Goal: Book appointment/travel/reservation

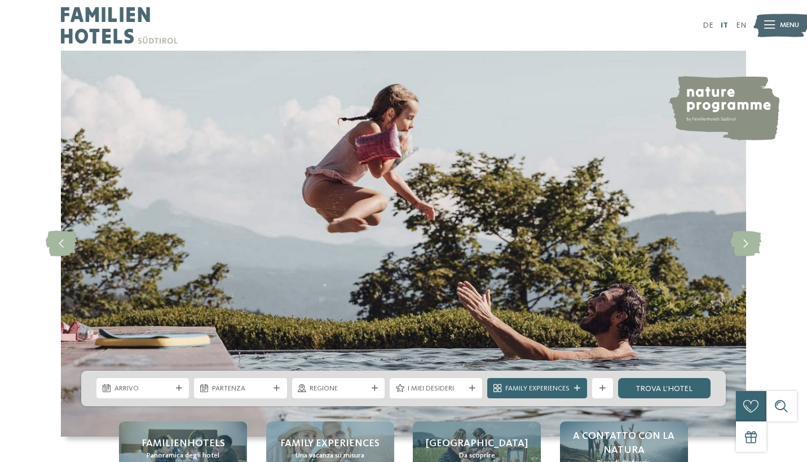
click at [724, 25] on link "IT" at bounding box center [723, 25] width 7 height 8
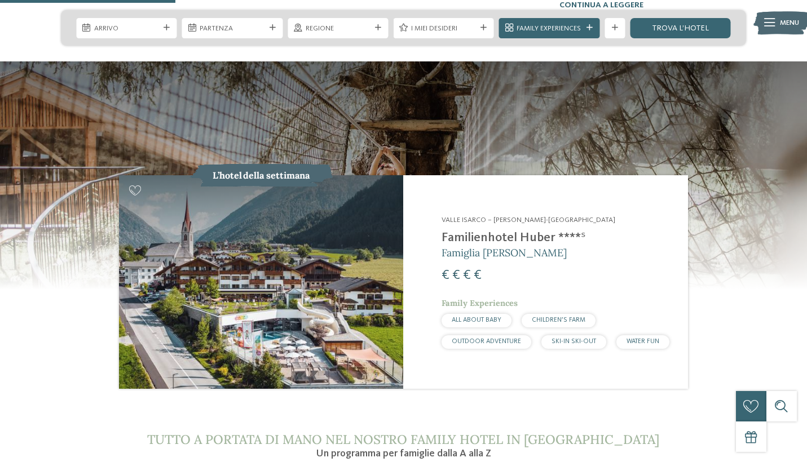
scroll to position [1000, 0]
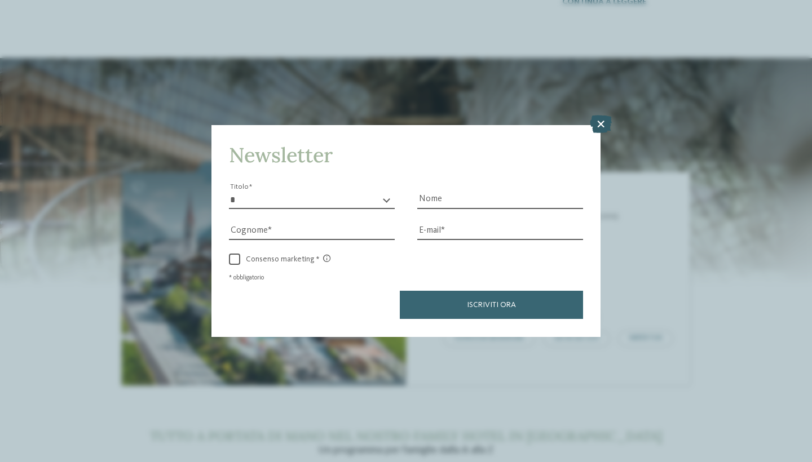
click at [601, 116] on icon at bounding box center [601, 125] width 22 height 18
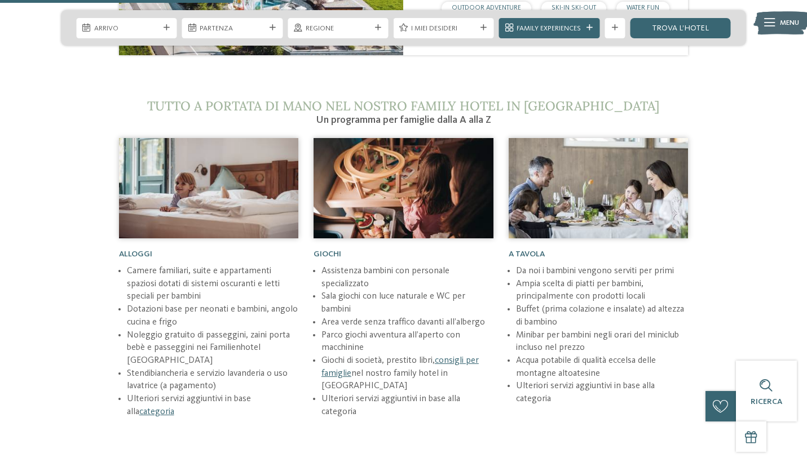
scroll to position [1336, 0]
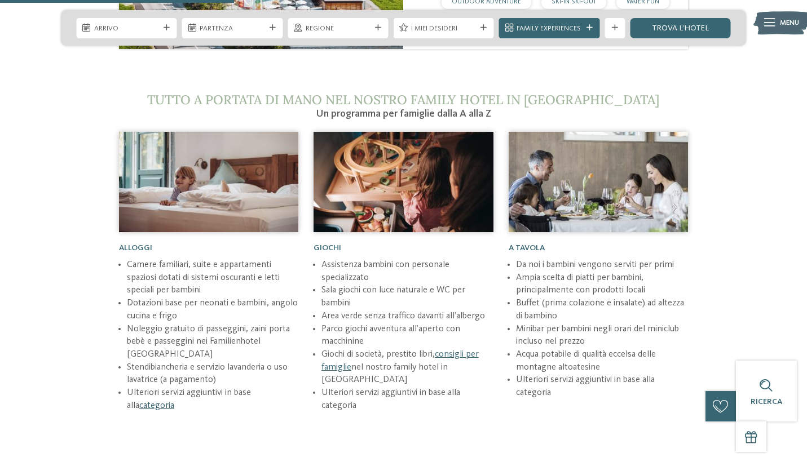
click at [153, 401] on link "categoria" at bounding box center [156, 405] width 35 height 9
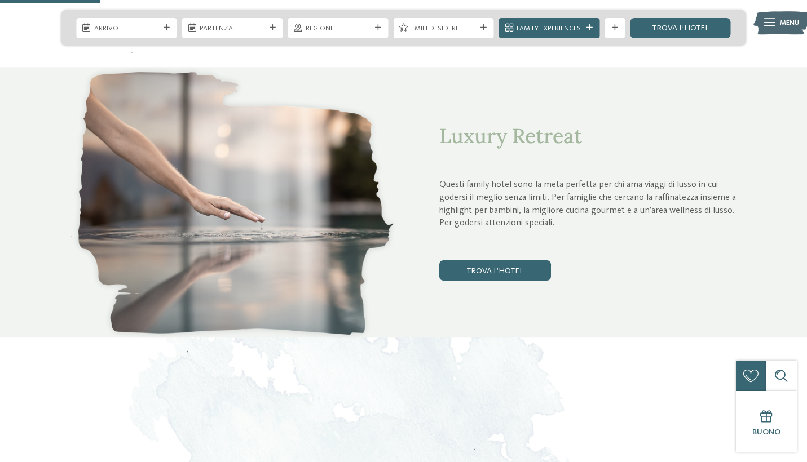
scroll to position [528, 0]
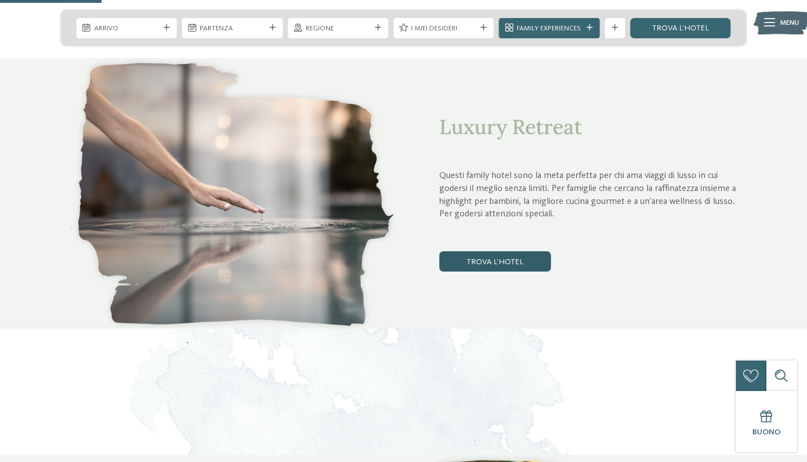
click at [503, 256] on link "trova l’hotel" at bounding box center [495, 261] width 112 height 20
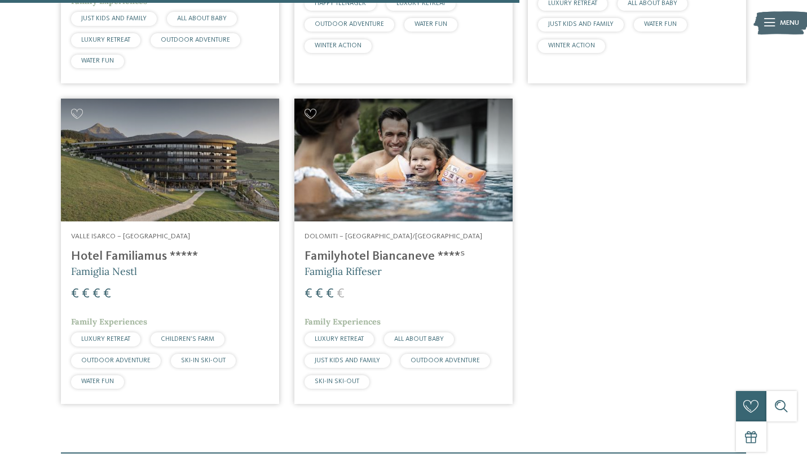
scroll to position [985, 0]
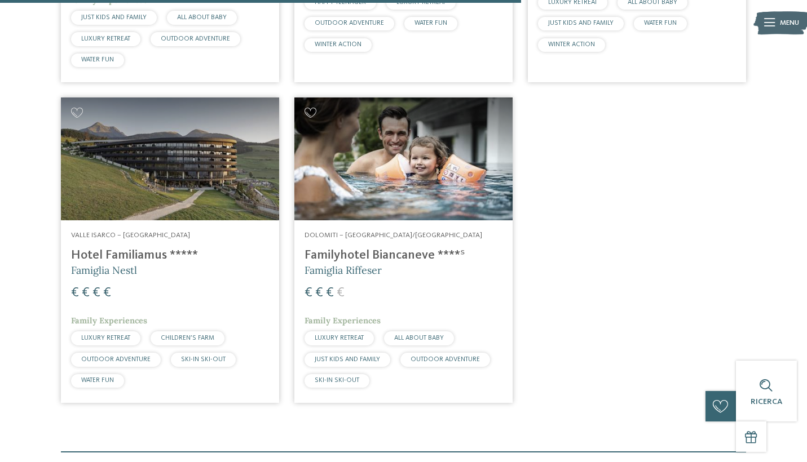
click at [422, 250] on h4 "Familyhotel Biancaneve ****ˢ" at bounding box center [403, 255] width 198 height 15
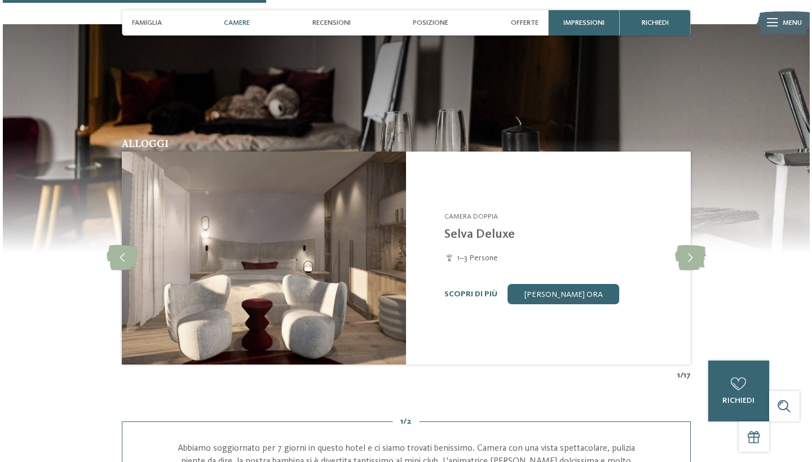
scroll to position [914, 0]
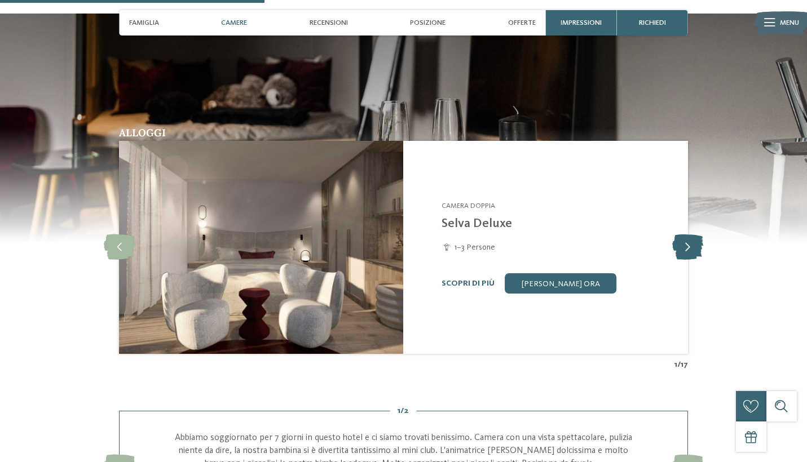
click at [685, 241] on icon at bounding box center [687, 247] width 31 height 25
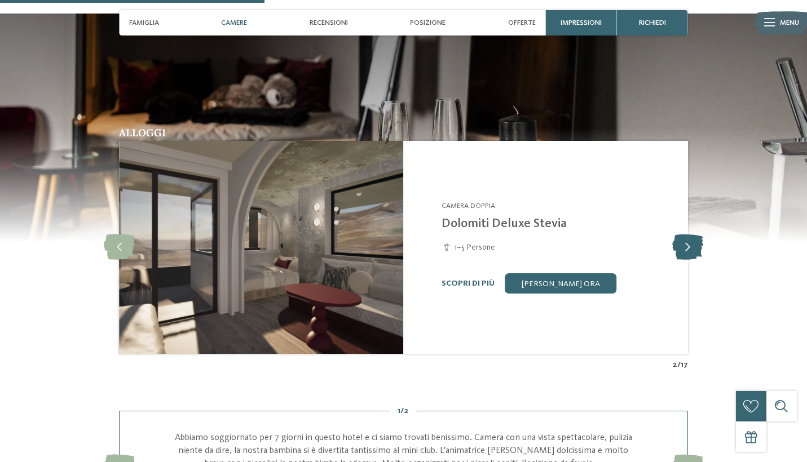
click at [687, 242] on icon at bounding box center [687, 247] width 31 height 25
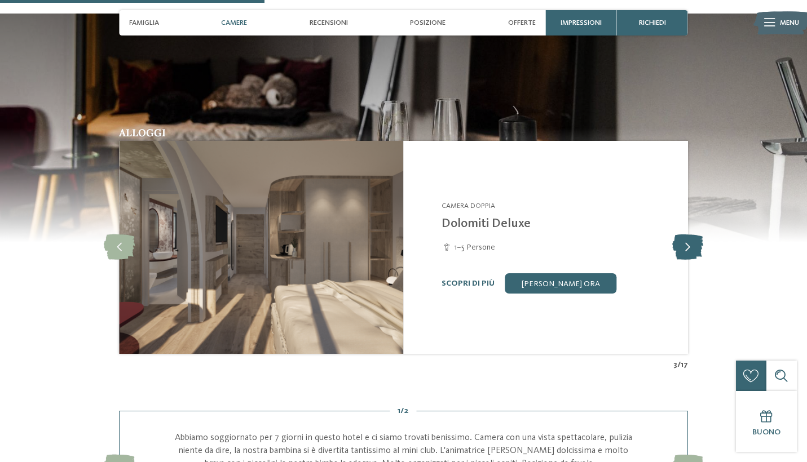
click at [687, 243] on icon at bounding box center [687, 247] width 31 height 25
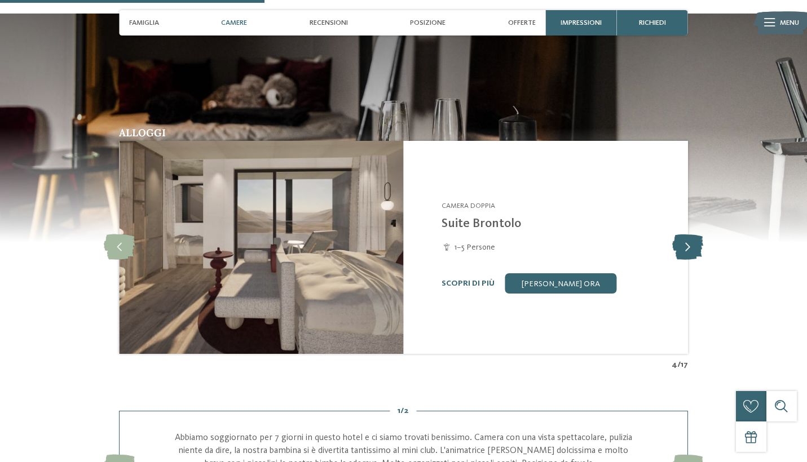
click at [687, 243] on icon at bounding box center [687, 247] width 31 height 25
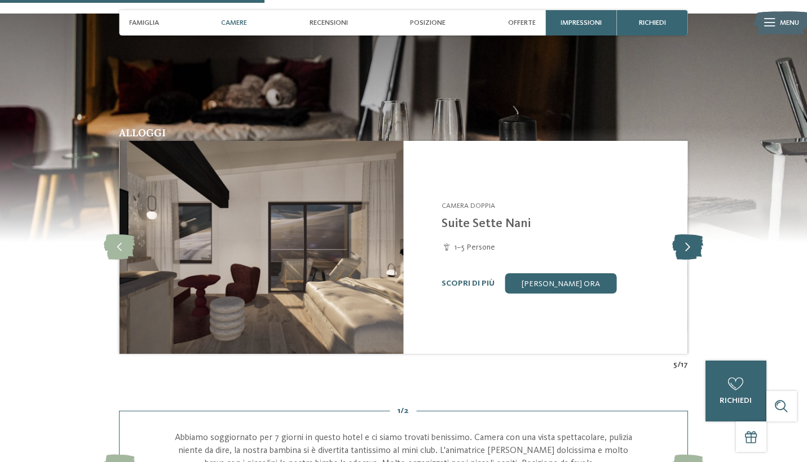
click at [687, 243] on icon at bounding box center [687, 247] width 31 height 25
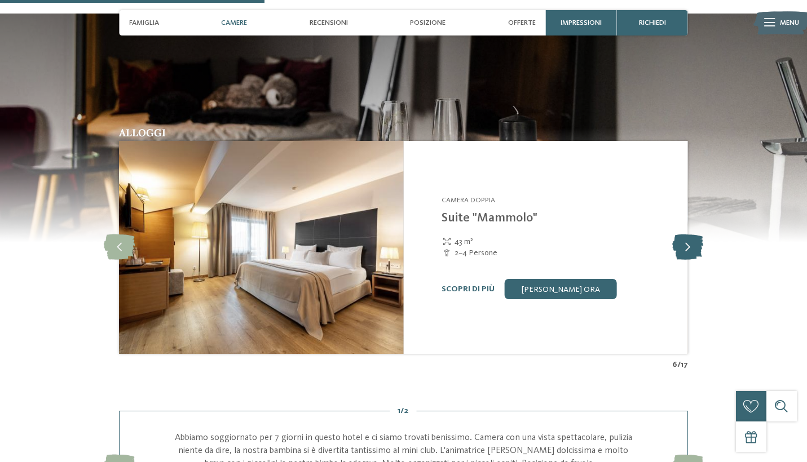
click at [687, 243] on icon at bounding box center [687, 247] width 31 height 25
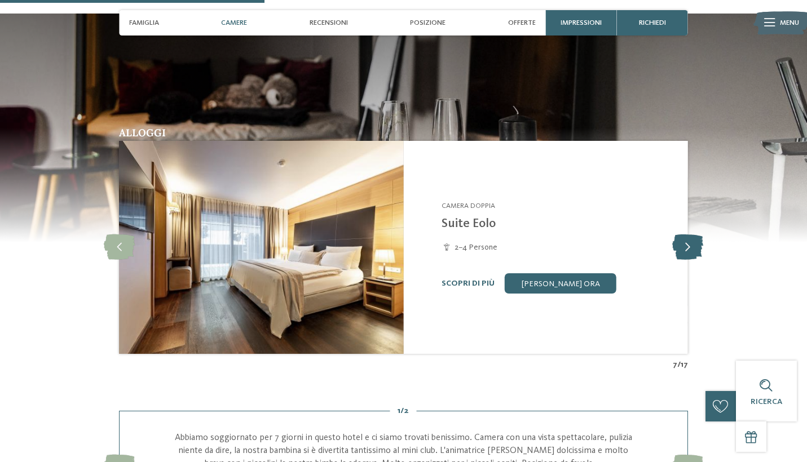
click at [688, 243] on icon at bounding box center [687, 247] width 31 height 25
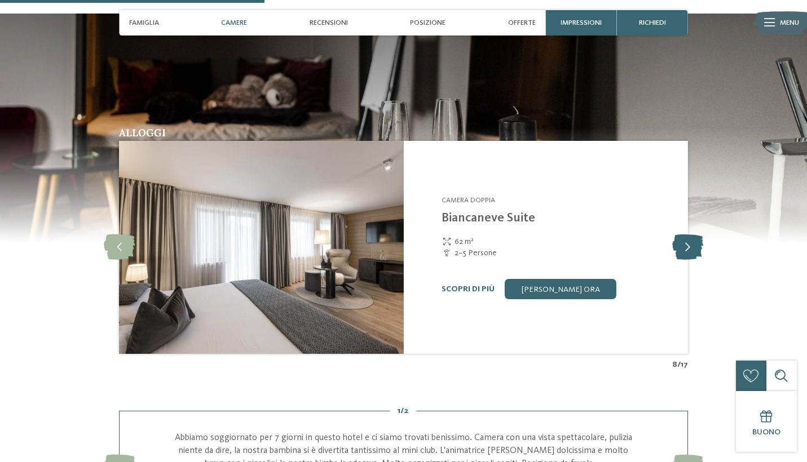
click at [688, 243] on icon at bounding box center [687, 247] width 31 height 25
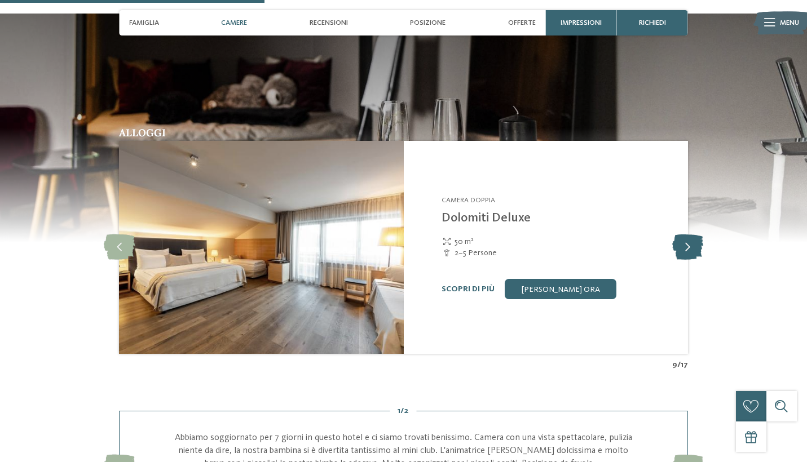
click at [688, 243] on icon at bounding box center [687, 247] width 31 height 25
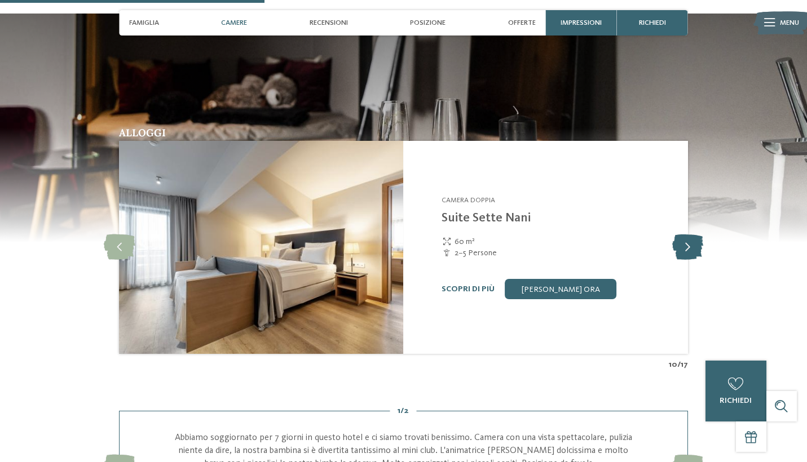
click at [688, 243] on icon at bounding box center [687, 247] width 31 height 25
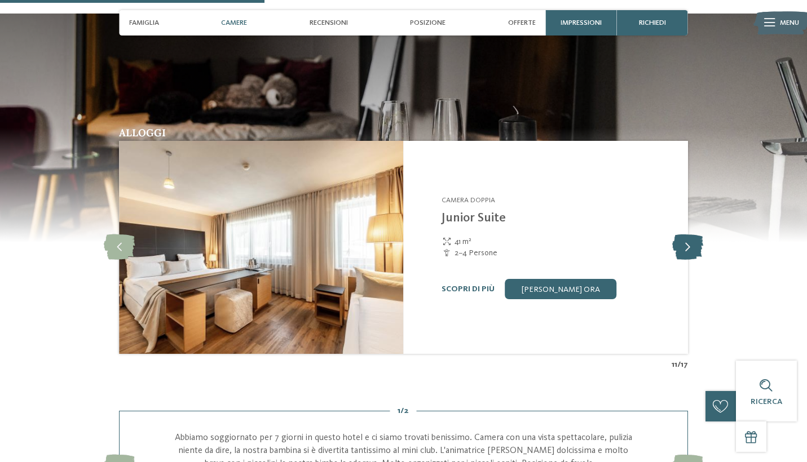
click at [689, 243] on icon at bounding box center [687, 247] width 31 height 25
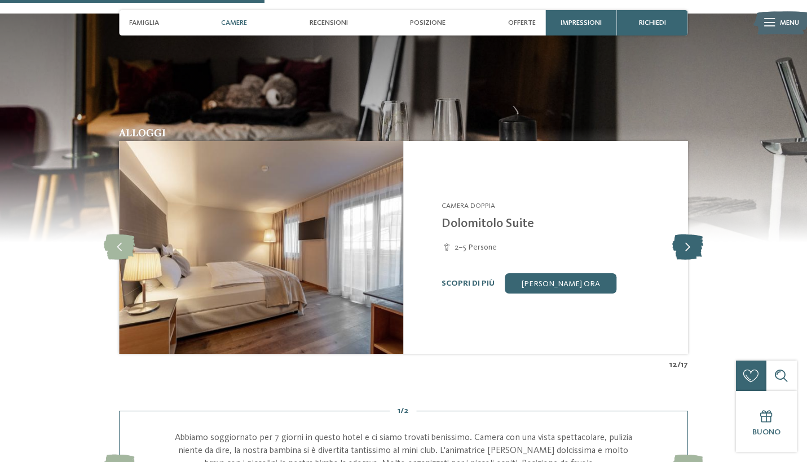
click at [689, 243] on icon at bounding box center [687, 247] width 31 height 25
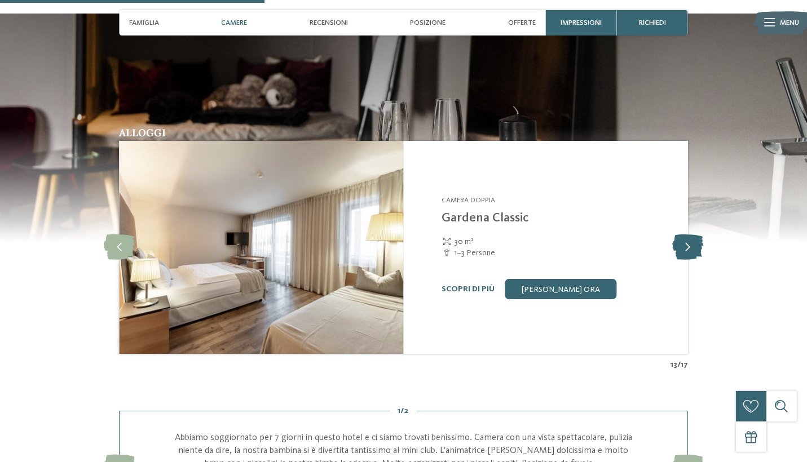
click at [689, 243] on icon at bounding box center [687, 247] width 31 height 25
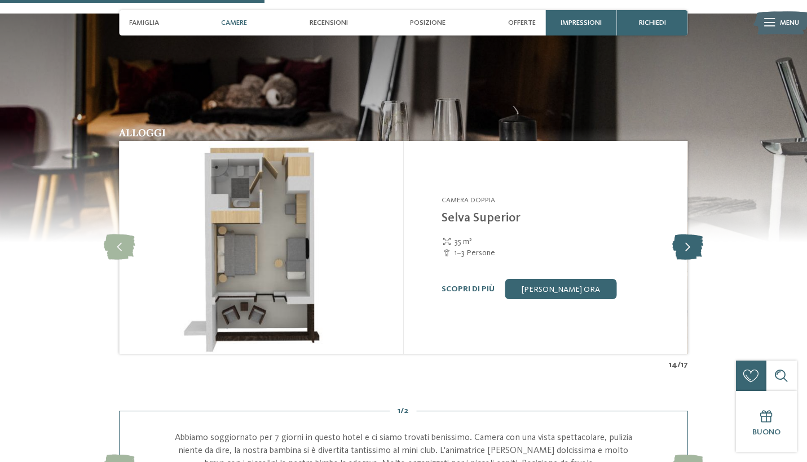
click at [689, 243] on icon at bounding box center [687, 247] width 31 height 25
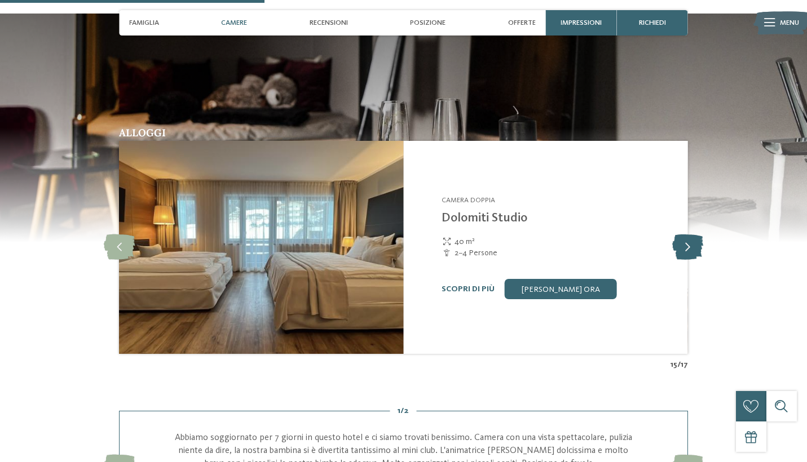
click at [689, 243] on icon at bounding box center [687, 247] width 31 height 25
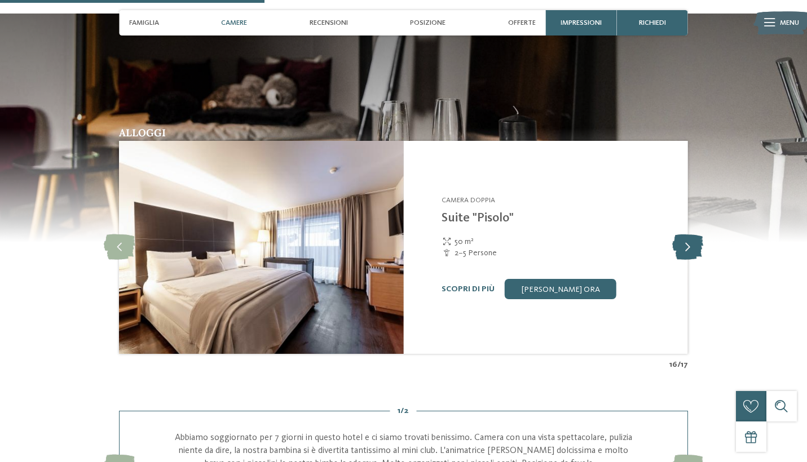
click at [690, 245] on icon at bounding box center [687, 247] width 31 height 25
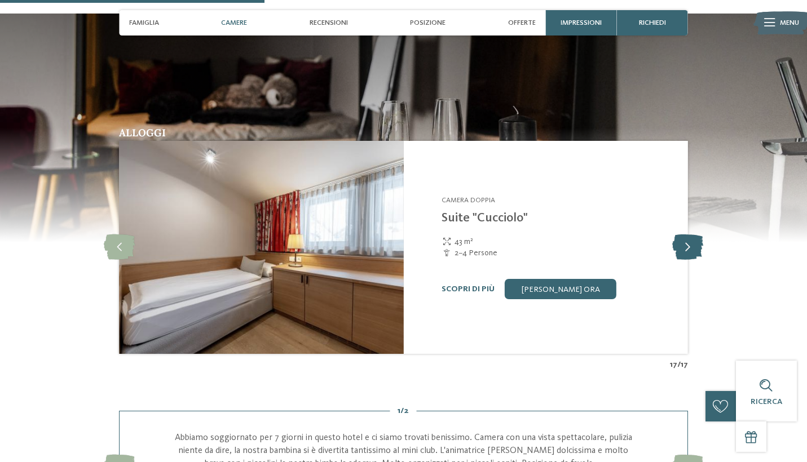
click at [690, 245] on icon at bounding box center [687, 247] width 31 height 25
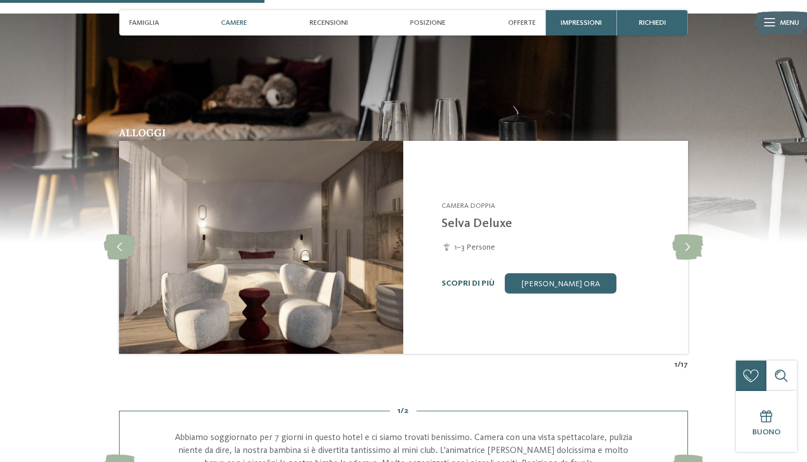
click at [474, 280] on link "Scopri di più" at bounding box center [467, 284] width 53 height 8
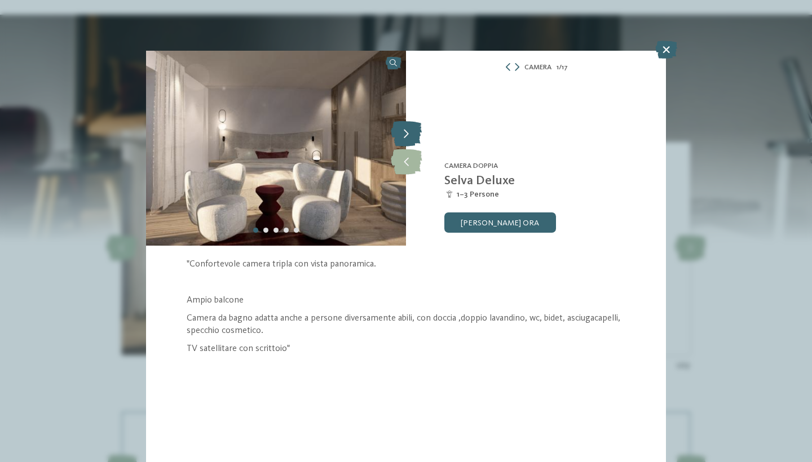
click at [408, 130] on icon at bounding box center [406, 134] width 31 height 25
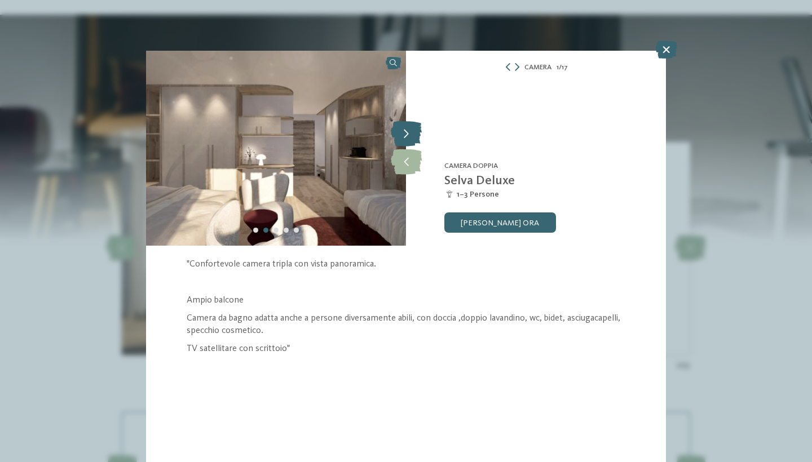
click at [409, 130] on icon at bounding box center [406, 134] width 31 height 25
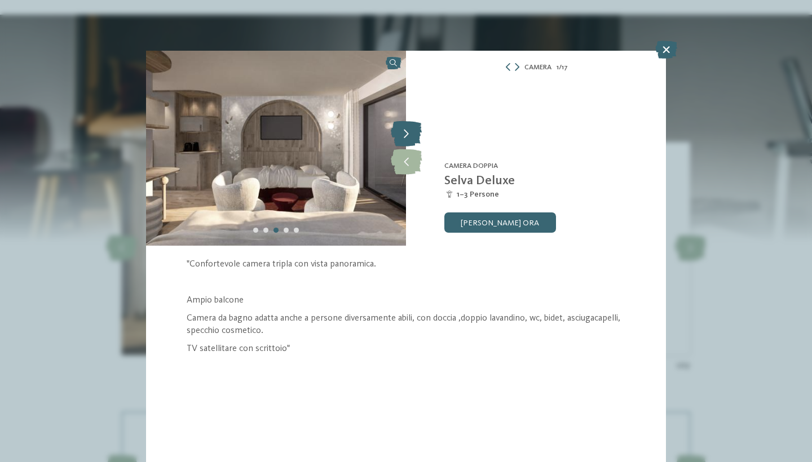
click at [409, 131] on icon at bounding box center [406, 134] width 31 height 25
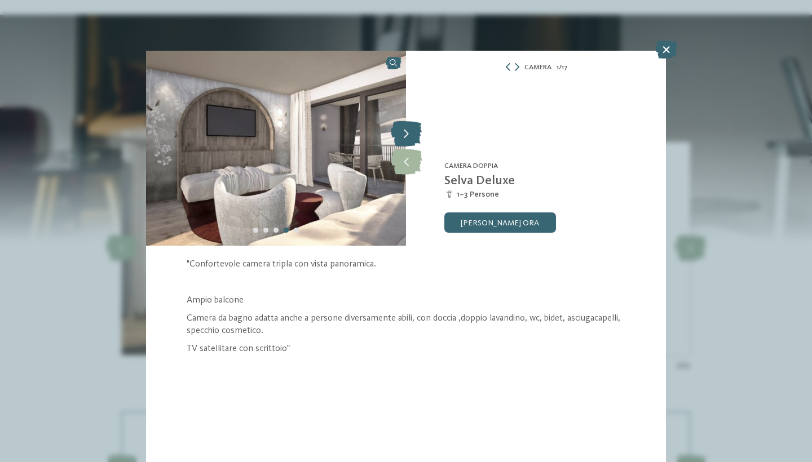
click at [409, 131] on icon at bounding box center [406, 134] width 31 height 25
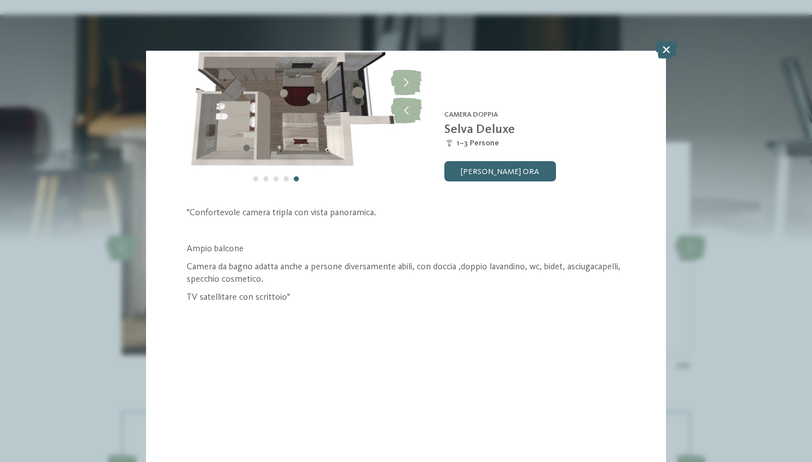
scroll to position [73, 0]
click at [519, 161] on link "[PERSON_NAME] ora" at bounding box center [500, 171] width 112 height 20
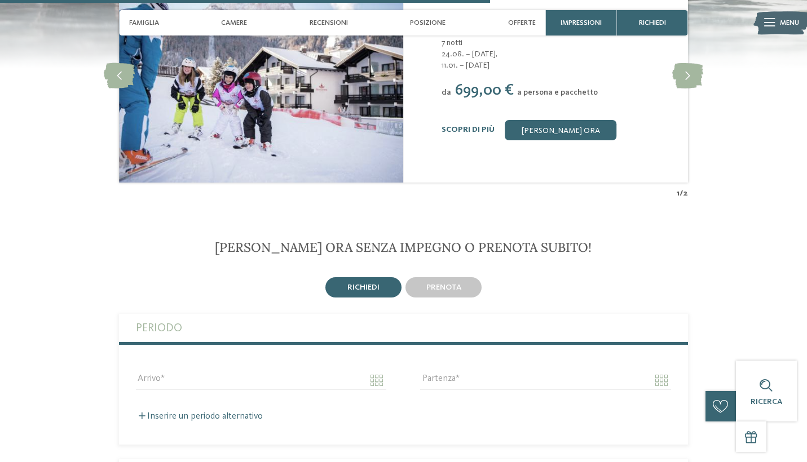
scroll to position [1846, 0]
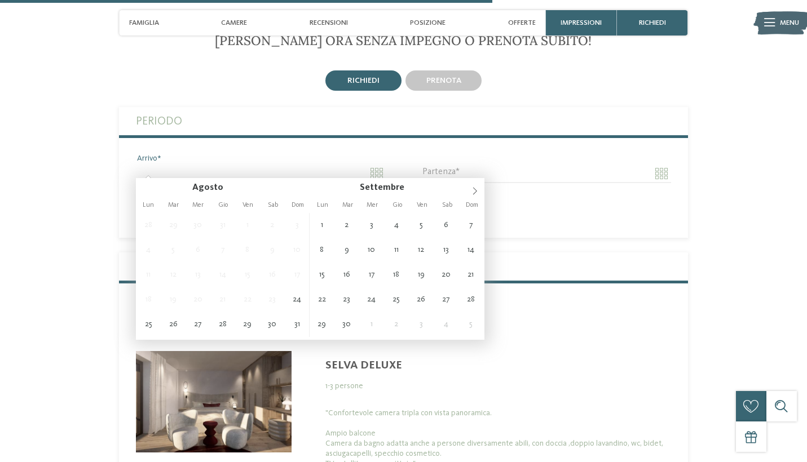
click at [381, 167] on input "Arrivo" at bounding box center [261, 173] width 250 height 19
click at [477, 194] on icon at bounding box center [475, 191] width 8 height 8
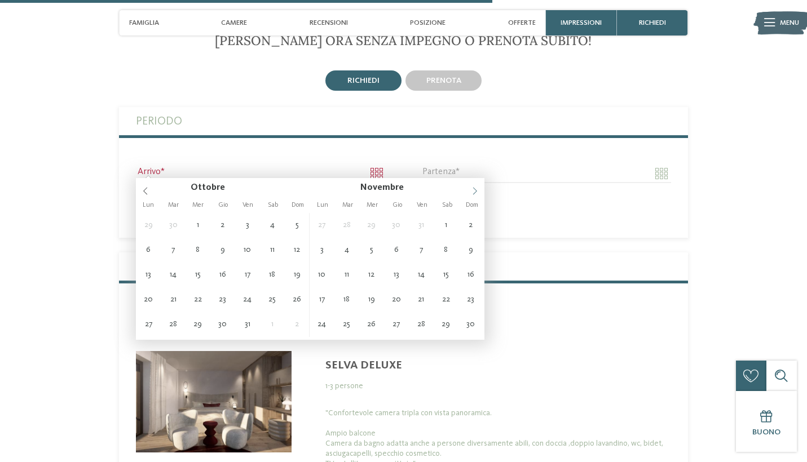
click at [477, 194] on icon at bounding box center [475, 191] width 8 height 8
type input "****"
click at [477, 194] on icon at bounding box center [475, 191] width 8 height 8
type input "****"
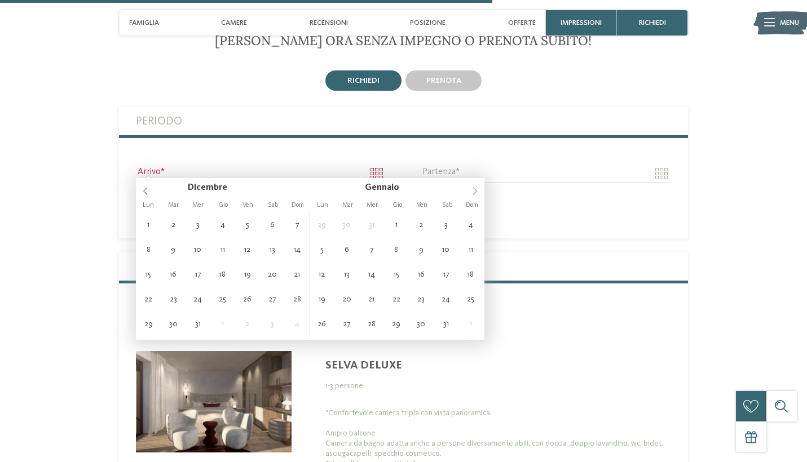
click at [477, 194] on icon at bounding box center [475, 191] width 8 height 8
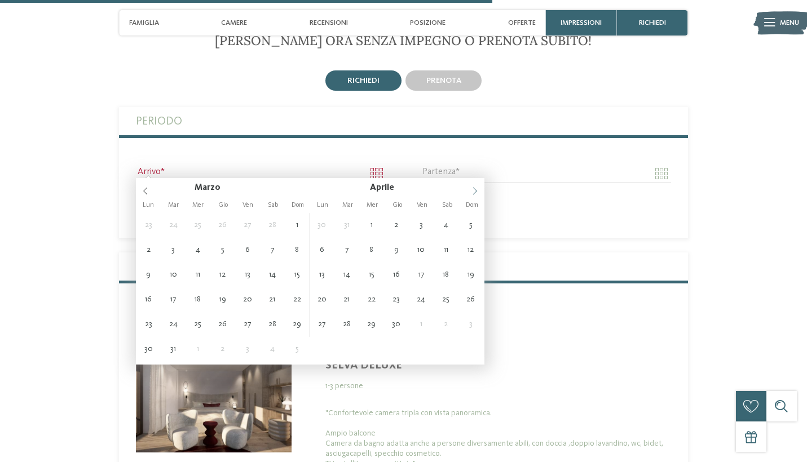
click at [477, 194] on icon at bounding box center [475, 191] width 8 height 8
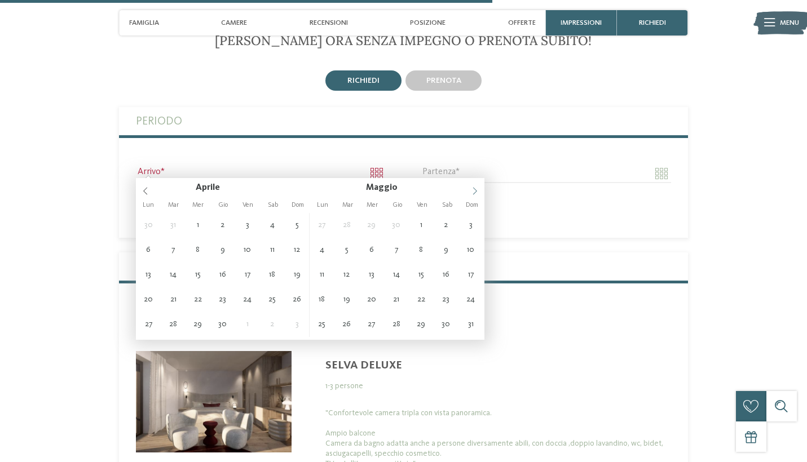
click at [477, 194] on icon at bounding box center [475, 191] width 8 height 8
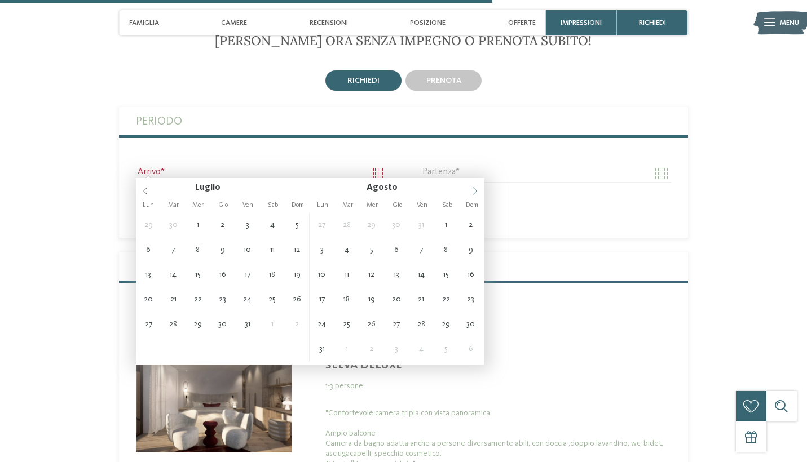
click at [477, 194] on icon at bounding box center [475, 191] width 8 height 8
type input "**********"
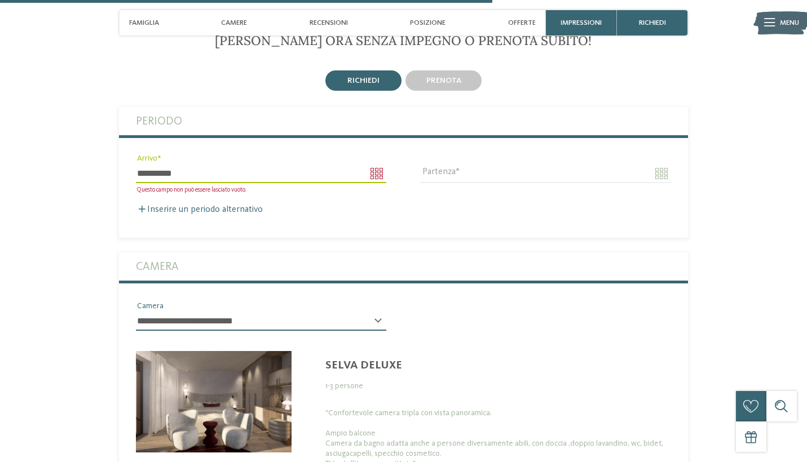
type input "****"
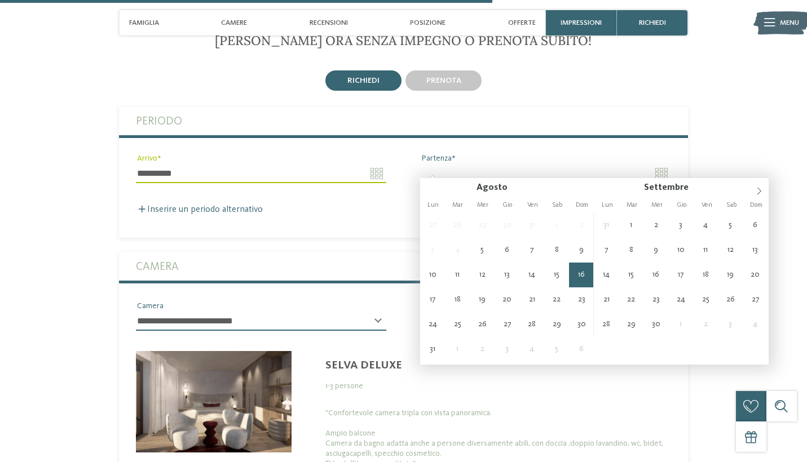
type input "**********"
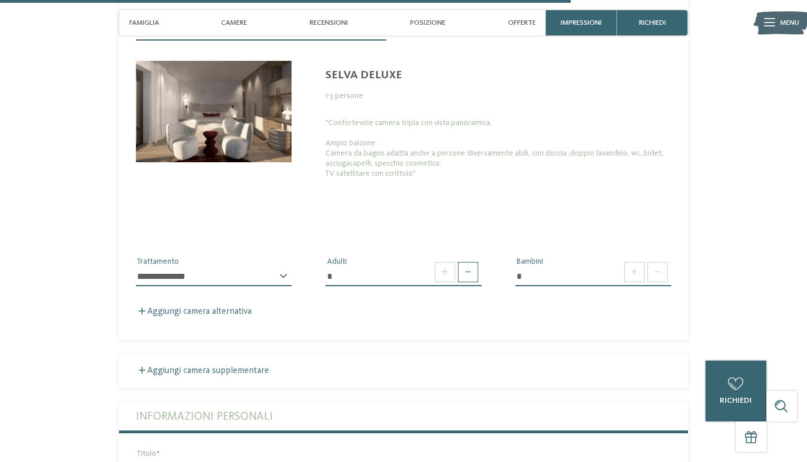
scroll to position [2152, 0]
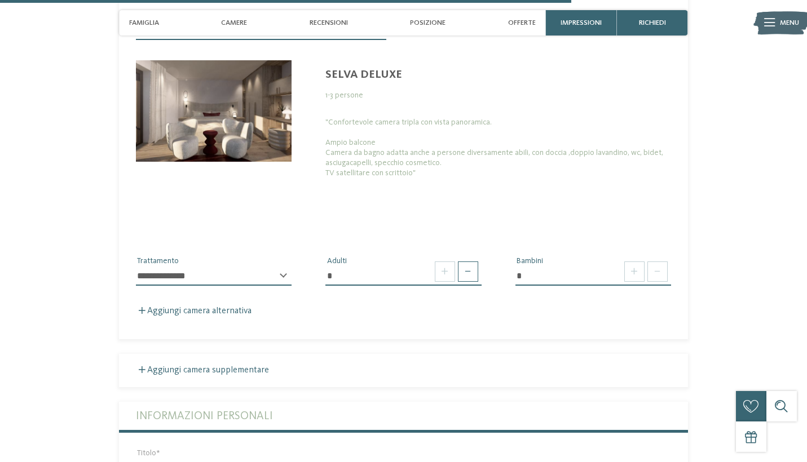
select select "*"
click at [470, 268] on span at bounding box center [468, 272] width 20 height 20
type input "*"
click at [635, 264] on span at bounding box center [634, 272] width 20 height 20
type input "*"
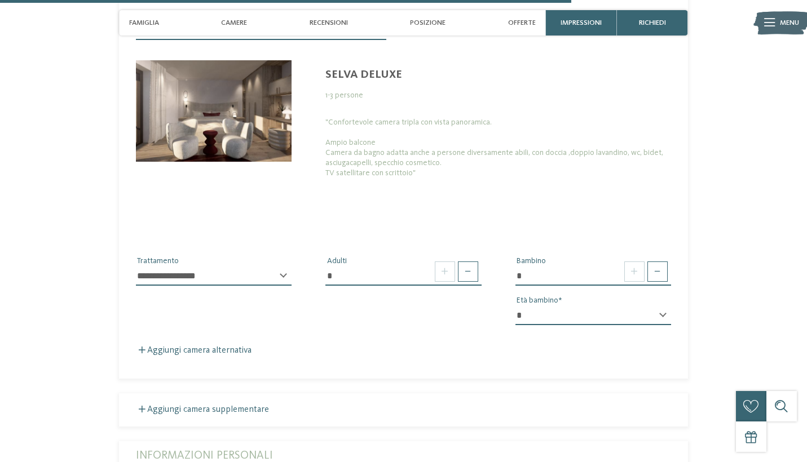
click at [661, 307] on div "* * * * * * * * * * * ** ** ** ** ** ** ** ** Età bambino" at bounding box center [593, 320] width 156 height 28
click at [663, 309] on div "* * * * * * * * * * * ** ** ** ** ** ** ** ** Età bambino" at bounding box center [593, 320] width 156 height 28
select select "*"
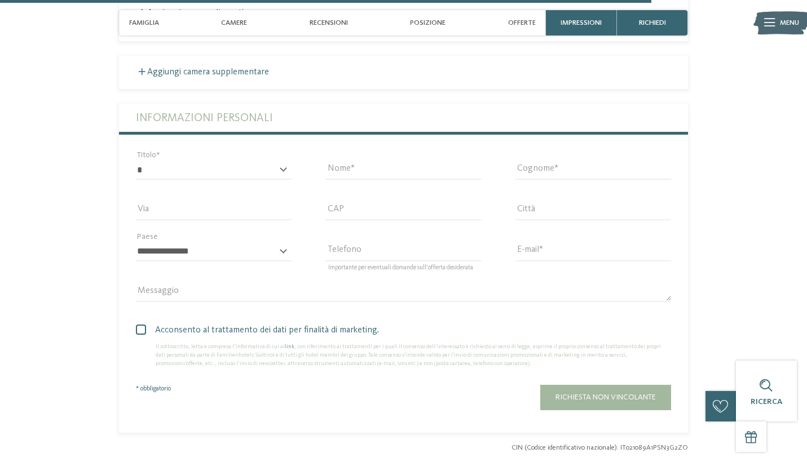
scroll to position [2504, 0]
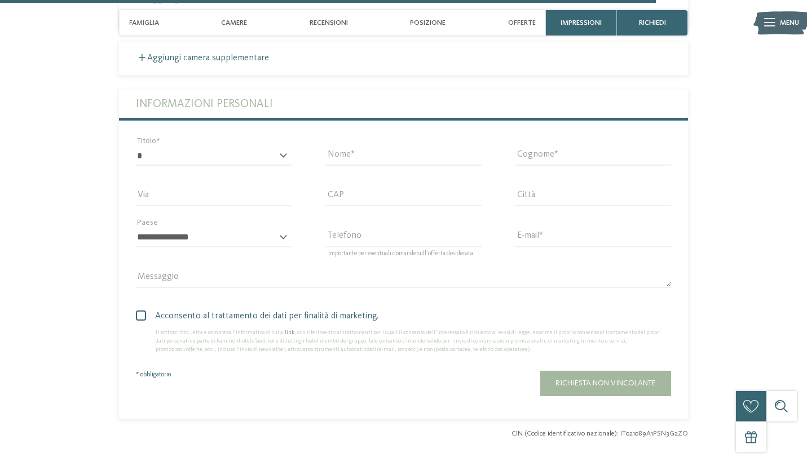
click at [281, 148] on div "* ****** ******* ******** ****** Titolo" at bounding box center [214, 161] width 156 height 29
select select "*"
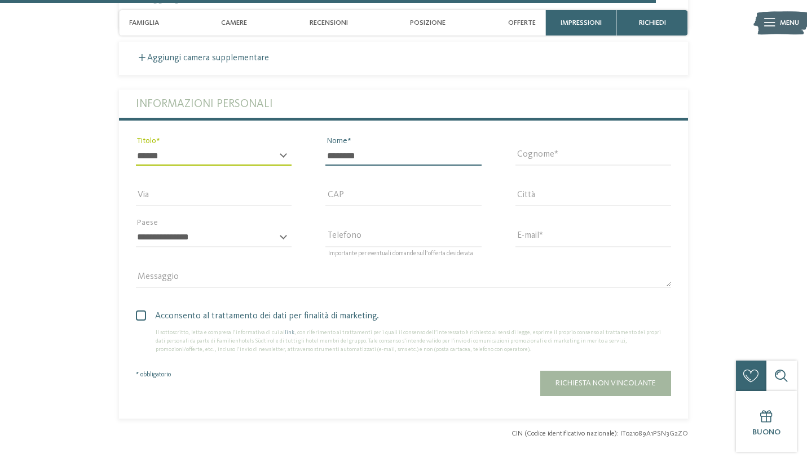
type input "*********"
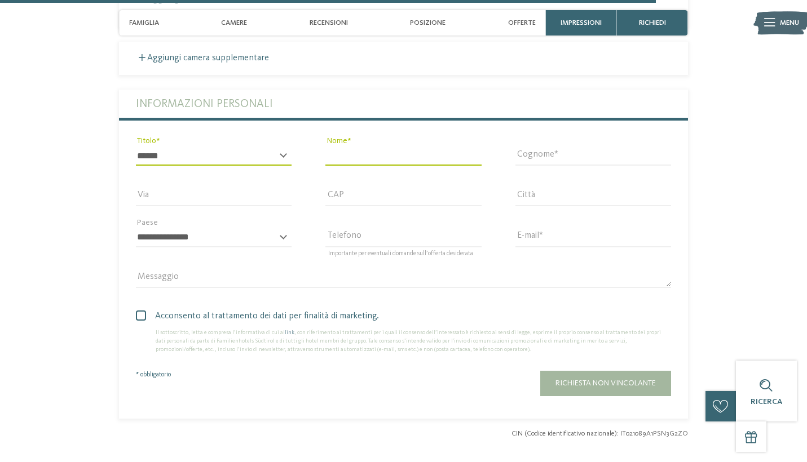
type input "*********"
type input "*******"
type input "**********"
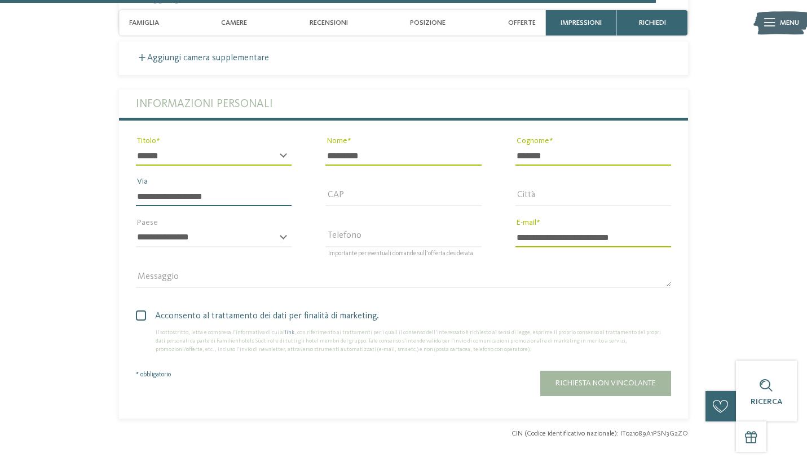
type input "**********"
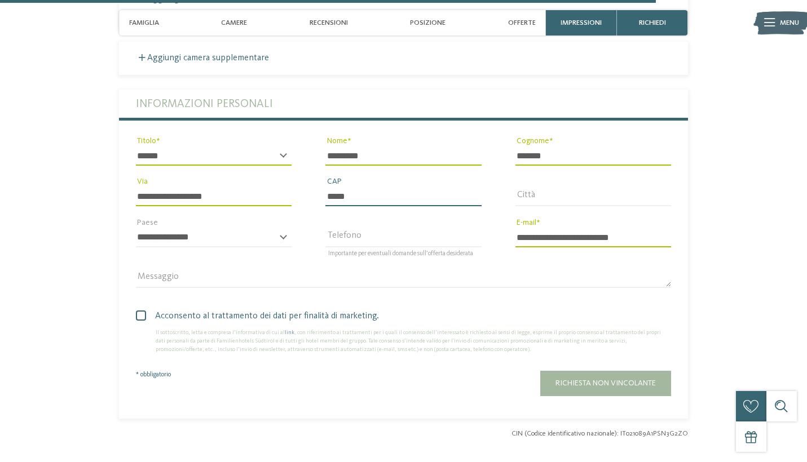
type input "*****"
click at [541, 179] on div "Città" at bounding box center [592, 196] width 189 height 41
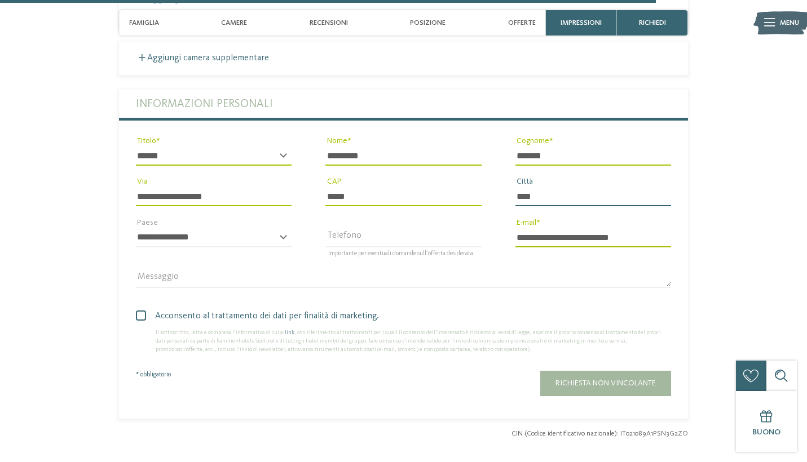
type input "****"
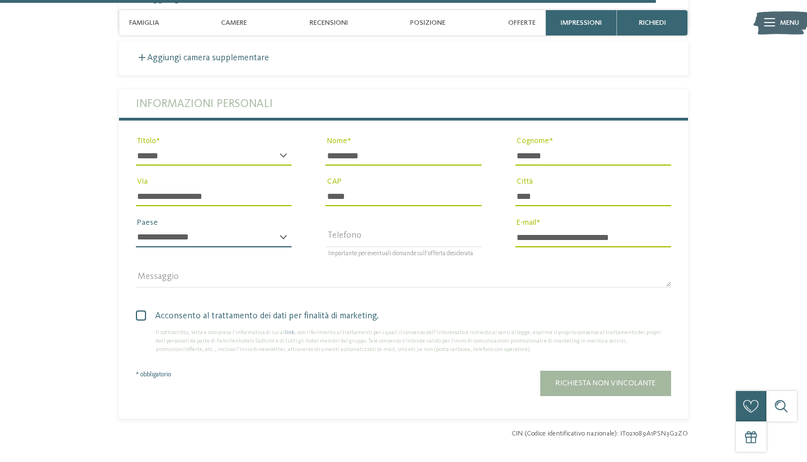
select select "**"
click at [143, 311] on span at bounding box center [141, 316] width 10 height 10
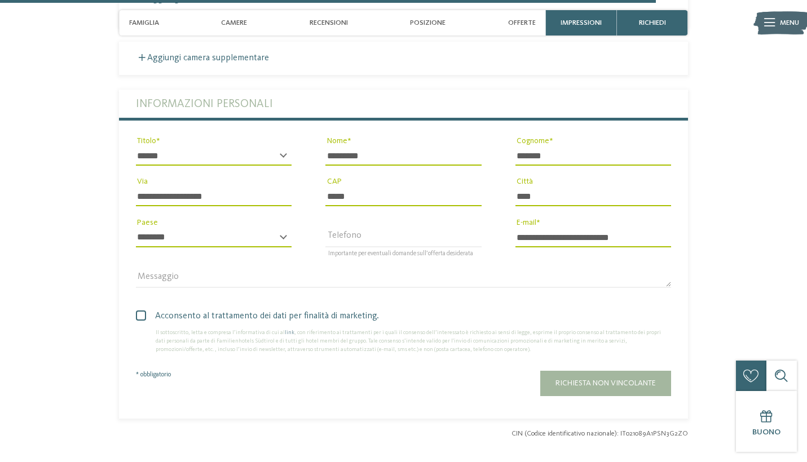
click at [0, 0] on span at bounding box center [0, 0] width 0 height 0
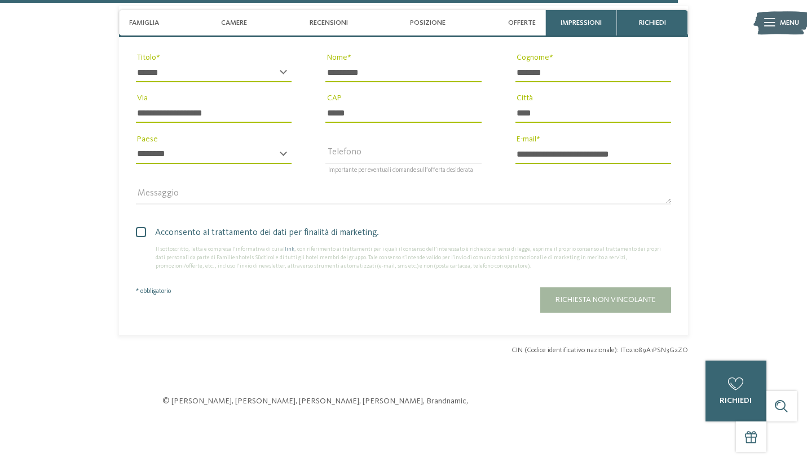
scroll to position [2588, 0]
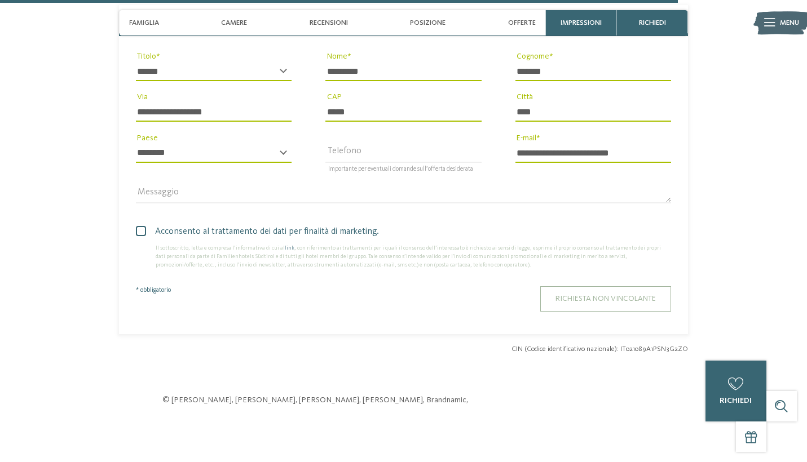
click at [593, 295] on span "Richiesta non vincolante" at bounding box center [605, 299] width 100 height 8
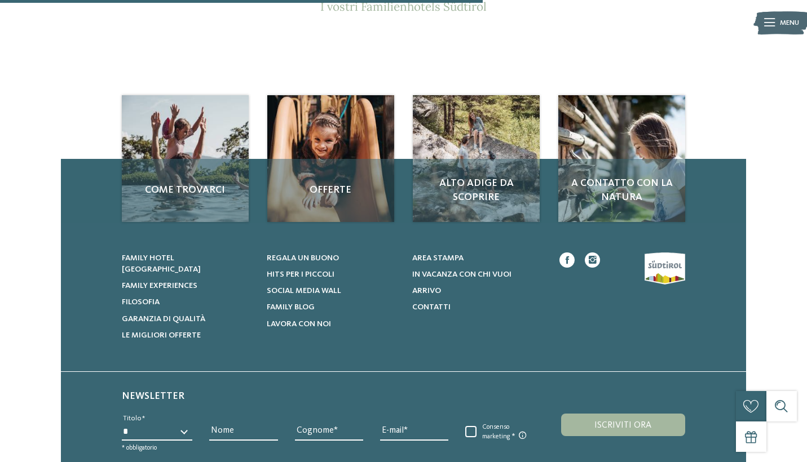
scroll to position [160, 0]
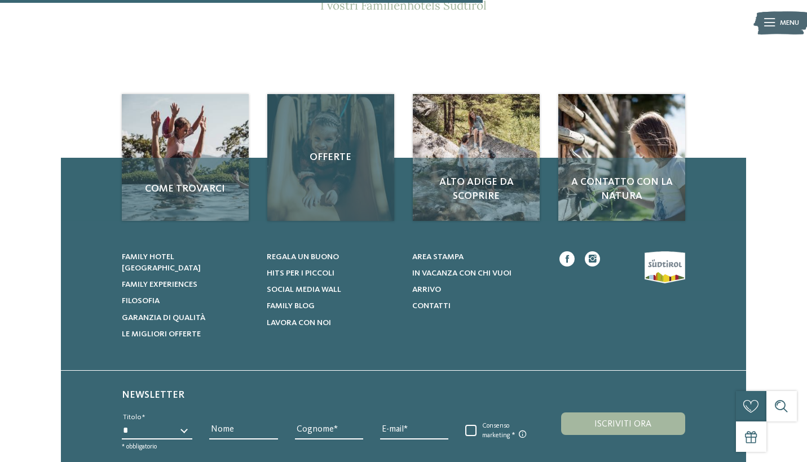
click at [323, 162] on span "Offerte" at bounding box center [330, 157] width 106 height 14
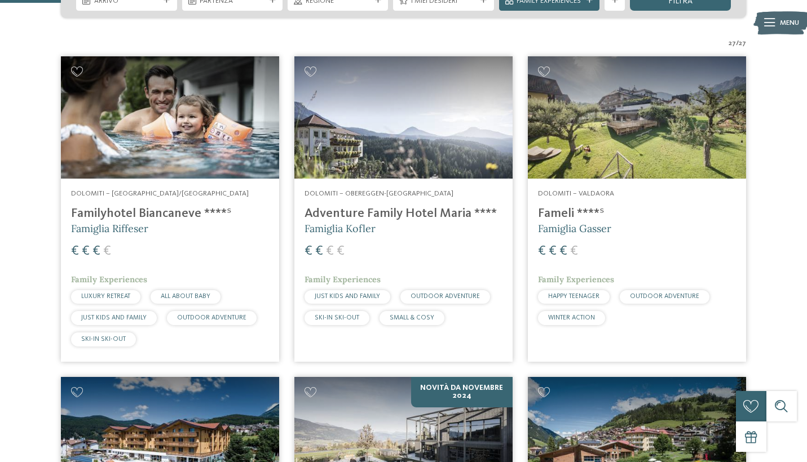
scroll to position [280, 0]
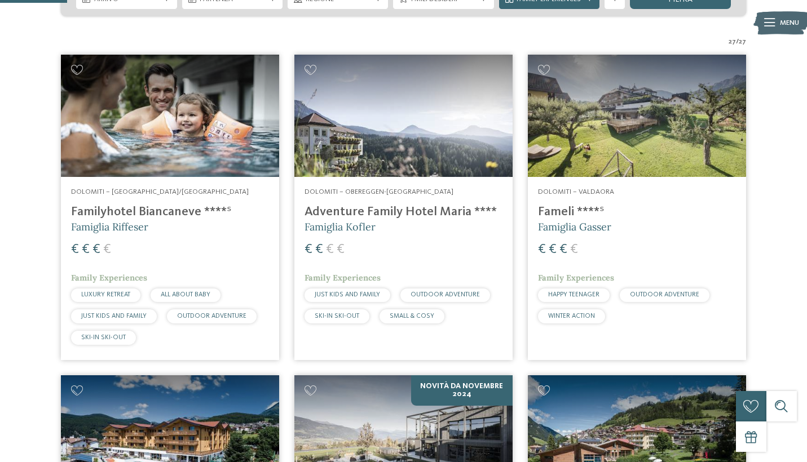
click at [155, 211] on h4 "Familyhotel Biancaneve ****ˢ" at bounding box center [170, 212] width 198 height 15
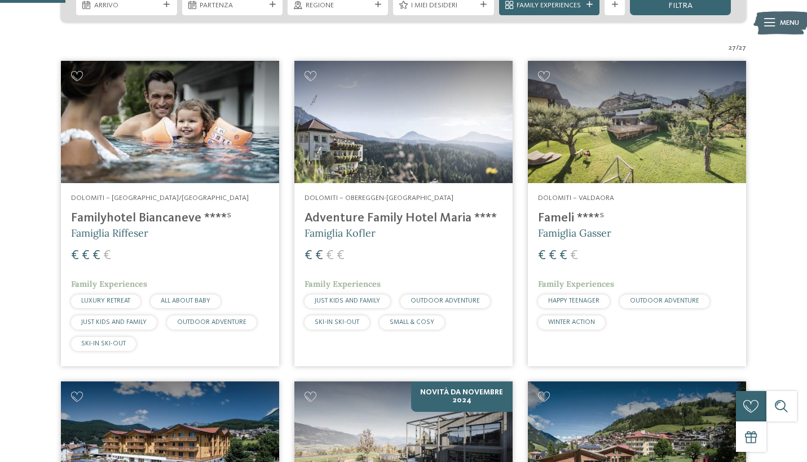
scroll to position [278, 0]
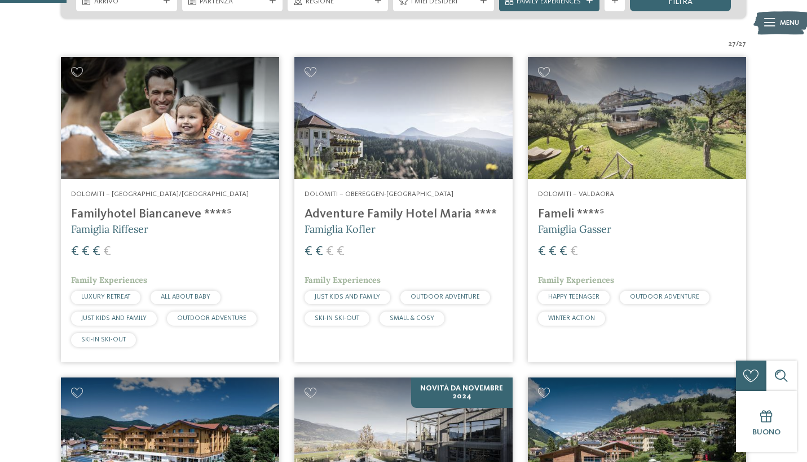
click at [399, 215] on h4 "Adventure Family Hotel Maria ****" at bounding box center [403, 214] width 198 height 15
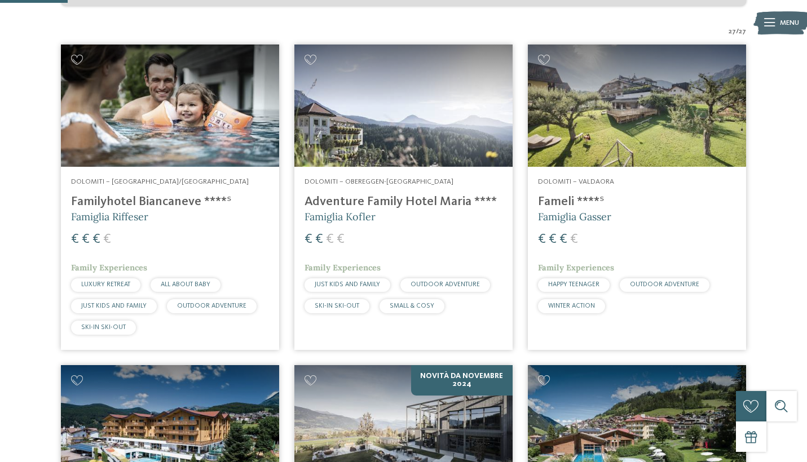
scroll to position [295, 0]
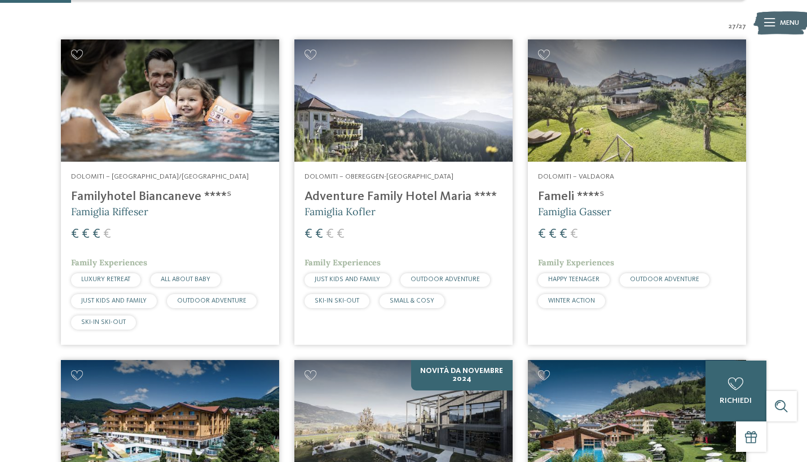
click at [422, 198] on h4 "Adventure Family Hotel Maria ****" at bounding box center [403, 196] width 198 height 15
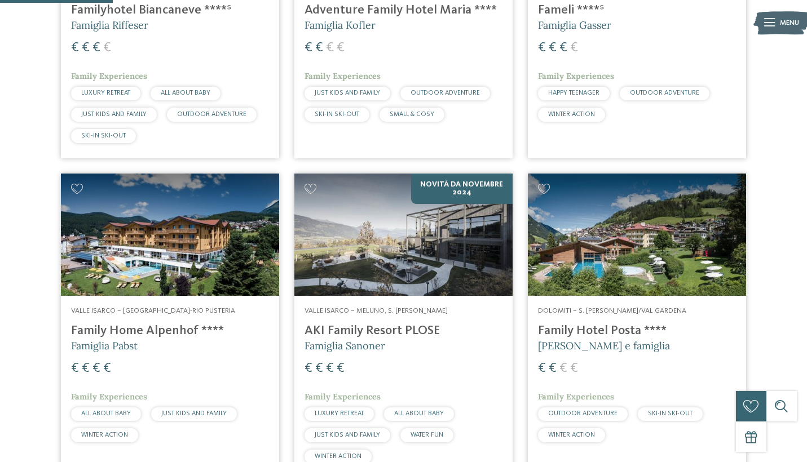
scroll to position [521, 0]
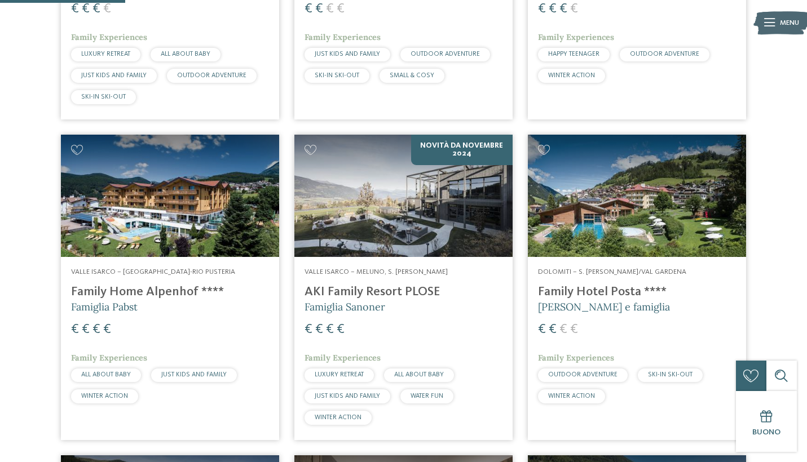
click at [171, 287] on h4 "Family Home Alpenhof ****" at bounding box center [170, 292] width 198 height 15
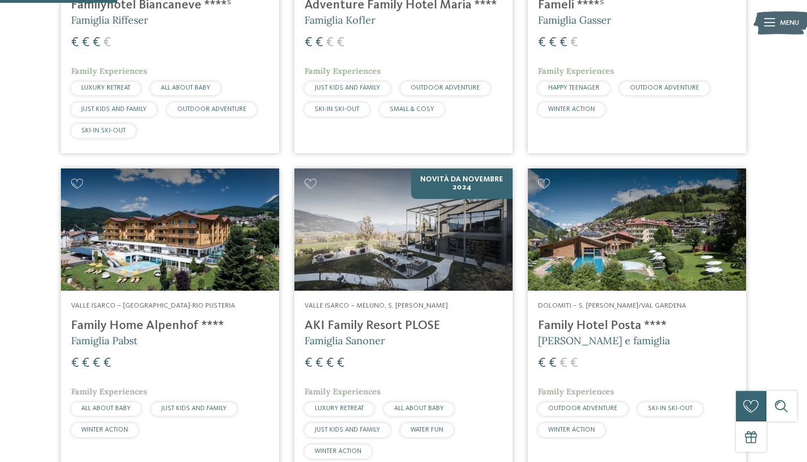
scroll to position [488, 0]
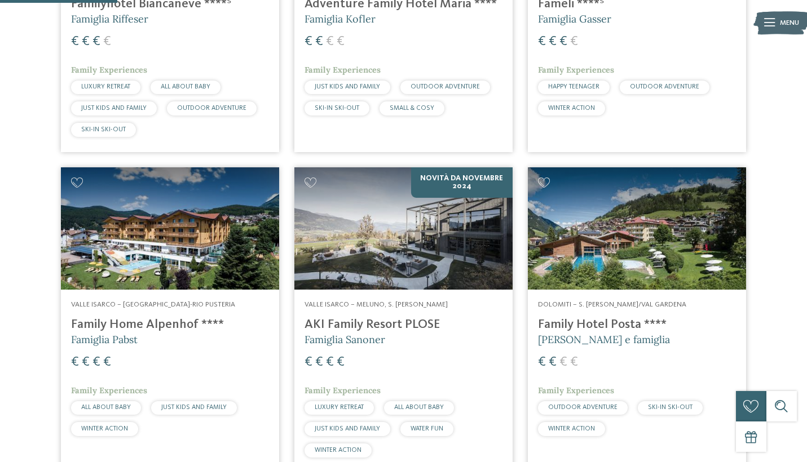
click at [138, 321] on h4 "Family Home Alpenhof ****" at bounding box center [170, 324] width 198 height 15
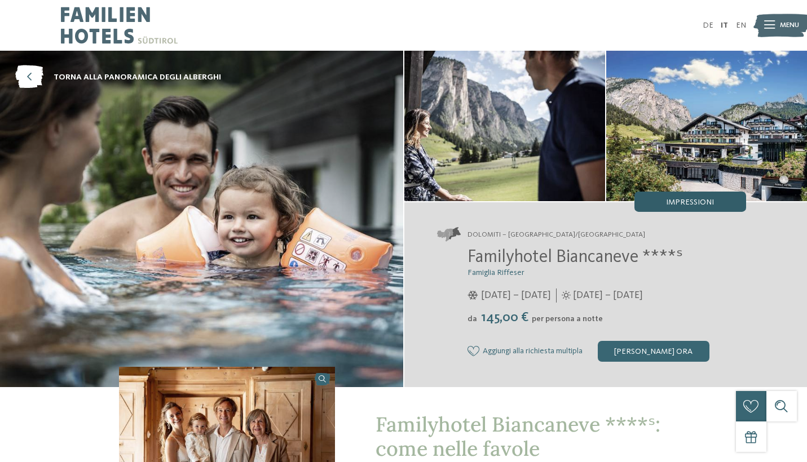
click at [692, 203] on span "Impressioni" at bounding box center [690, 202] width 48 height 8
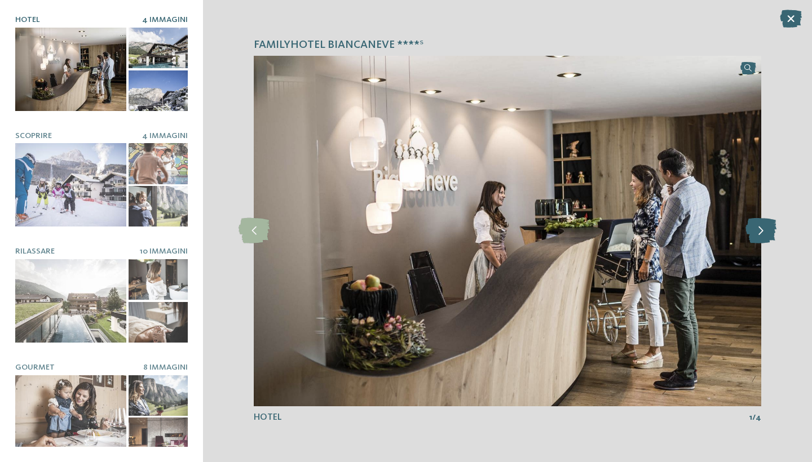
click at [759, 231] on icon at bounding box center [760, 230] width 31 height 25
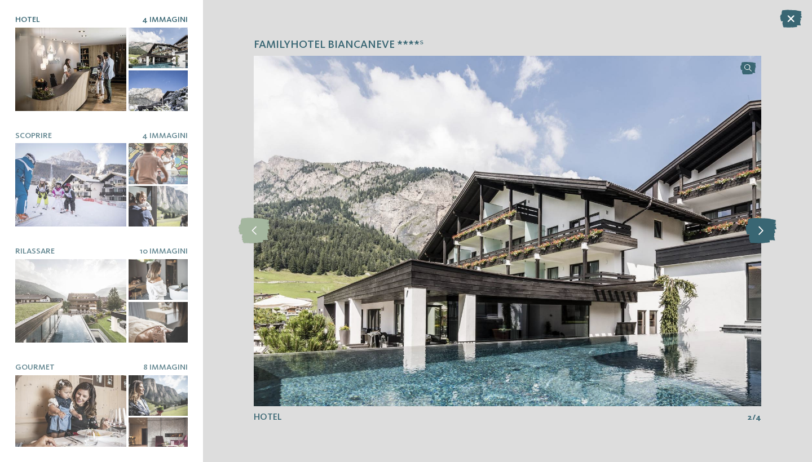
click at [759, 232] on icon at bounding box center [760, 230] width 31 height 25
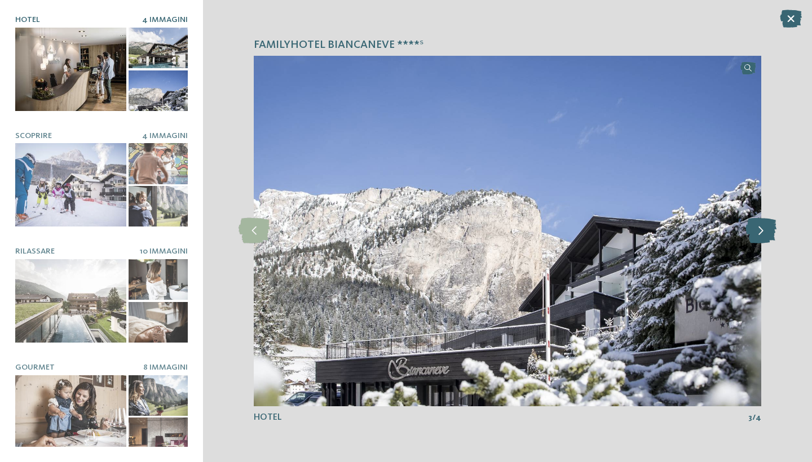
click at [759, 232] on icon at bounding box center [760, 230] width 31 height 25
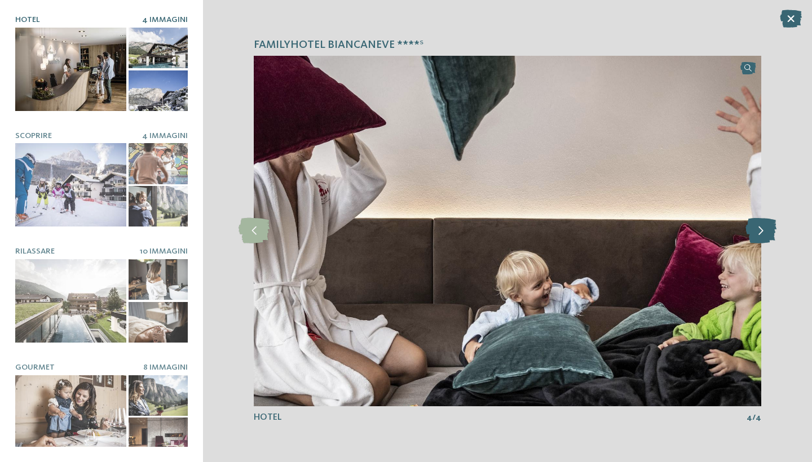
click at [759, 232] on icon at bounding box center [760, 230] width 31 height 25
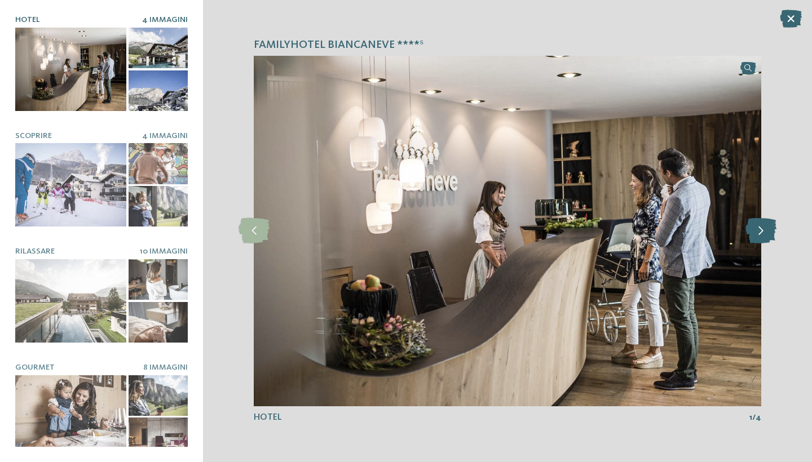
click at [759, 232] on icon at bounding box center [760, 230] width 31 height 25
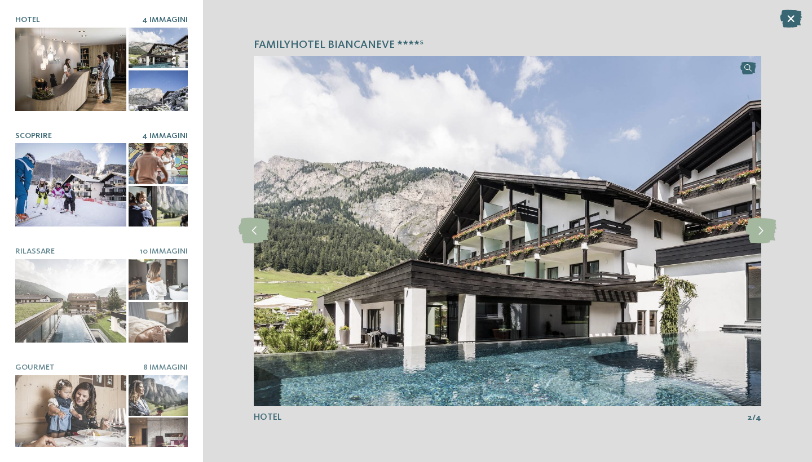
click at [53, 187] on div at bounding box center [70, 184] width 111 height 83
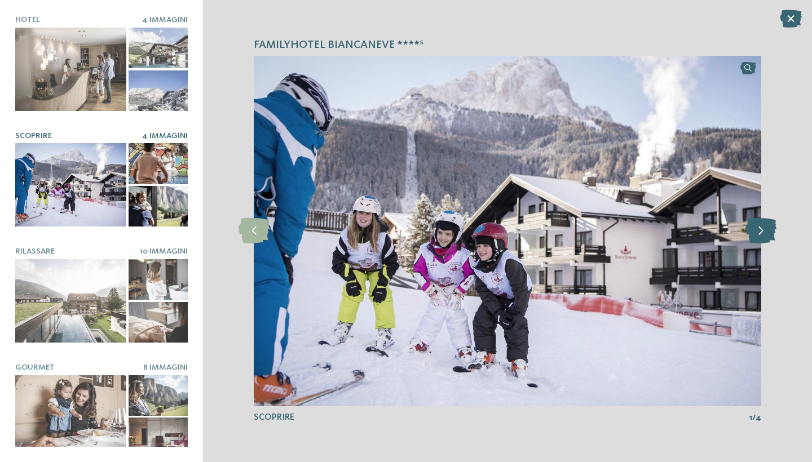
click at [755, 232] on icon at bounding box center [760, 230] width 31 height 25
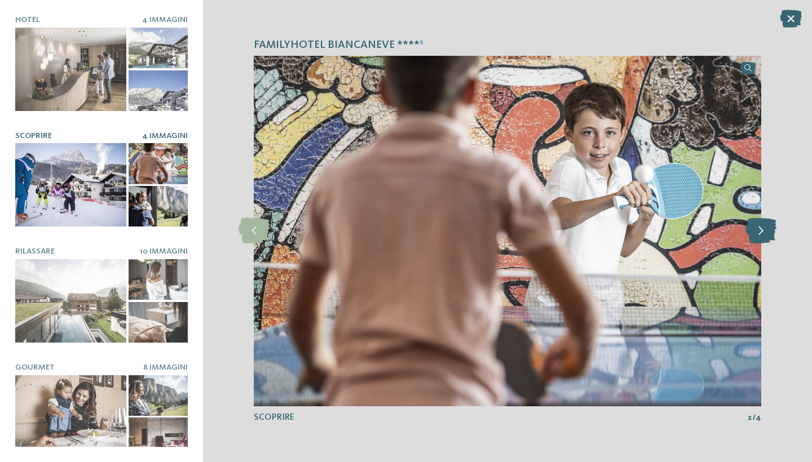
click at [755, 232] on icon at bounding box center [760, 230] width 31 height 25
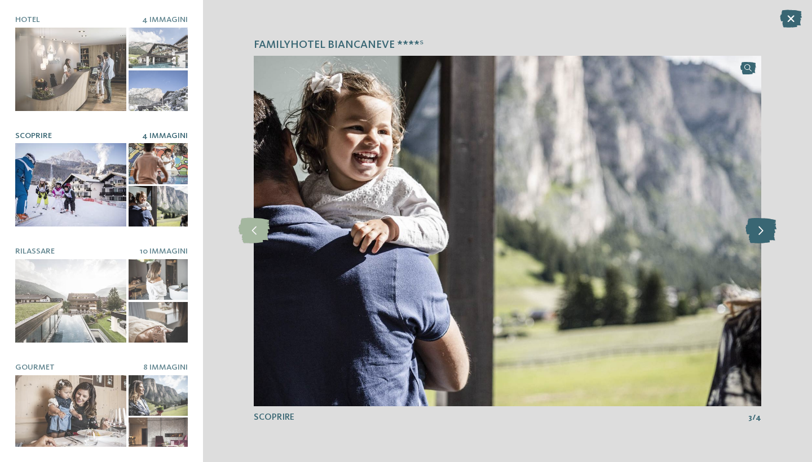
click at [759, 233] on icon at bounding box center [760, 230] width 31 height 25
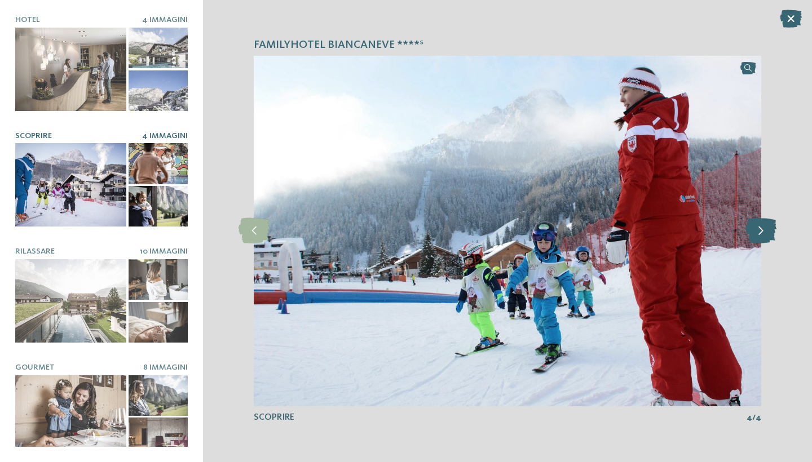
click at [759, 233] on icon at bounding box center [760, 230] width 31 height 25
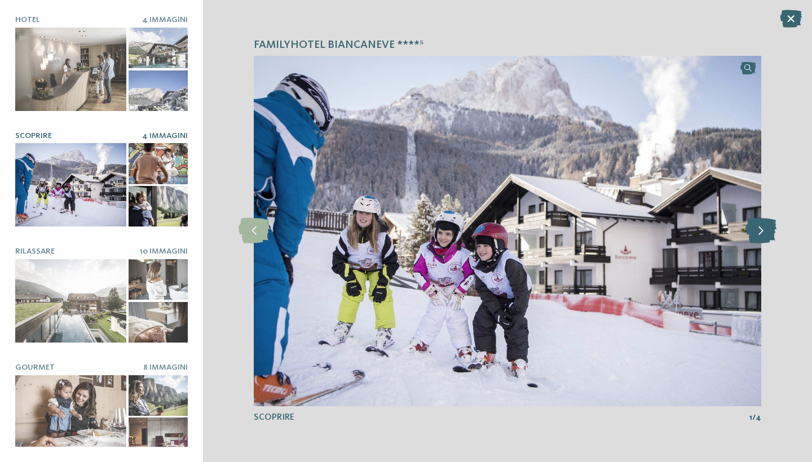
click at [759, 233] on icon at bounding box center [760, 230] width 31 height 25
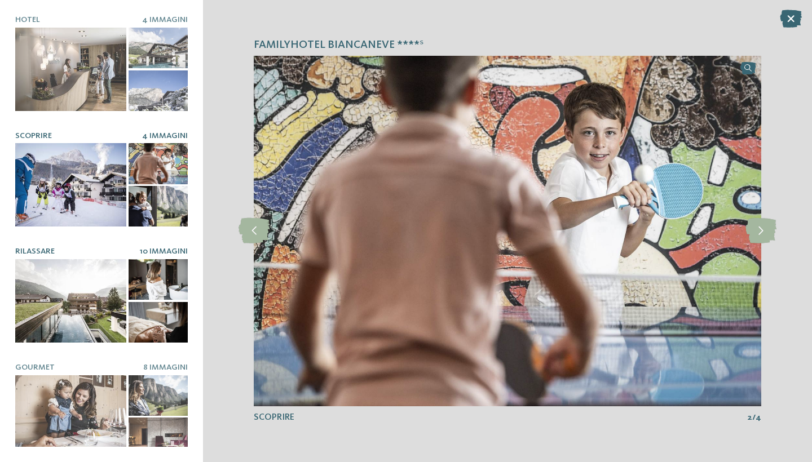
click at [70, 280] on div at bounding box center [70, 300] width 111 height 83
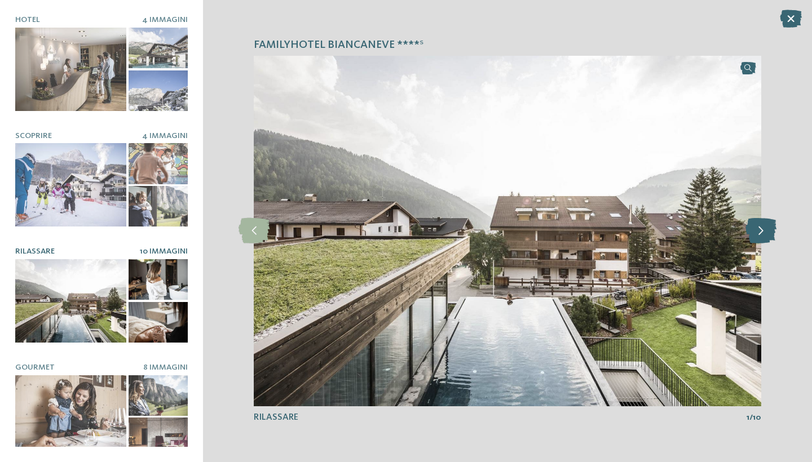
click at [764, 229] on icon at bounding box center [760, 230] width 31 height 25
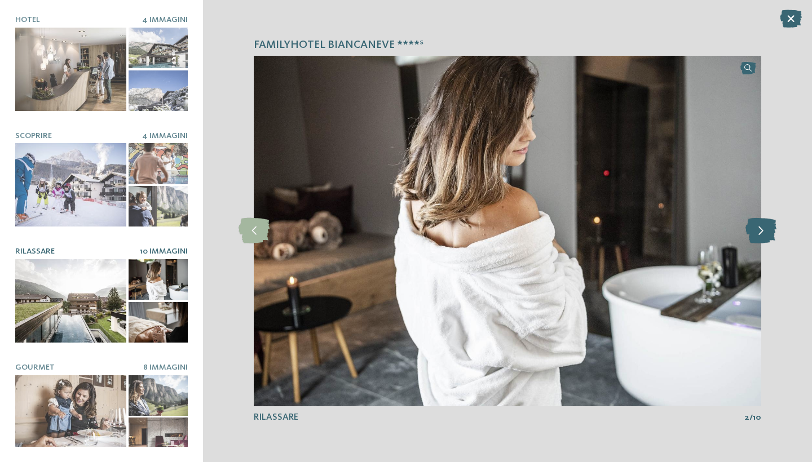
click at [764, 230] on icon at bounding box center [760, 230] width 31 height 25
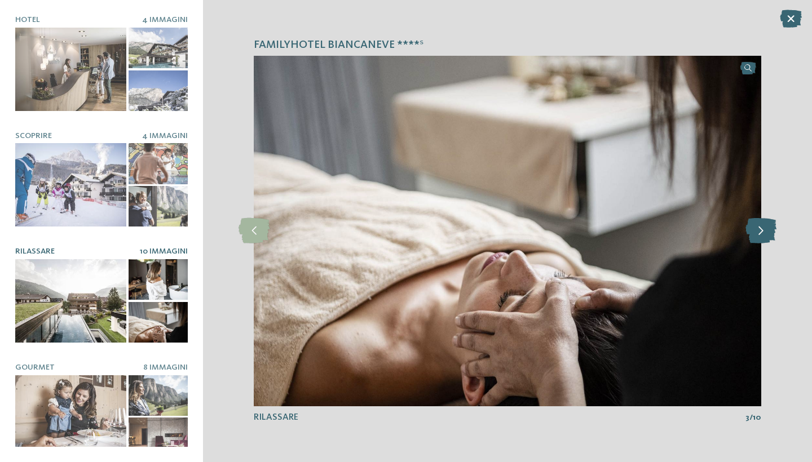
click at [764, 230] on icon at bounding box center [760, 230] width 31 height 25
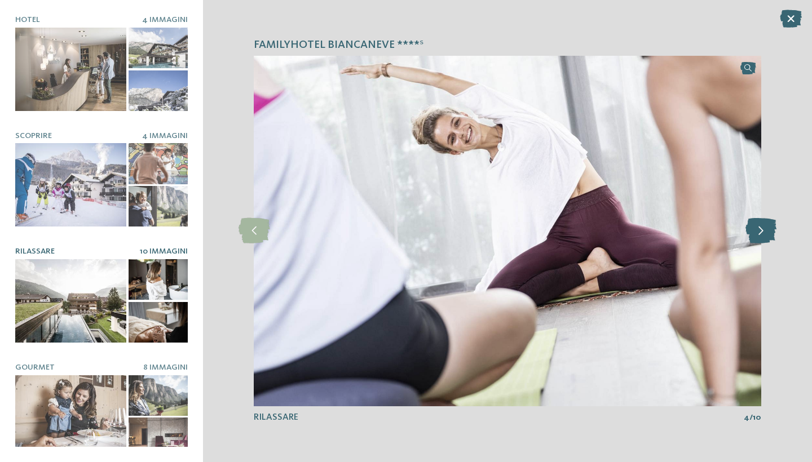
click at [764, 230] on icon at bounding box center [760, 230] width 31 height 25
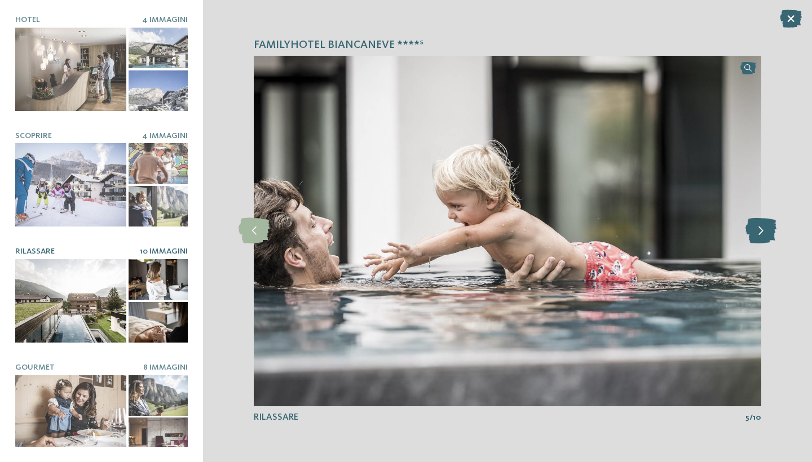
click at [764, 230] on icon at bounding box center [760, 230] width 31 height 25
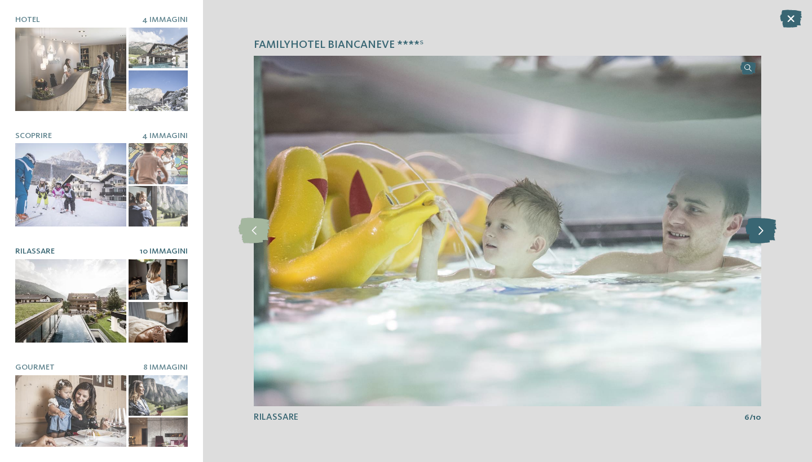
click at [764, 230] on icon at bounding box center [760, 230] width 31 height 25
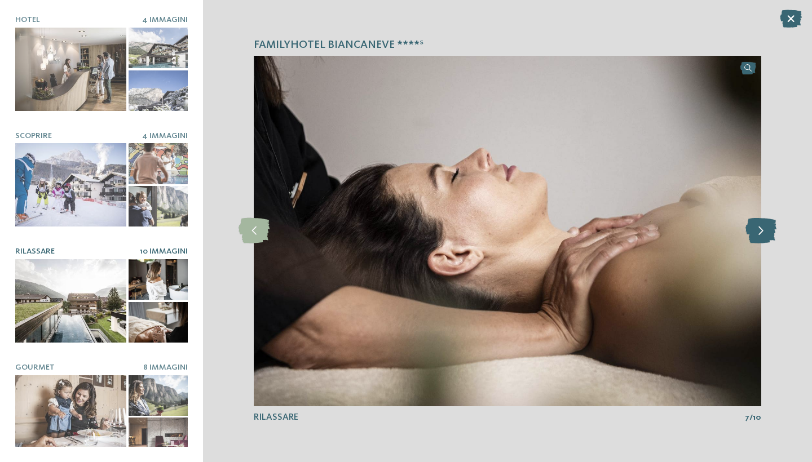
click at [764, 230] on icon at bounding box center [760, 230] width 31 height 25
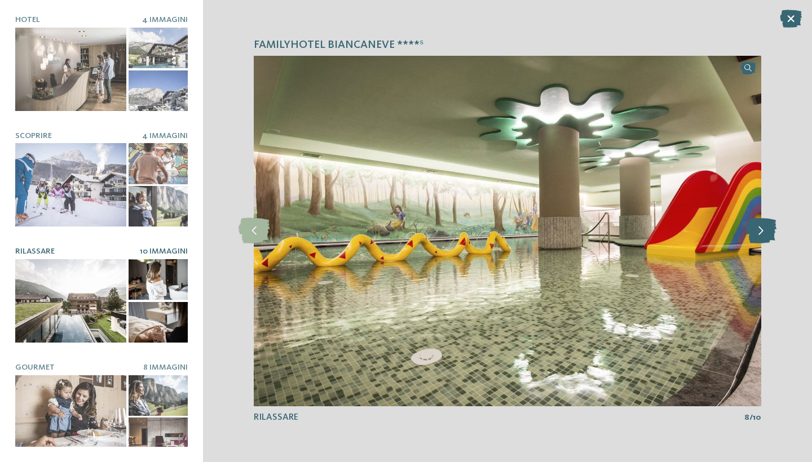
click at [764, 230] on icon at bounding box center [760, 230] width 31 height 25
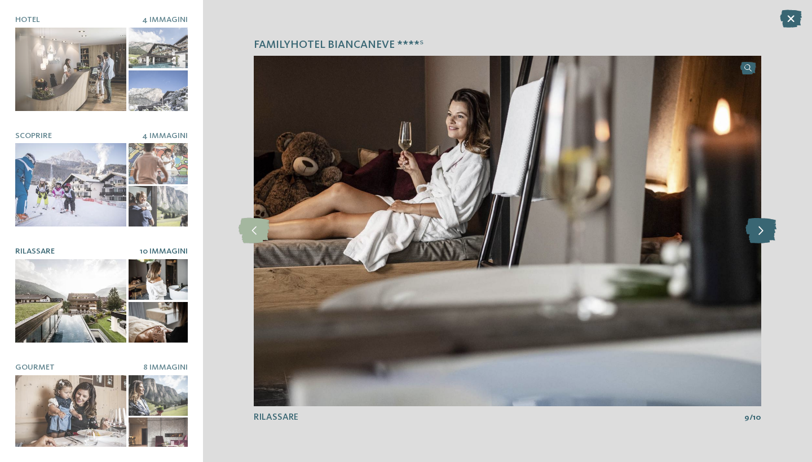
click at [764, 230] on icon at bounding box center [760, 230] width 31 height 25
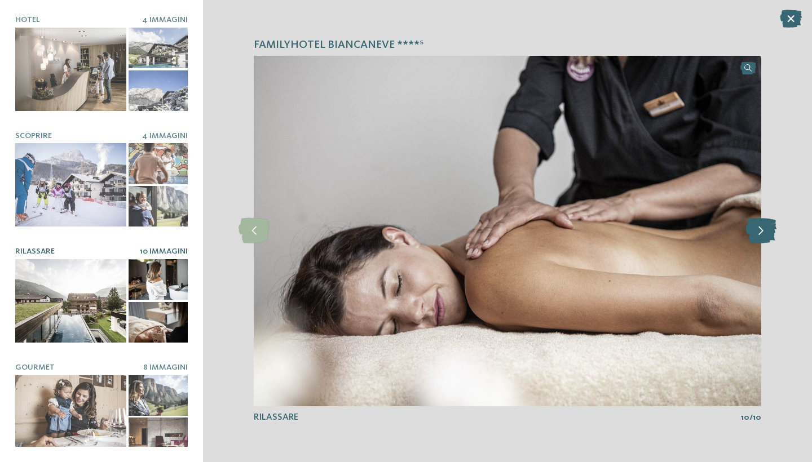
click at [764, 230] on icon at bounding box center [760, 230] width 31 height 25
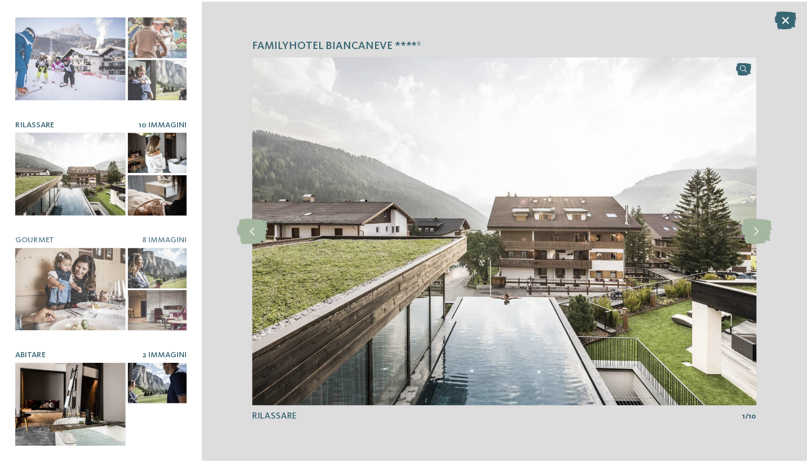
scroll to position [127, 0]
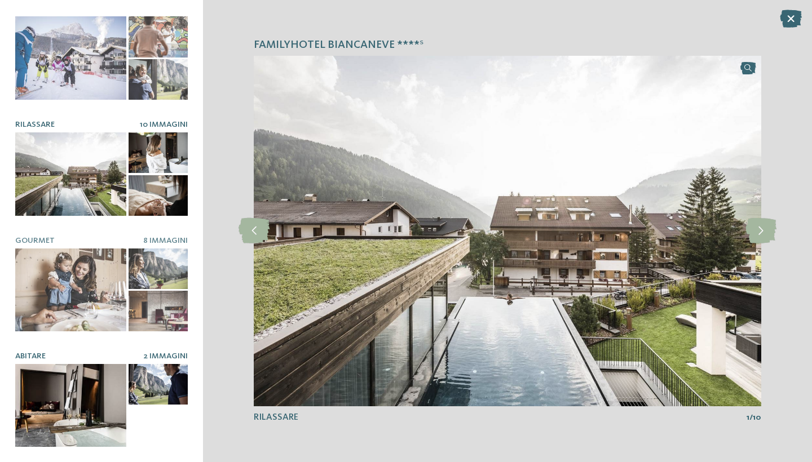
click at [100, 387] on div at bounding box center [70, 405] width 111 height 83
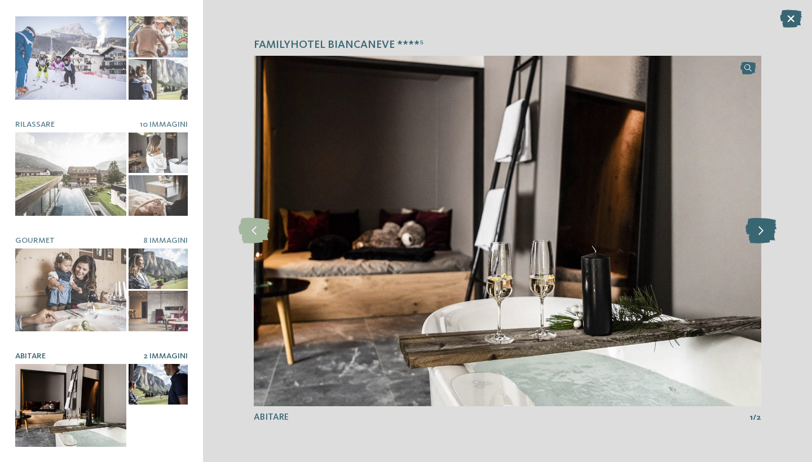
click at [762, 228] on icon at bounding box center [760, 230] width 31 height 25
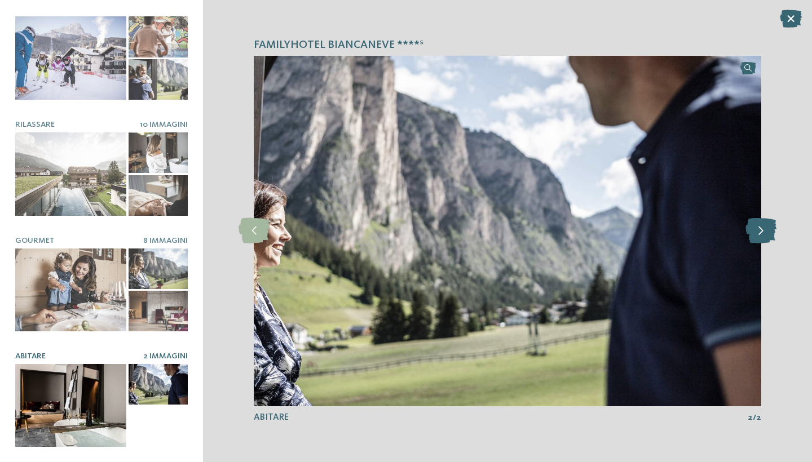
click at [764, 230] on icon at bounding box center [760, 230] width 31 height 25
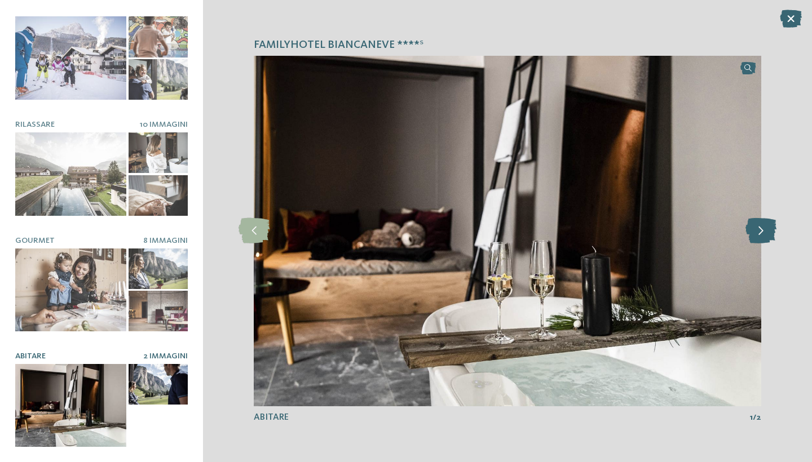
click at [765, 231] on icon at bounding box center [760, 230] width 31 height 25
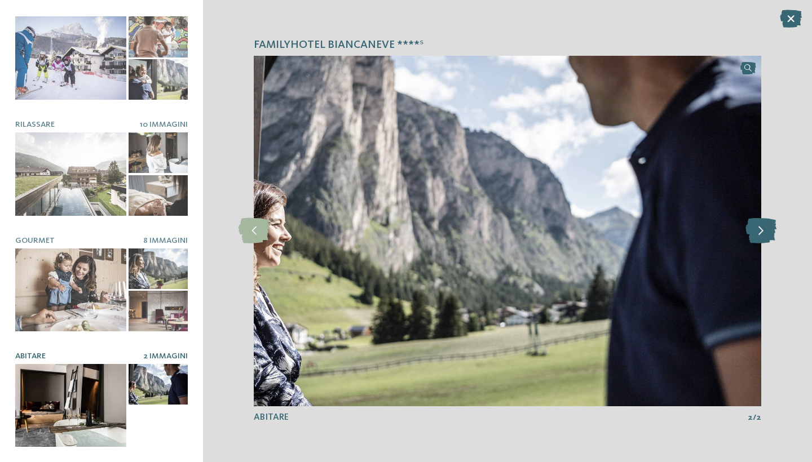
click at [765, 231] on icon at bounding box center [760, 230] width 31 height 25
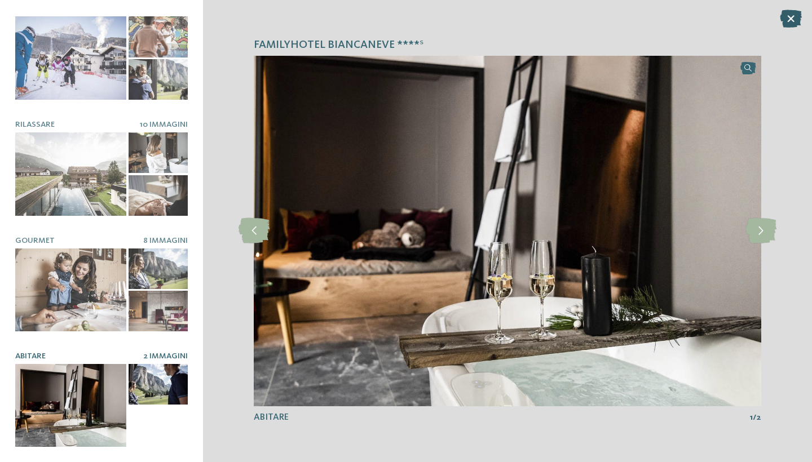
click at [791, 22] on icon at bounding box center [791, 19] width 22 height 18
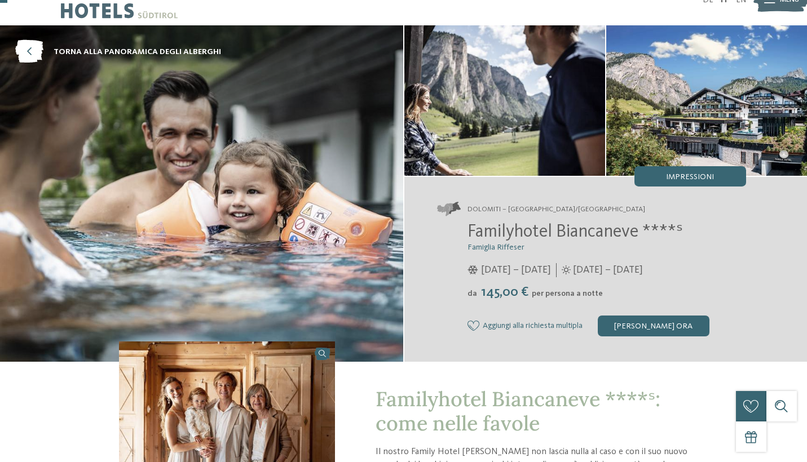
scroll to position [30, 0]
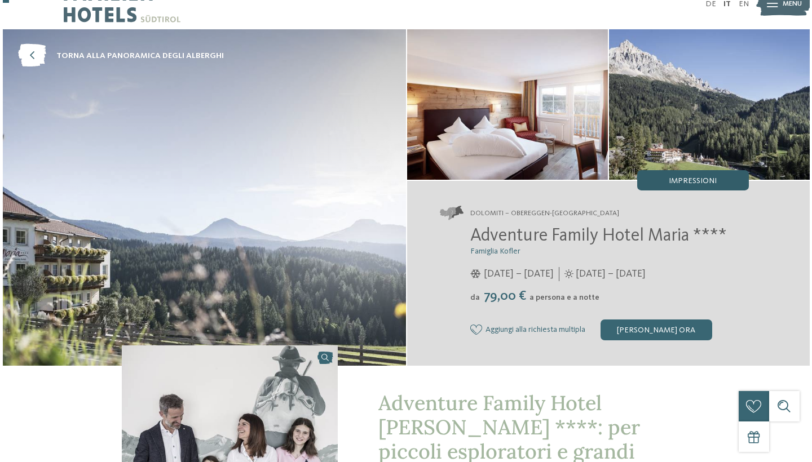
scroll to position [23, 0]
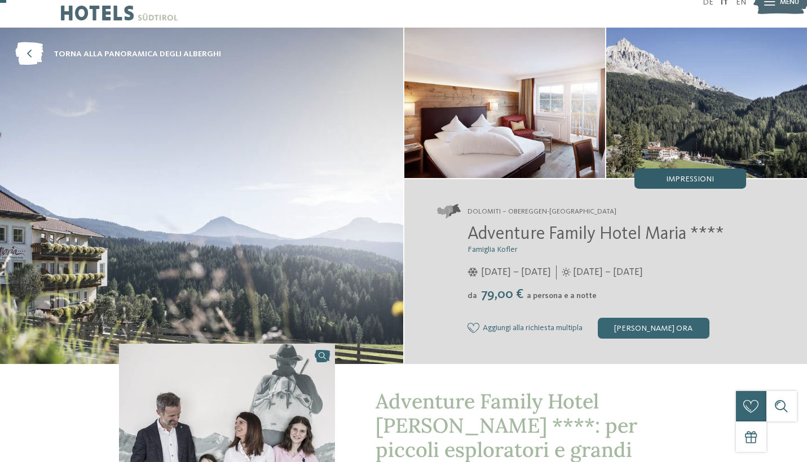
click at [708, 178] on span "Impressioni" at bounding box center [690, 179] width 48 height 8
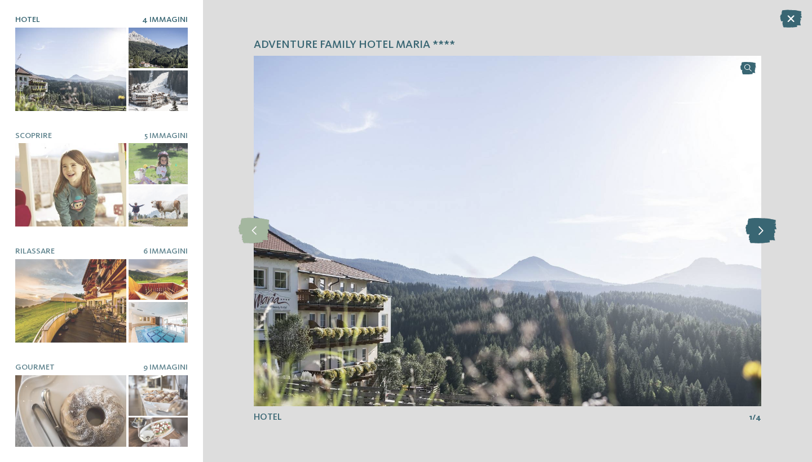
click at [764, 230] on icon at bounding box center [760, 230] width 31 height 25
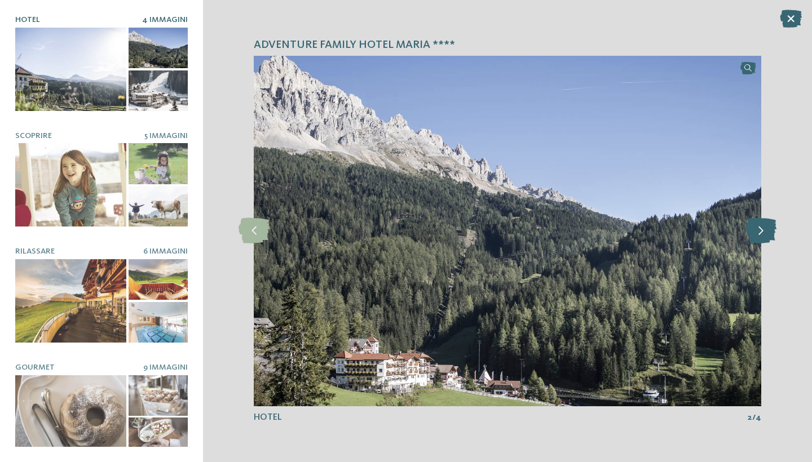
click at [764, 230] on icon at bounding box center [760, 230] width 31 height 25
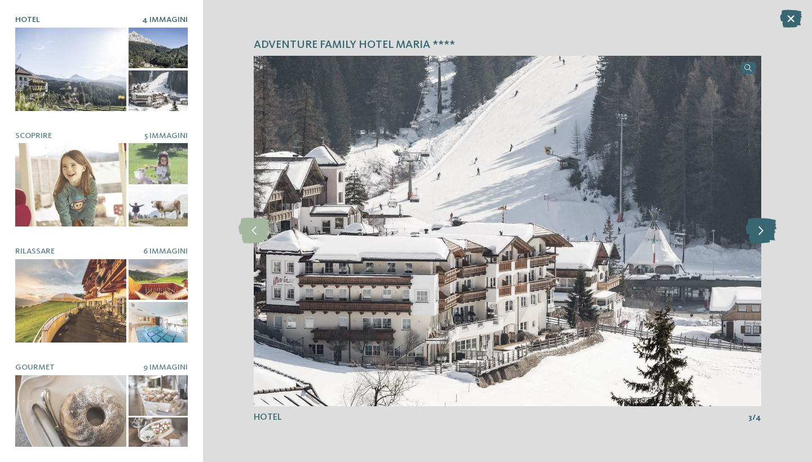
click at [764, 230] on icon at bounding box center [760, 230] width 31 height 25
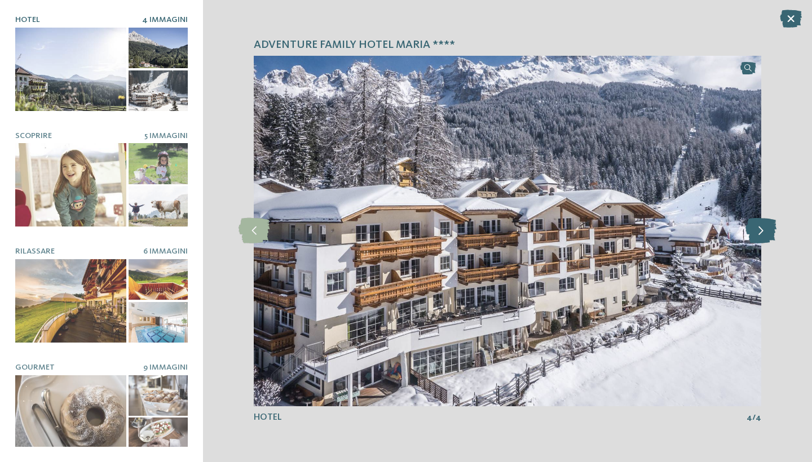
click at [764, 230] on icon at bounding box center [760, 230] width 31 height 25
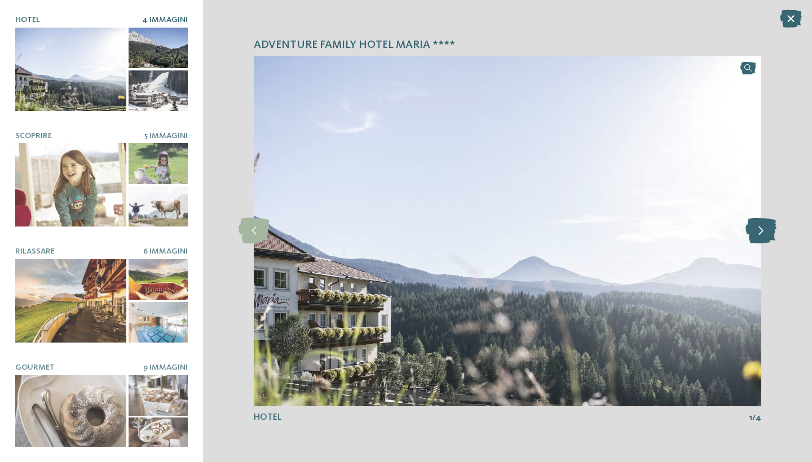
click at [765, 231] on icon at bounding box center [760, 230] width 31 height 25
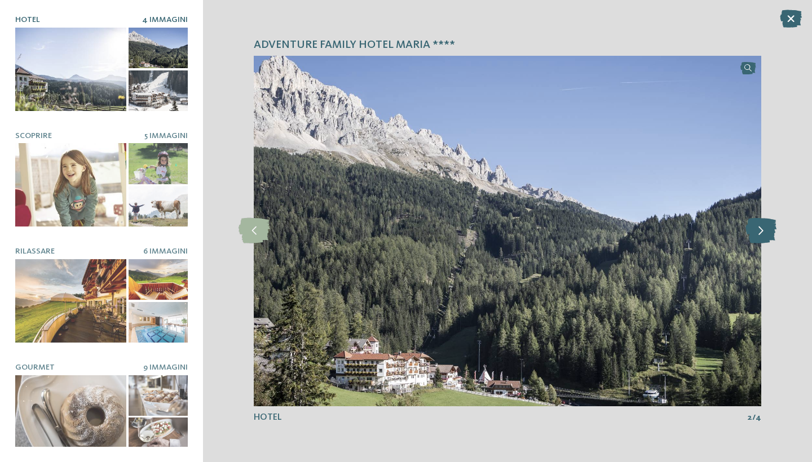
click at [765, 231] on icon at bounding box center [760, 230] width 31 height 25
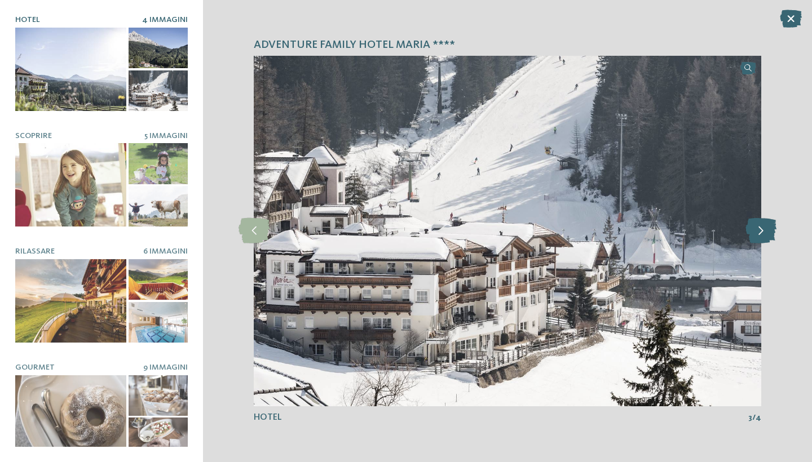
click at [767, 233] on icon at bounding box center [760, 230] width 31 height 25
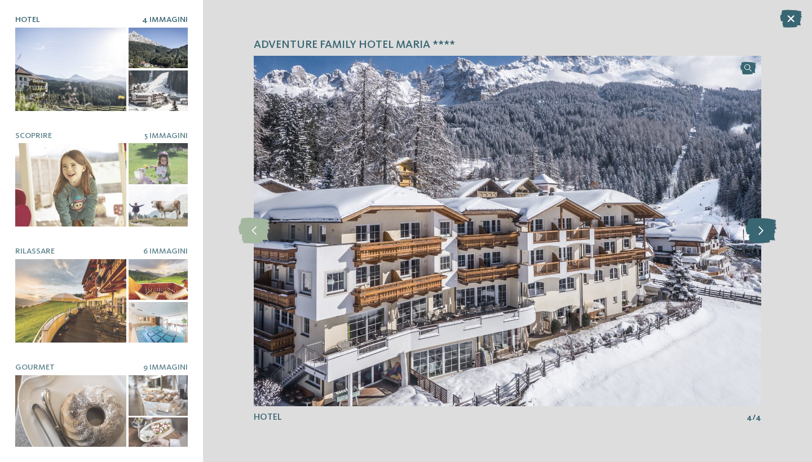
click at [767, 233] on icon at bounding box center [760, 230] width 31 height 25
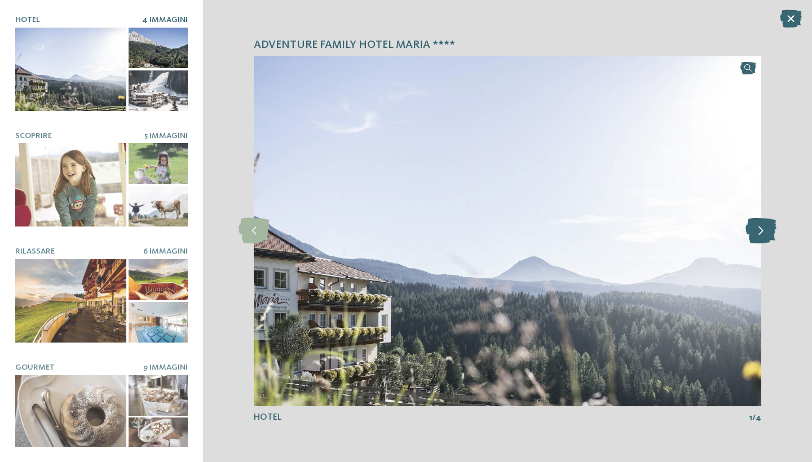
click at [767, 233] on icon at bounding box center [760, 230] width 31 height 25
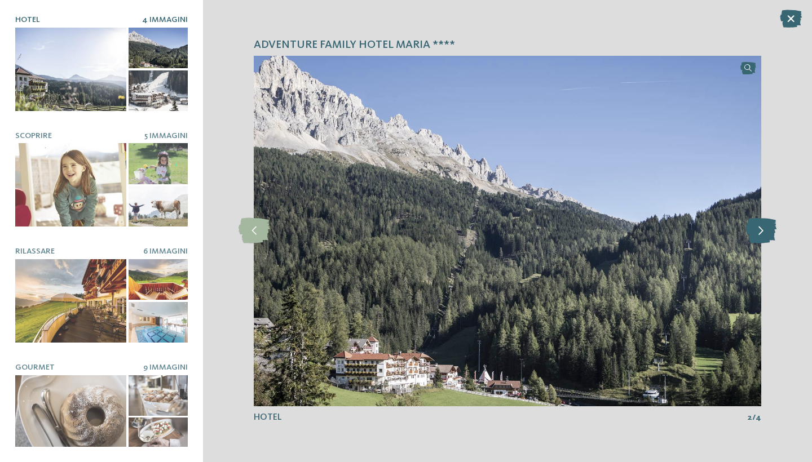
click at [768, 233] on icon at bounding box center [760, 230] width 31 height 25
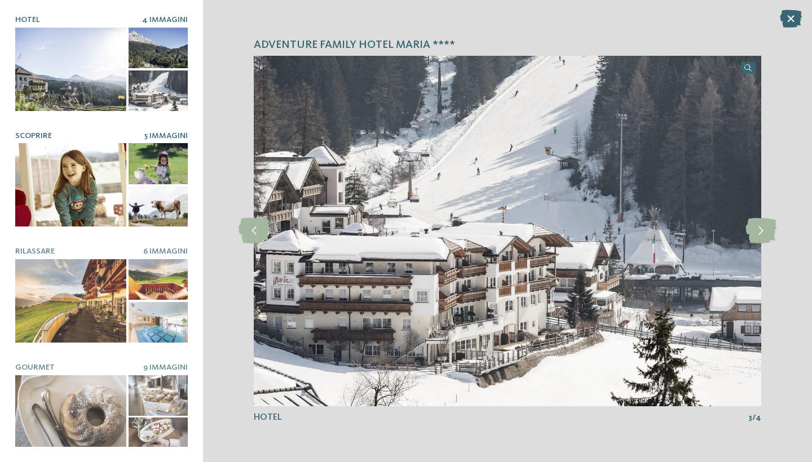
click at [52, 206] on div at bounding box center [70, 184] width 111 height 83
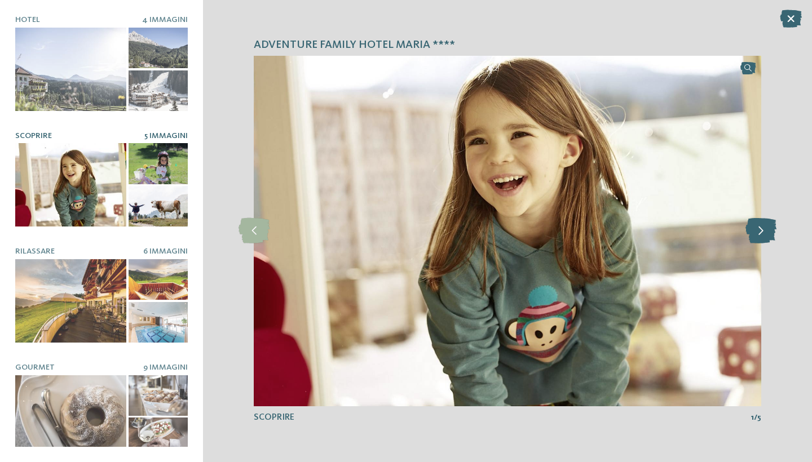
click at [762, 227] on icon at bounding box center [760, 230] width 31 height 25
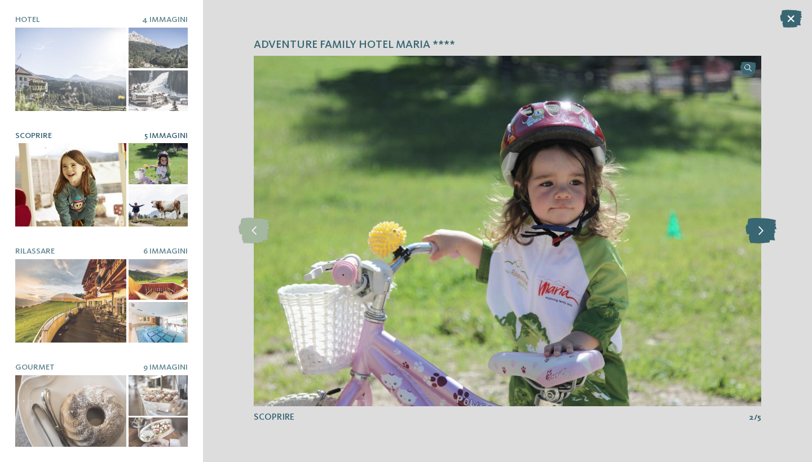
click at [763, 227] on icon at bounding box center [760, 230] width 31 height 25
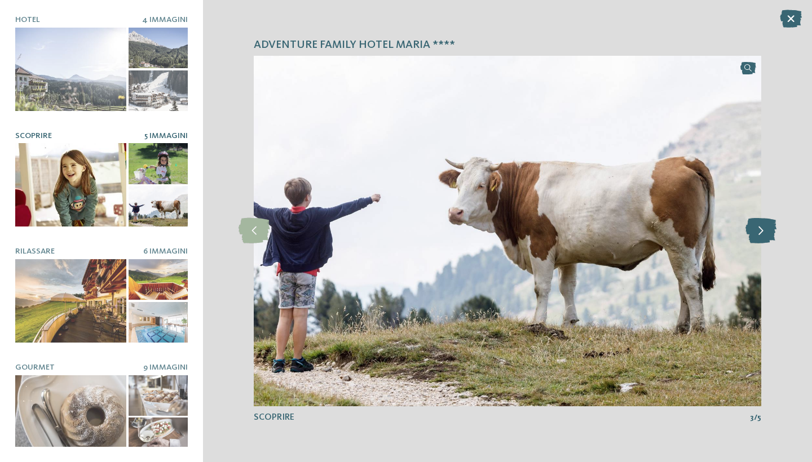
click at [763, 227] on icon at bounding box center [760, 230] width 31 height 25
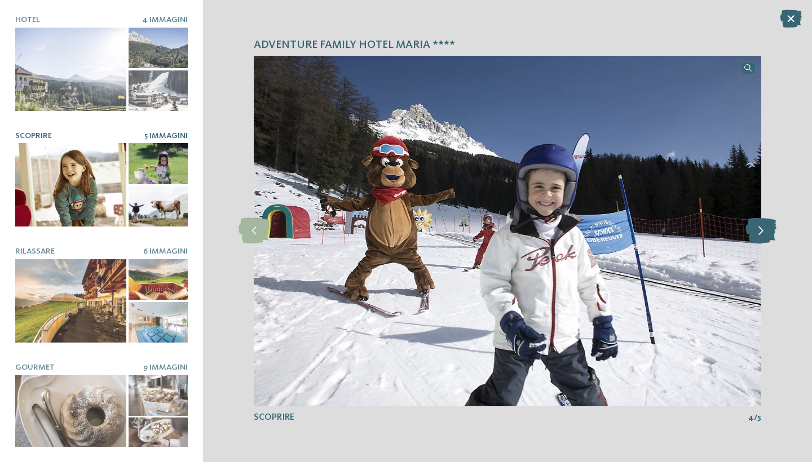
click at [763, 227] on icon at bounding box center [760, 230] width 31 height 25
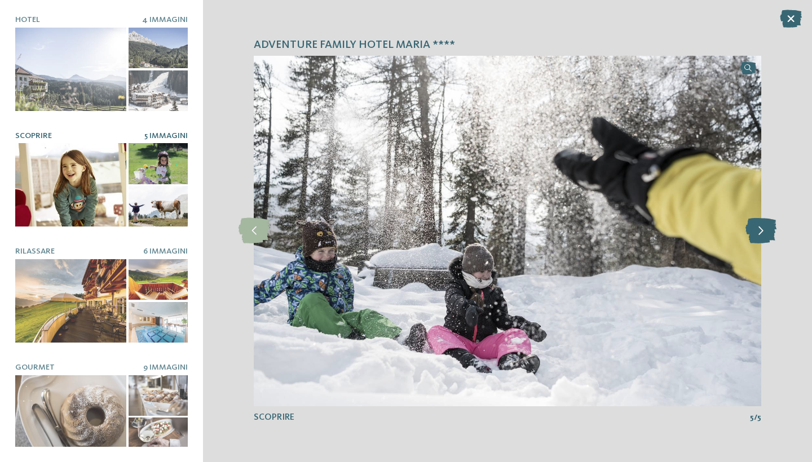
click at [763, 227] on icon at bounding box center [760, 230] width 31 height 25
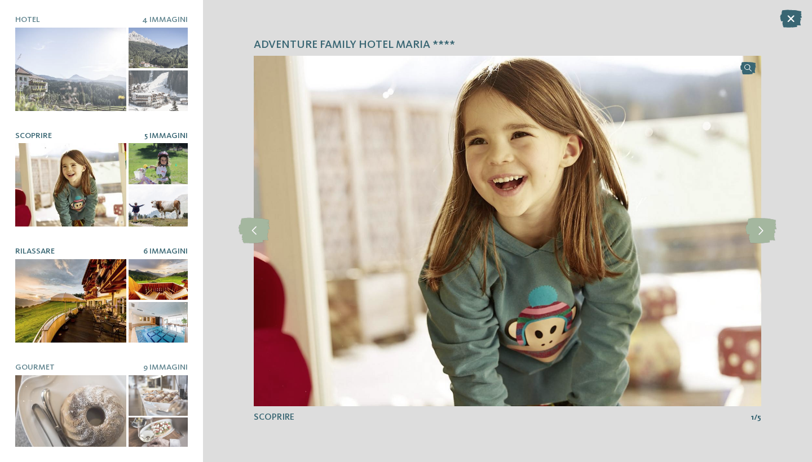
click at [79, 298] on div at bounding box center [70, 300] width 111 height 83
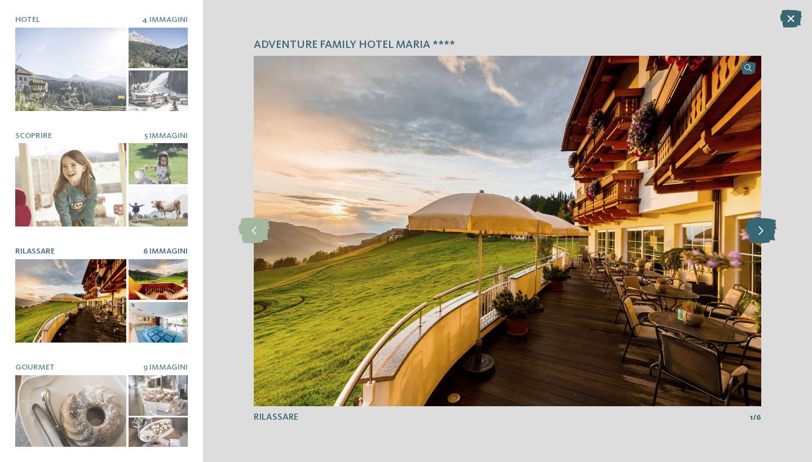
click at [761, 229] on icon at bounding box center [760, 230] width 31 height 25
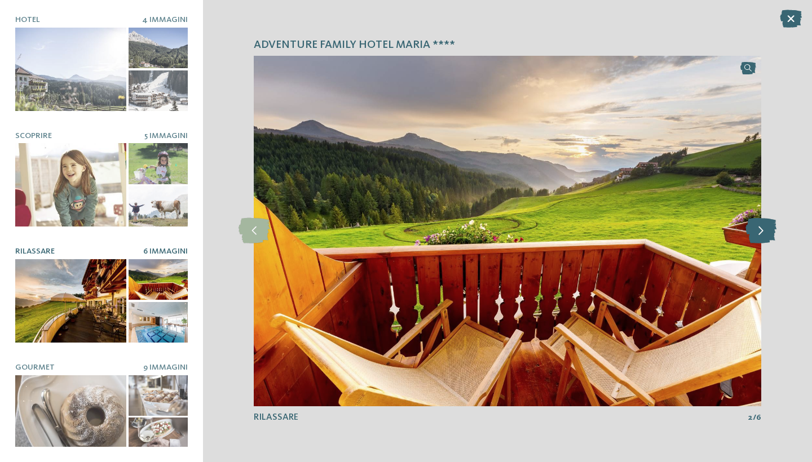
click at [761, 229] on icon at bounding box center [760, 230] width 31 height 25
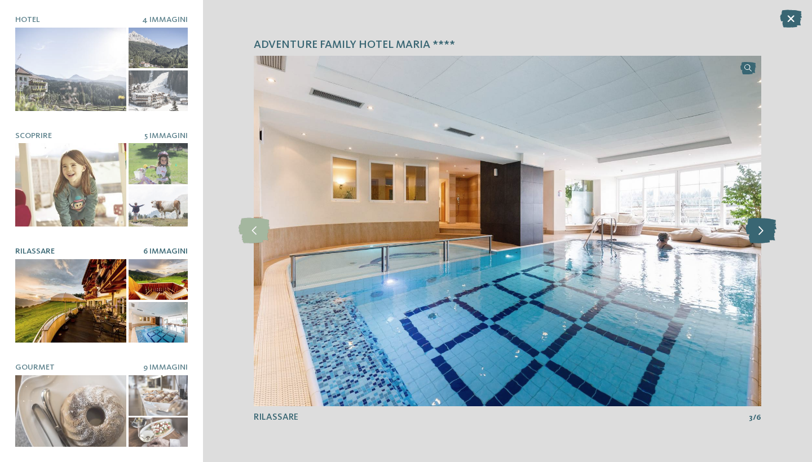
click at [761, 229] on icon at bounding box center [760, 230] width 31 height 25
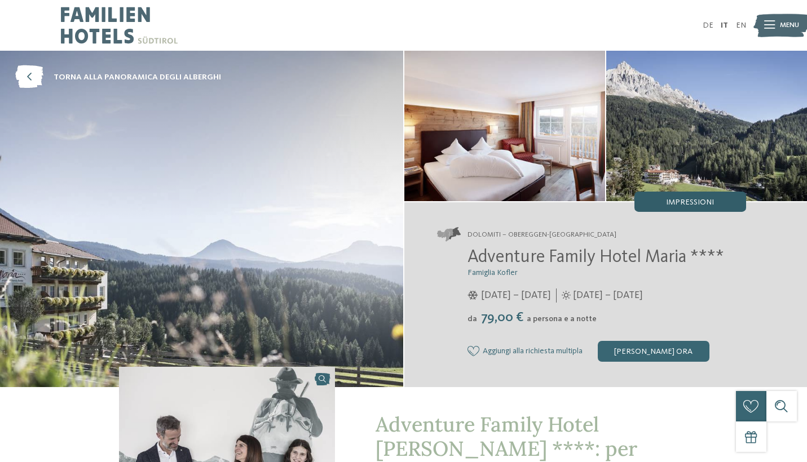
click at [678, 199] on span "Impressioni" at bounding box center [690, 202] width 48 height 8
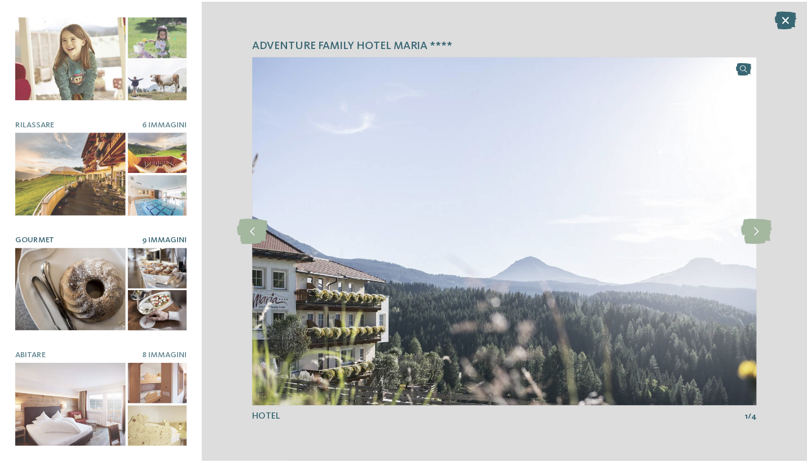
scroll to position [127, 0]
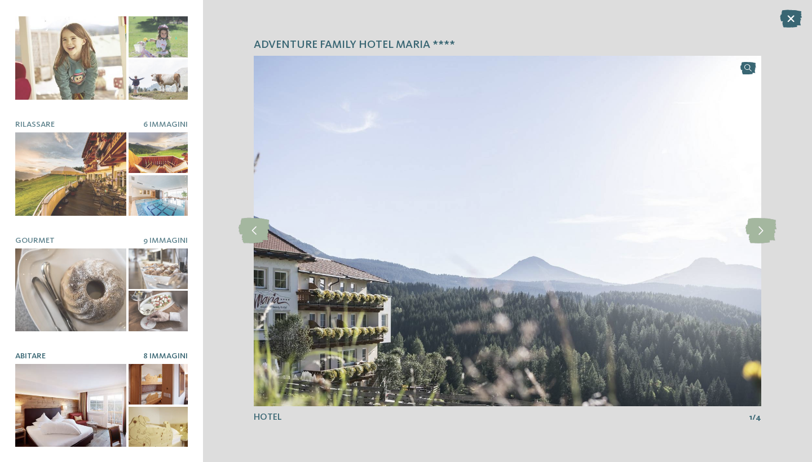
click at [73, 406] on div at bounding box center [70, 405] width 111 height 83
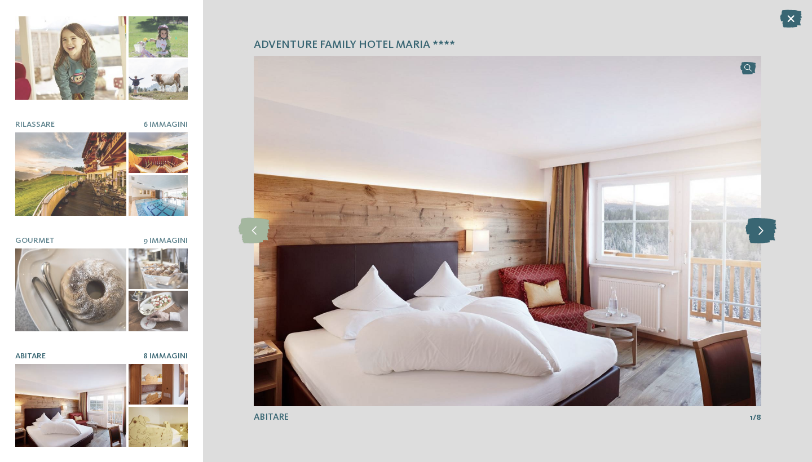
click at [763, 226] on icon at bounding box center [760, 230] width 31 height 25
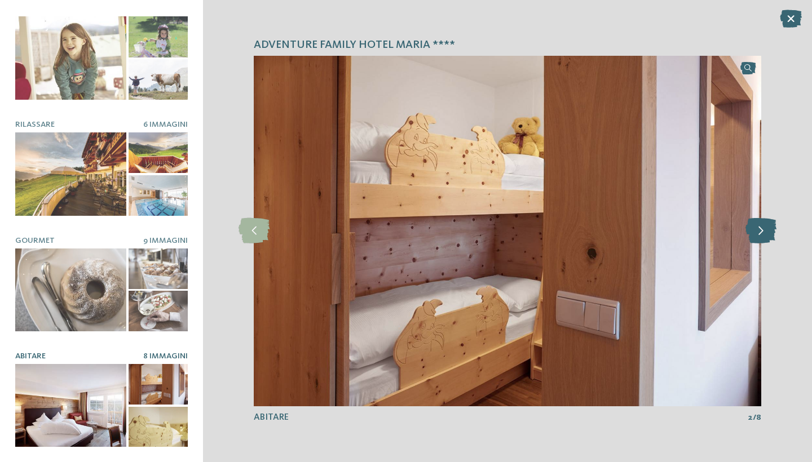
click at [764, 227] on icon at bounding box center [760, 230] width 31 height 25
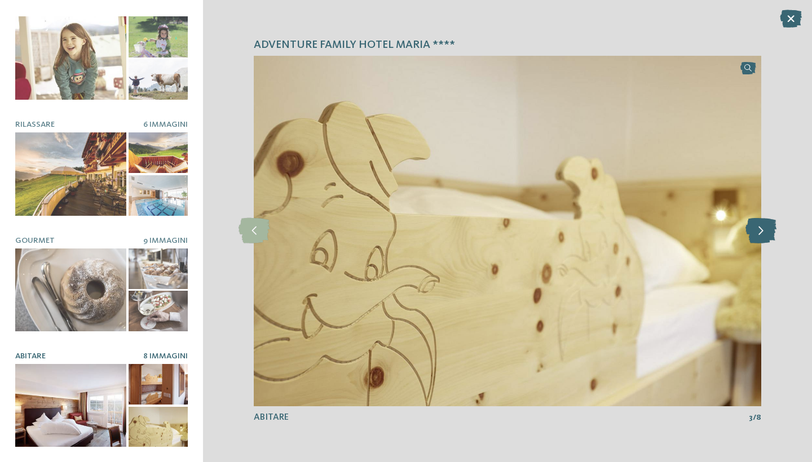
click at [765, 229] on icon at bounding box center [760, 230] width 31 height 25
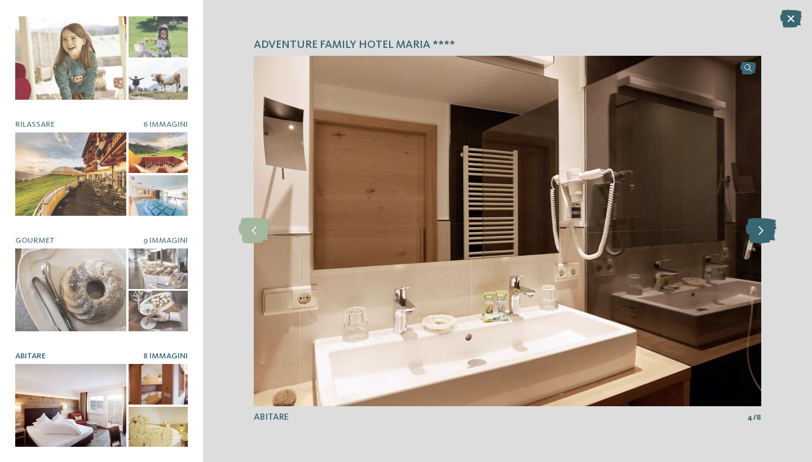
click at [766, 229] on icon at bounding box center [760, 230] width 31 height 25
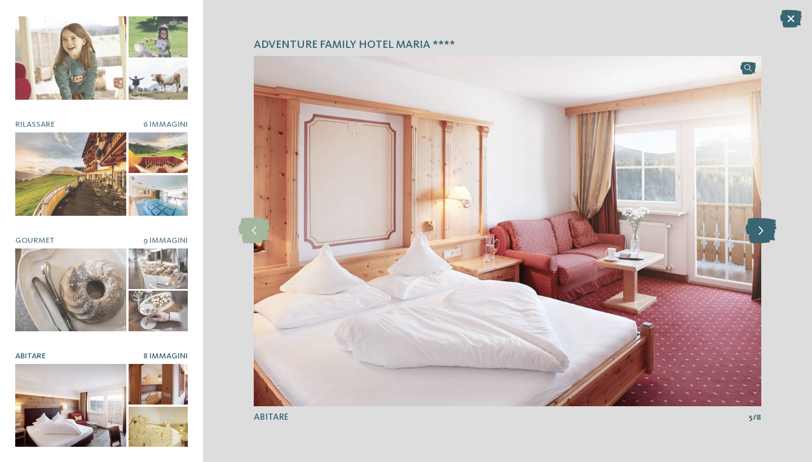
click at [766, 229] on icon at bounding box center [760, 230] width 31 height 25
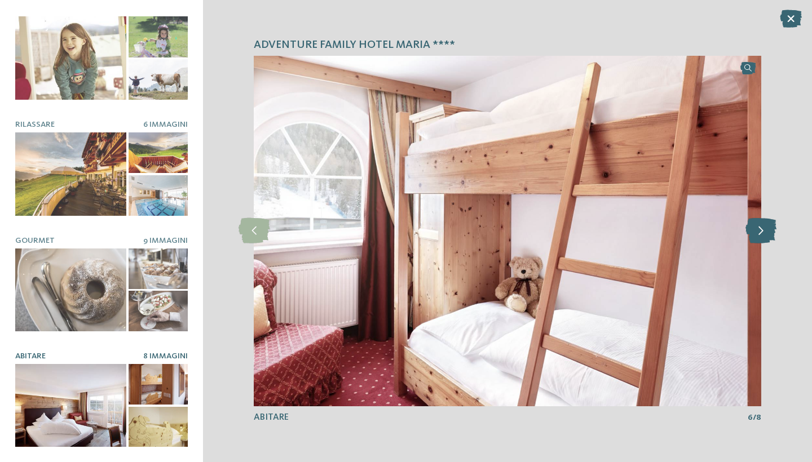
click at [766, 229] on icon at bounding box center [760, 230] width 31 height 25
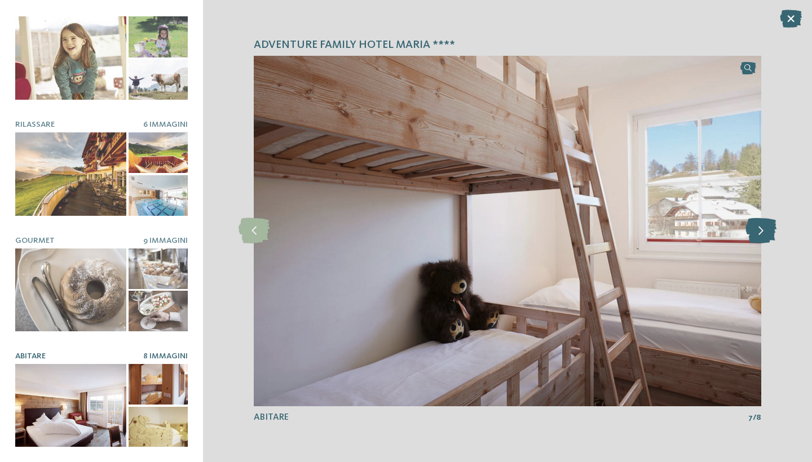
click at [766, 229] on icon at bounding box center [760, 230] width 31 height 25
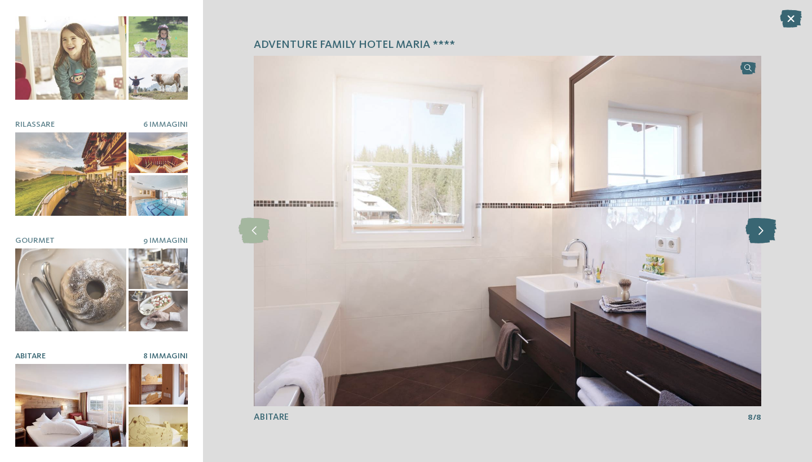
click at [766, 230] on icon at bounding box center [760, 230] width 31 height 25
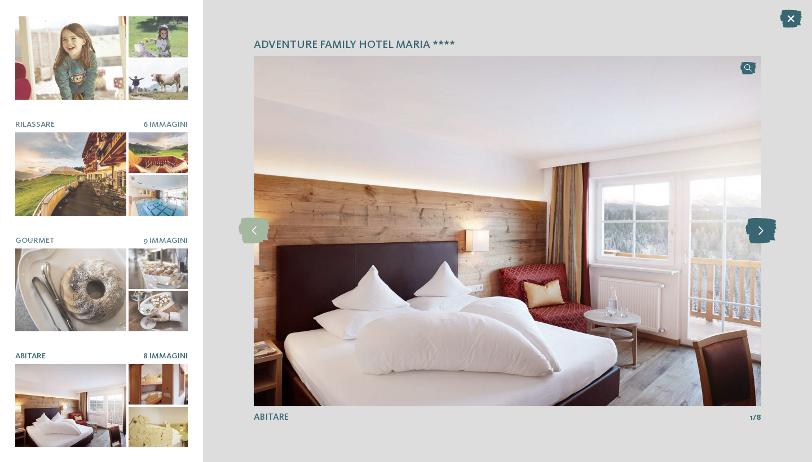
click at [766, 230] on icon at bounding box center [760, 230] width 31 height 25
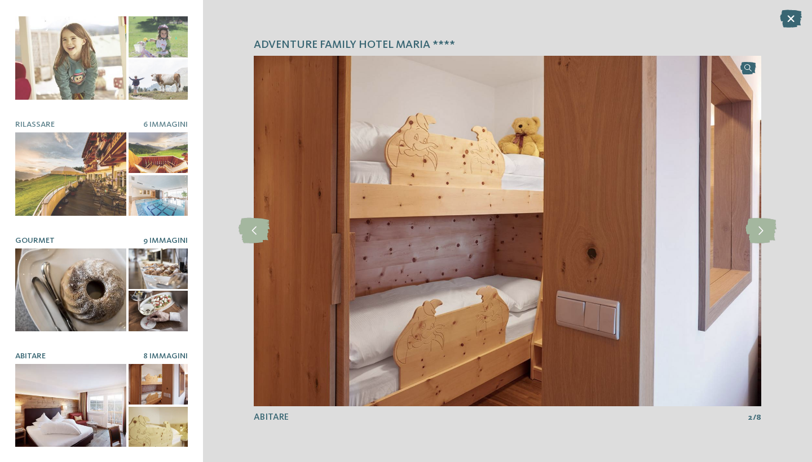
click at [65, 303] on div at bounding box center [70, 290] width 111 height 83
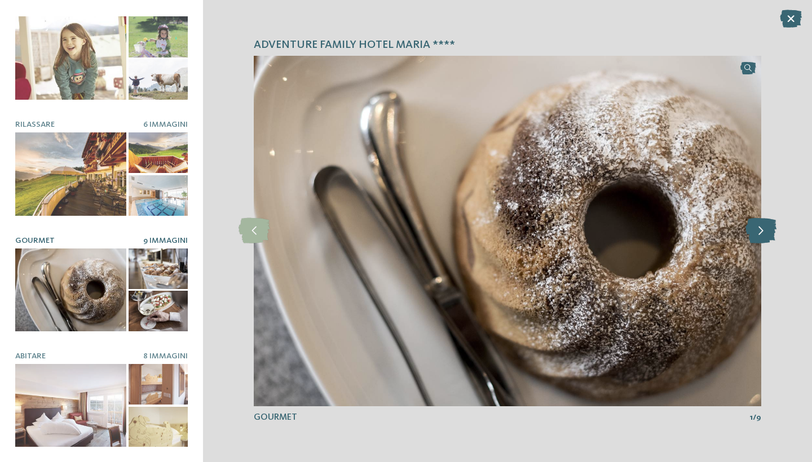
click at [761, 229] on icon at bounding box center [760, 230] width 31 height 25
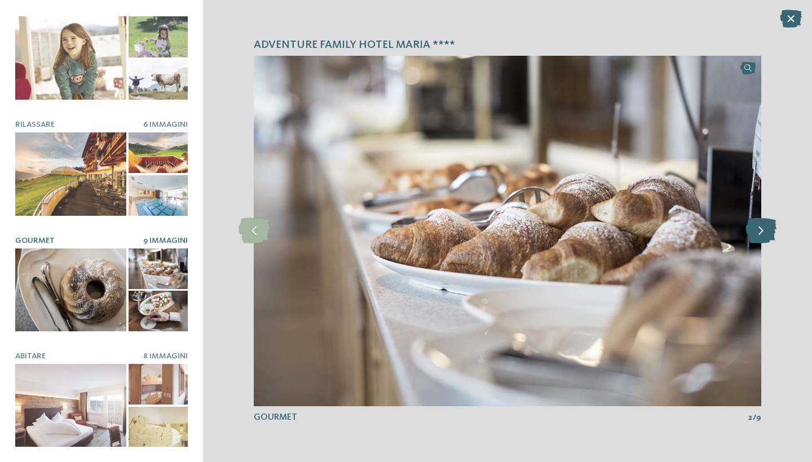
click at [761, 229] on icon at bounding box center [760, 230] width 31 height 25
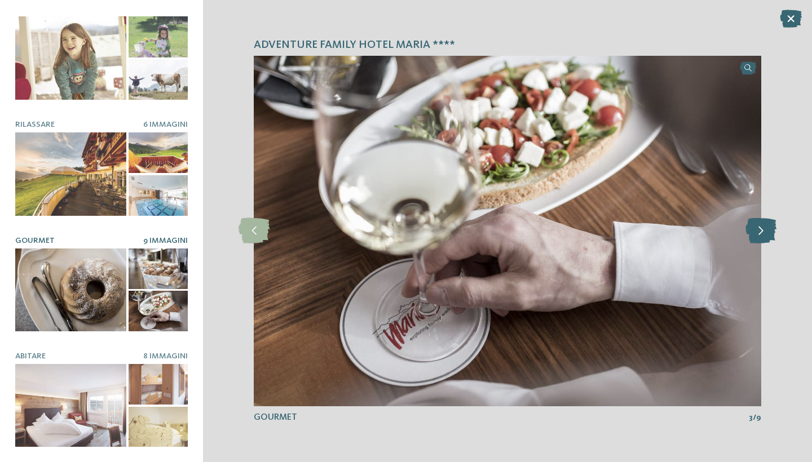
click at [761, 229] on icon at bounding box center [760, 230] width 31 height 25
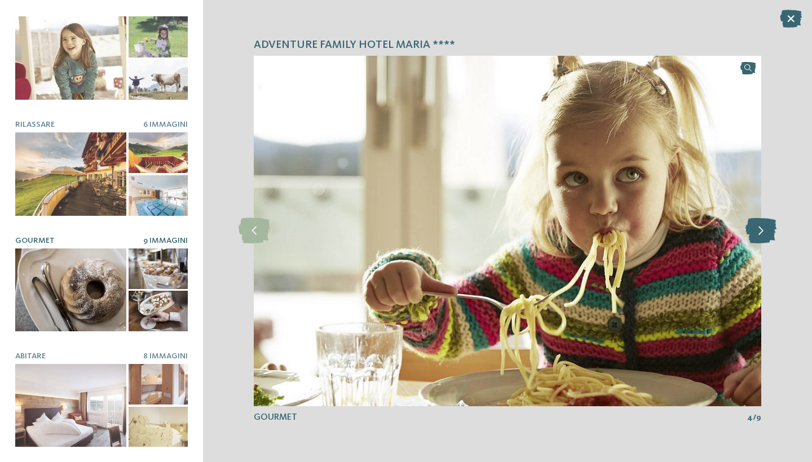
click at [763, 229] on icon at bounding box center [760, 230] width 31 height 25
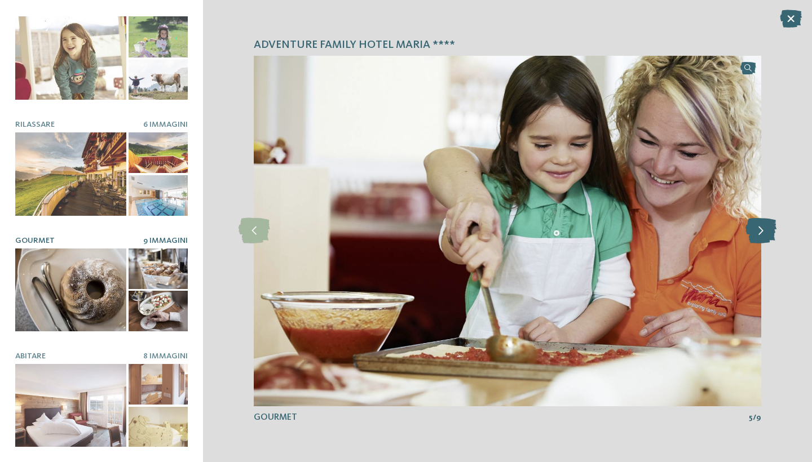
click at [763, 229] on icon at bounding box center [760, 230] width 31 height 25
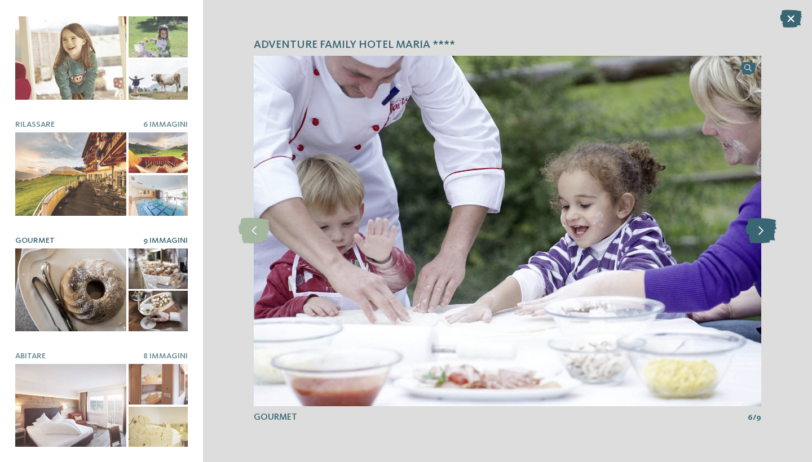
click at [763, 229] on icon at bounding box center [760, 230] width 31 height 25
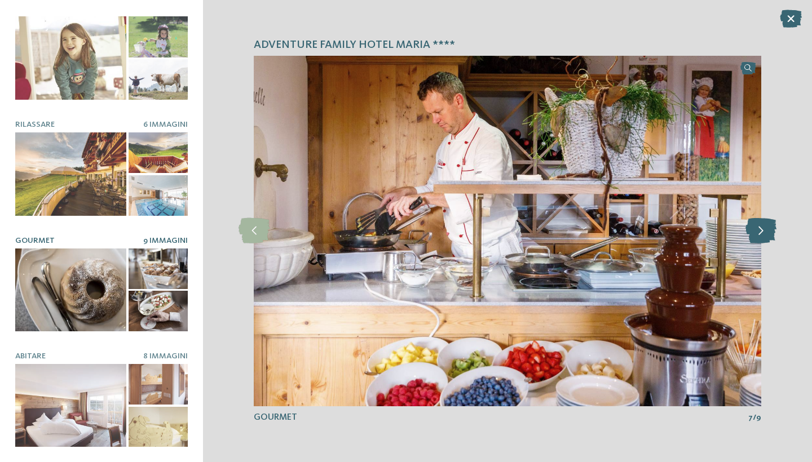
click at [763, 230] on icon at bounding box center [760, 230] width 31 height 25
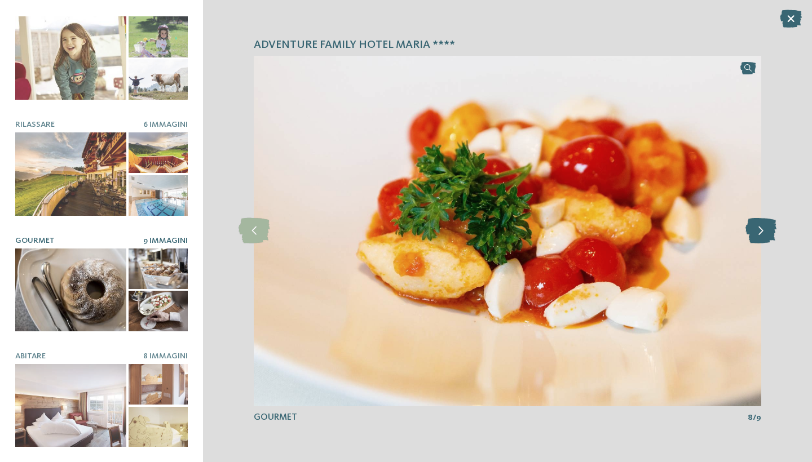
click at [763, 230] on icon at bounding box center [760, 230] width 31 height 25
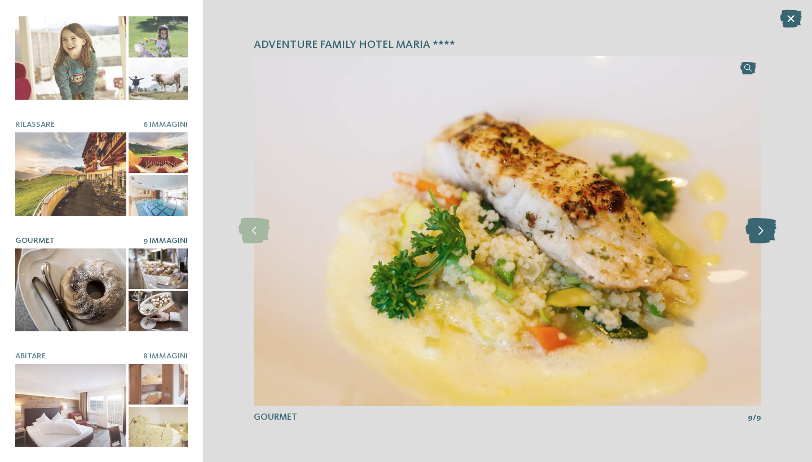
click at [763, 230] on icon at bounding box center [760, 230] width 31 height 25
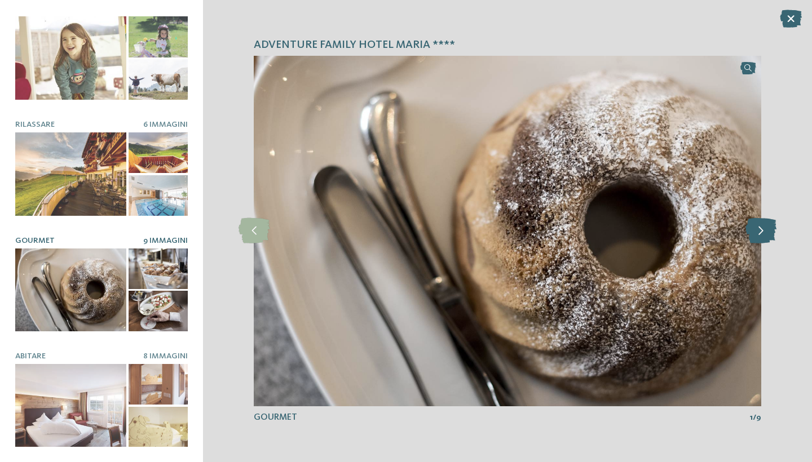
click at [763, 230] on icon at bounding box center [760, 230] width 31 height 25
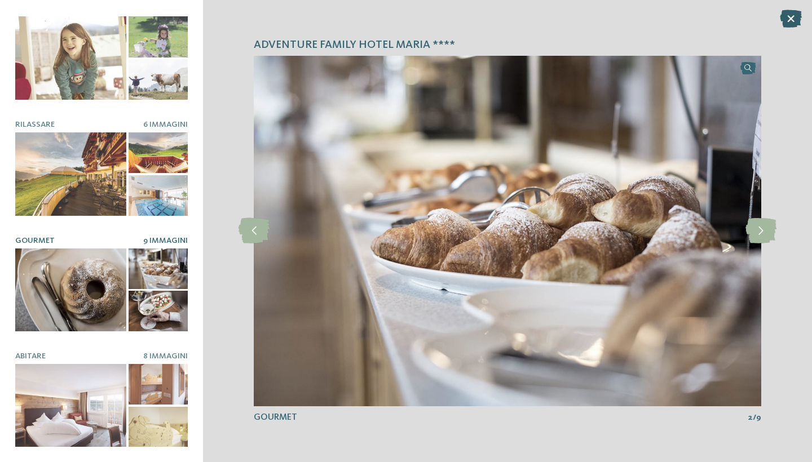
click at [788, 20] on icon at bounding box center [791, 19] width 22 height 18
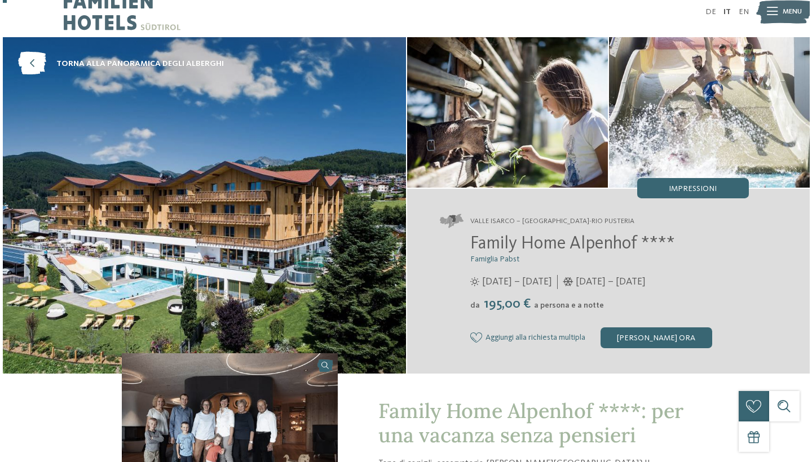
scroll to position [16, 0]
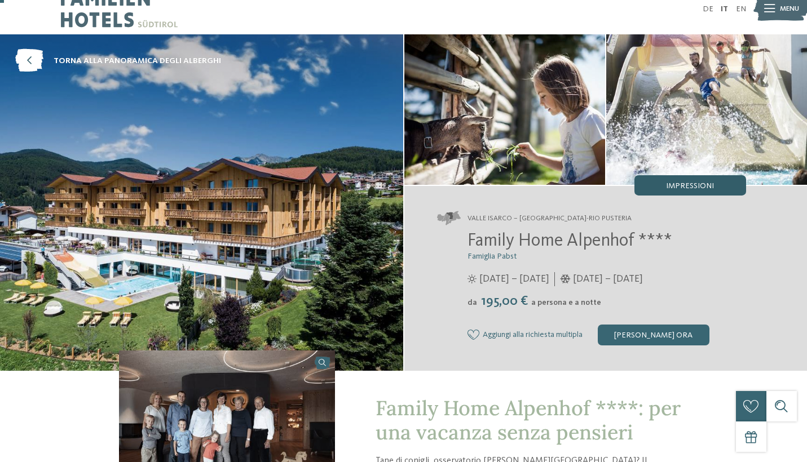
click at [697, 186] on span "Impressioni" at bounding box center [690, 186] width 48 height 8
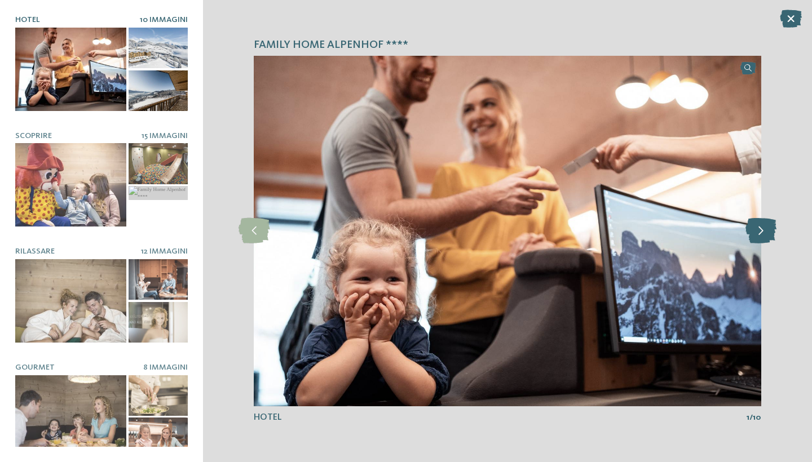
click at [760, 237] on icon at bounding box center [760, 230] width 31 height 25
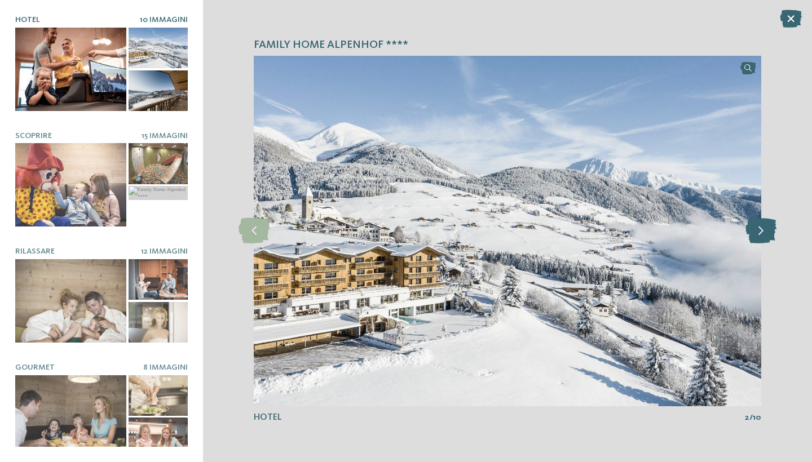
click at [760, 237] on icon at bounding box center [760, 230] width 31 height 25
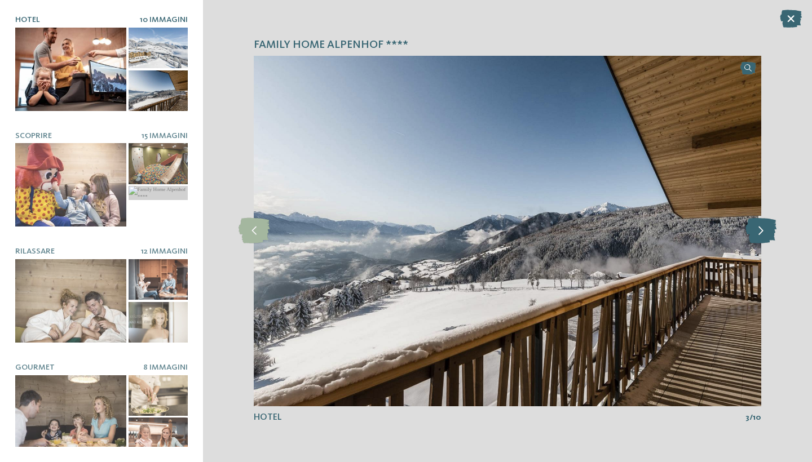
click at [760, 237] on icon at bounding box center [760, 230] width 31 height 25
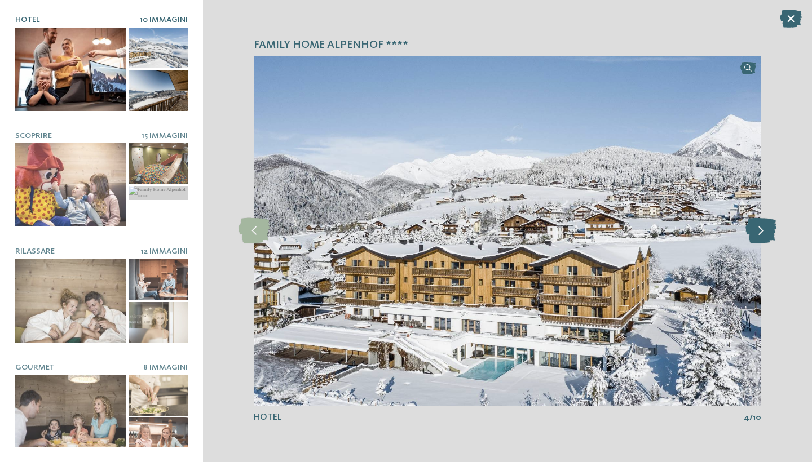
click at [760, 237] on icon at bounding box center [760, 230] width 31 height 25
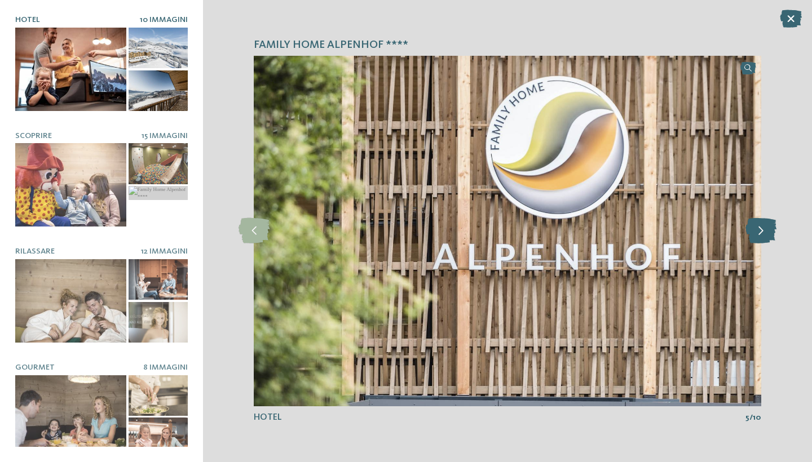
click at [760, 237] on icon at bounding box center [760, 230] width 31 height 25
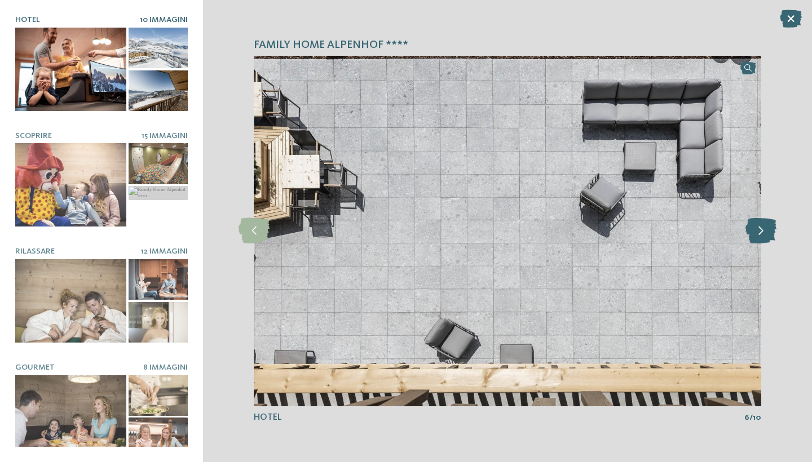
click at [760, 237] on icon at bounding box center [760, 230] width 31 height 25
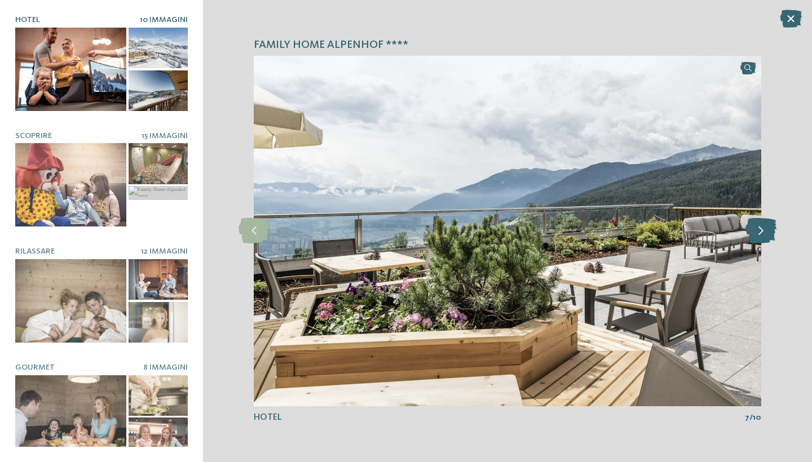
click at [760, 237] on icon at bounding box center [760, 230] width 31 height 25
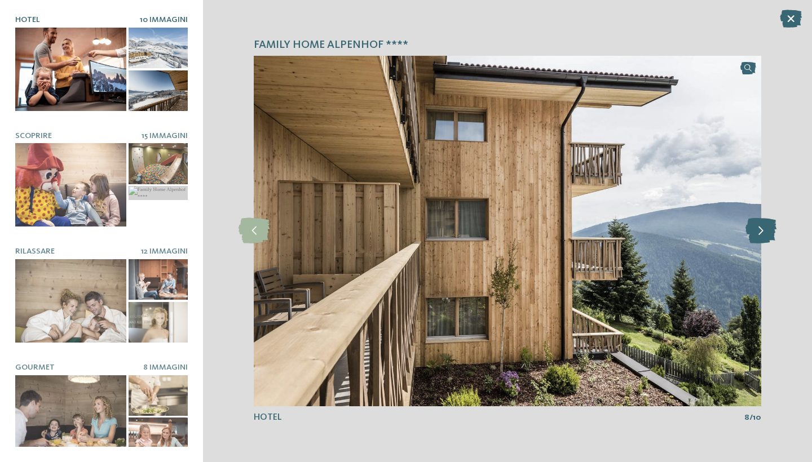
click at [760, 237] on icon at bounding box center [760, 230] width 31 height 25
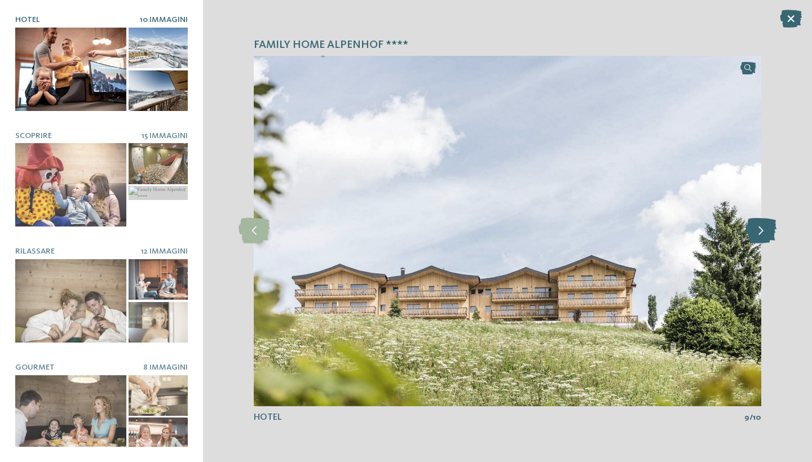
click at [760, 237] on icon at bounding box center [760, 230] width 31 height 25
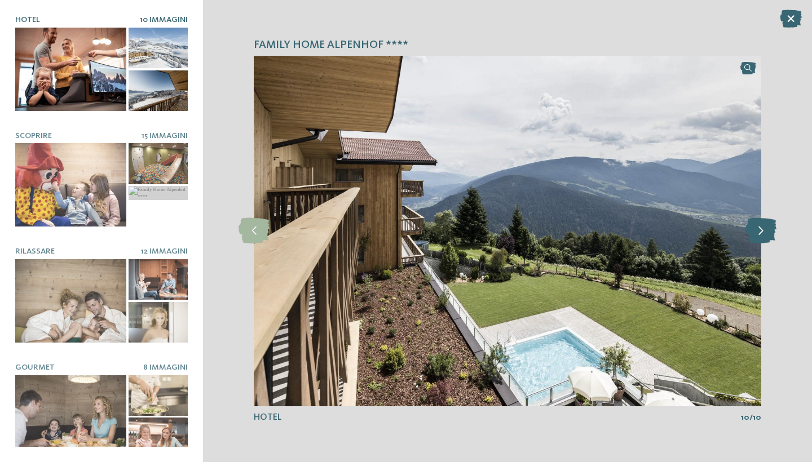
click at [760, 237] on icon at bounding box center [760, 230] width 31 height 25
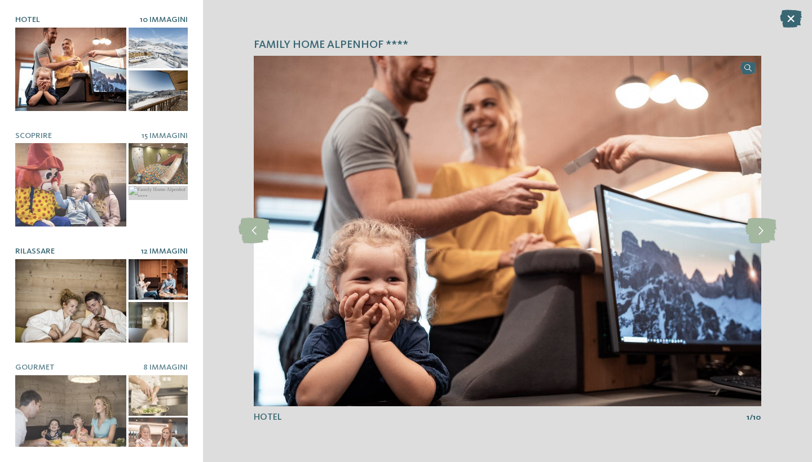
click at [94, 282] on div at bounding box center [70, 300] width 111 height 83
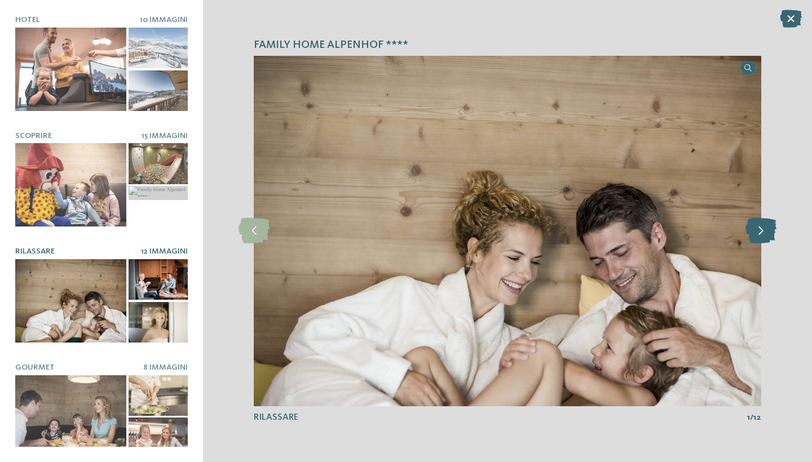
click at [758, 235] on icon at bounding box center [760, 230] width 31 height 25
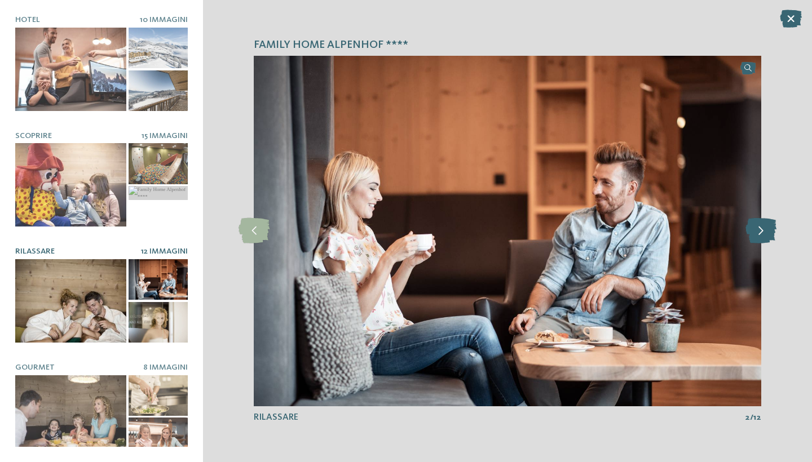
click at [758, 235] on icon at bounding box center [760, 230] width 31 height 25
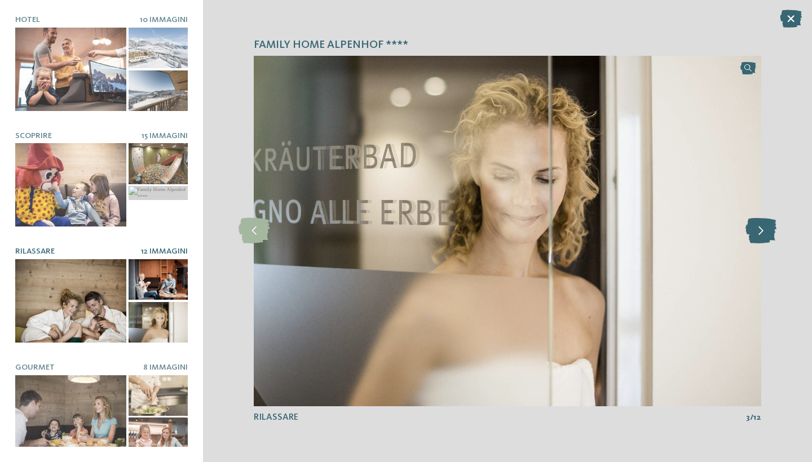
click at [758, 235] on icon at bounding box center [760, 230] width 31 height 25
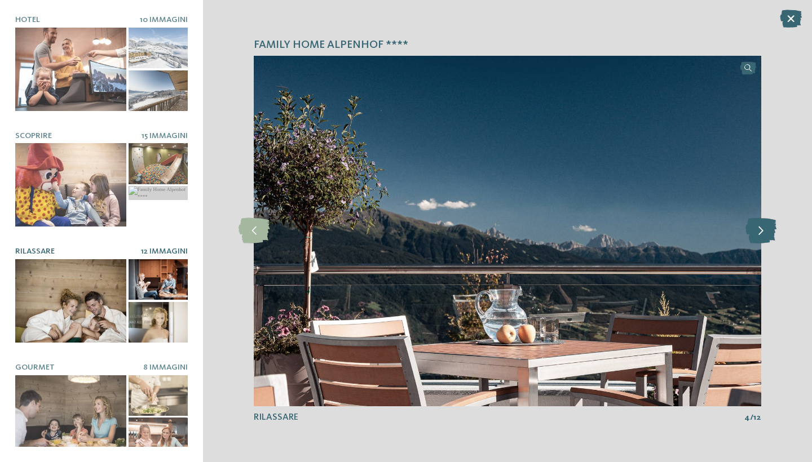
click at [758, 235] on icon at bounding box center [760, 230] width 31 height 25
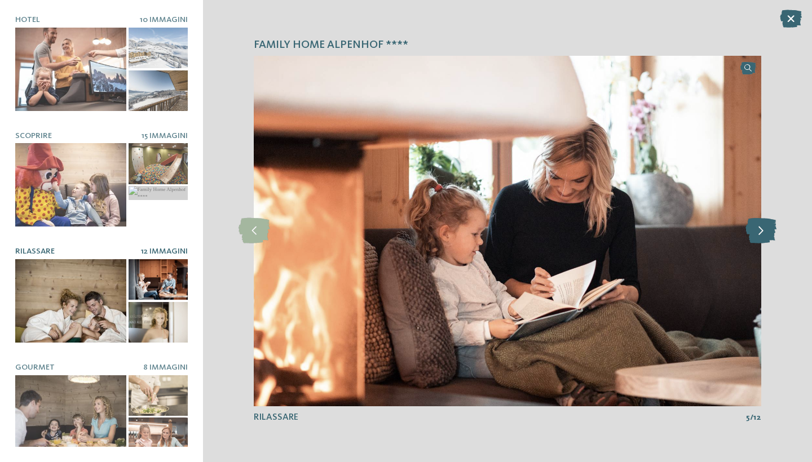
click at [758, 235] on icon at bounding box center [760, 230] width 31 height 25
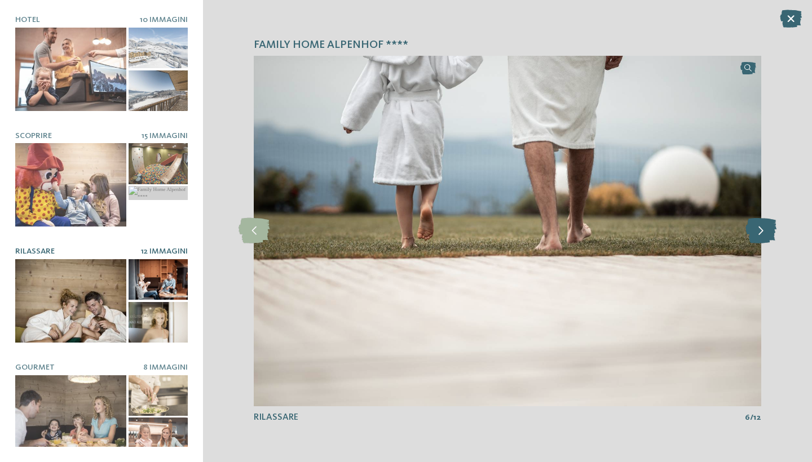
click at [758, 235] on icon at bounding box center [760, 230] width 31 height 25
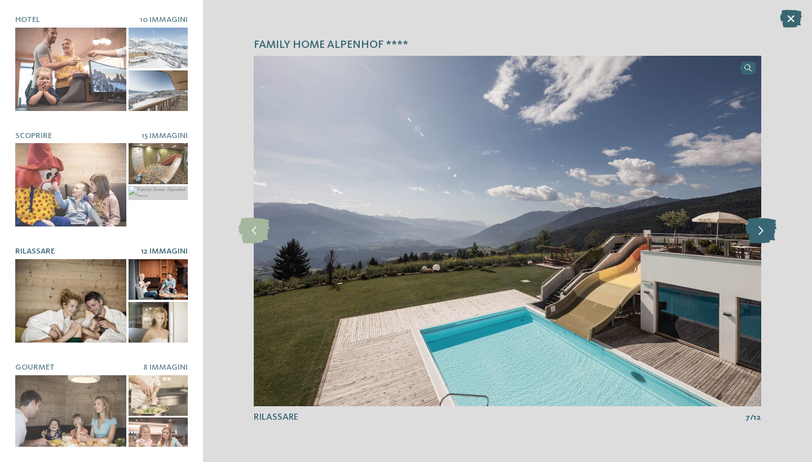
click at [758, 235] on icon at bounding box center [760, 230] width 31 height 25
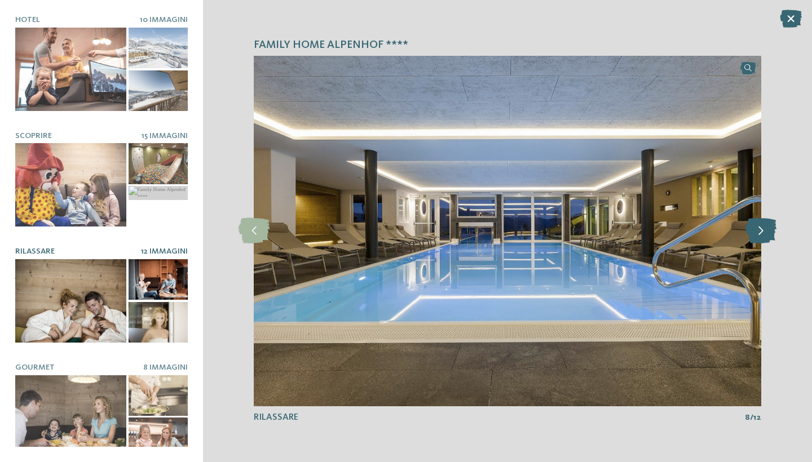
click at [758, 235] on icon at bounding box center [760, 230] width 31 height 25
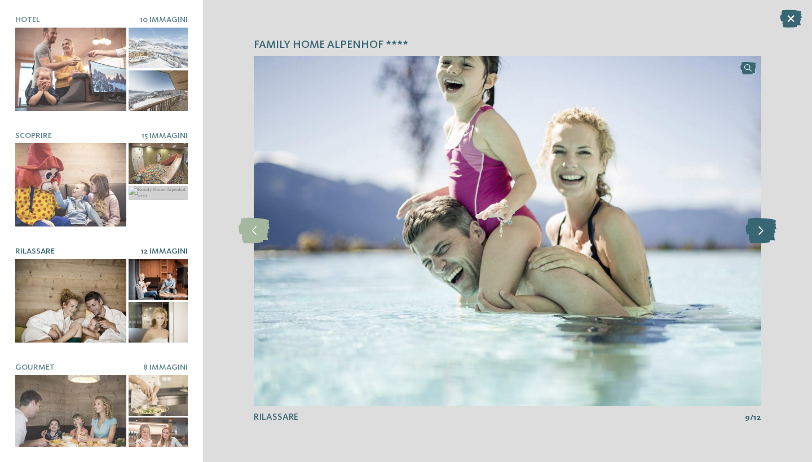
click at [758, 235] on icon at bounding box center [760, 230] width 31 height 25
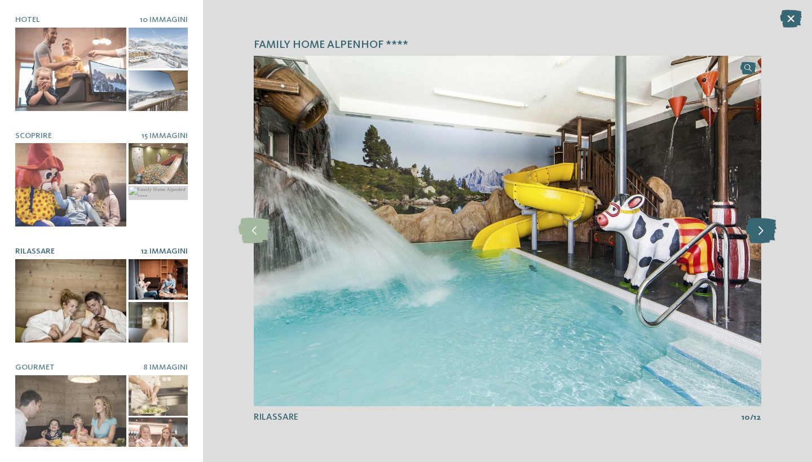
click at [757, 235] on icon at bounding box center [760, 230] width 31 height 25
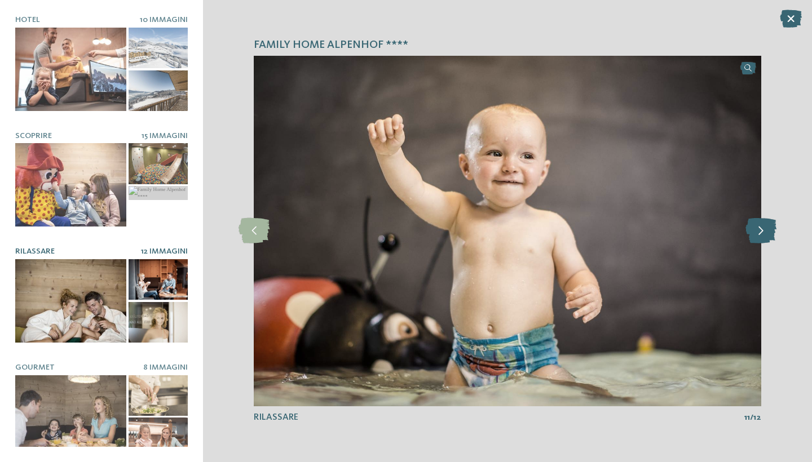
click at [757, 235] on icon at bounding box center [760, 230] width 31 height 25
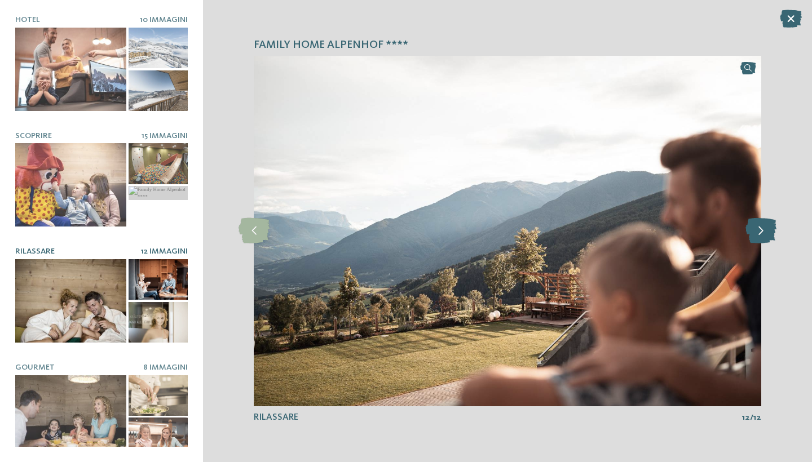
click at [757, 235] on icon at bounding box center [760, 230] width 31 height 25
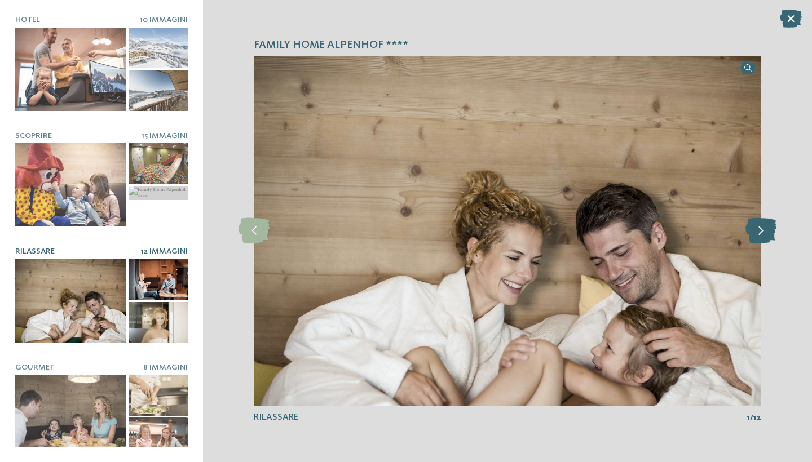
click at [749, 236] on icon at bounding box center [760, 230] width 31 height 25
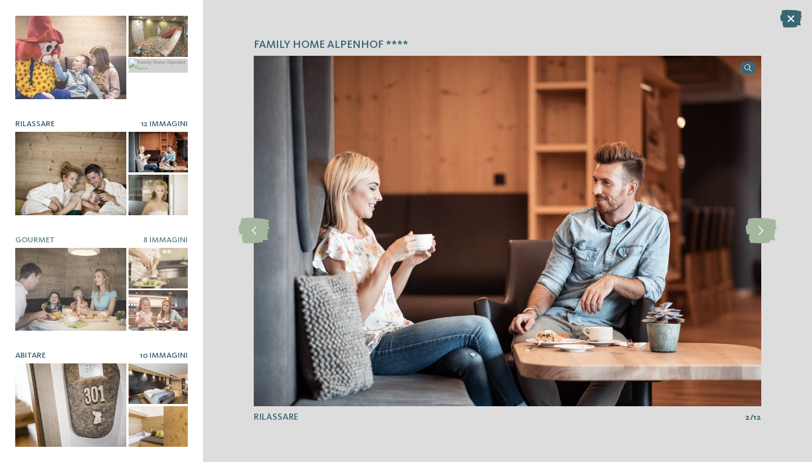
scroll to position [127, 0]
click at [100, 409] on div at bounding box center [70, 405] width 111 height 83
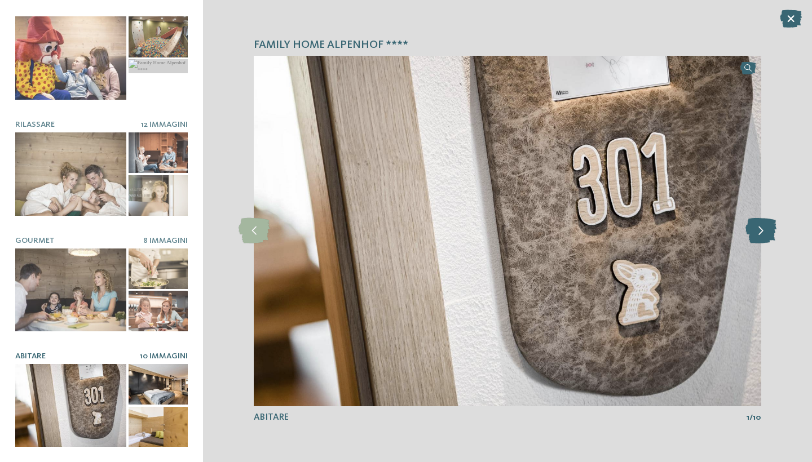
click at [757, 229] on icon at bounding box center [760, 230] width 31 height 25
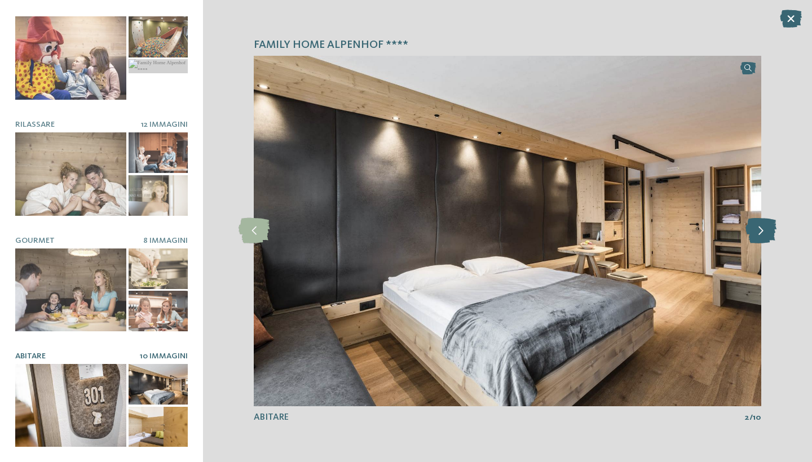
click at [757, 229] on icon at bounding box center [760, 230] width 31 height 25
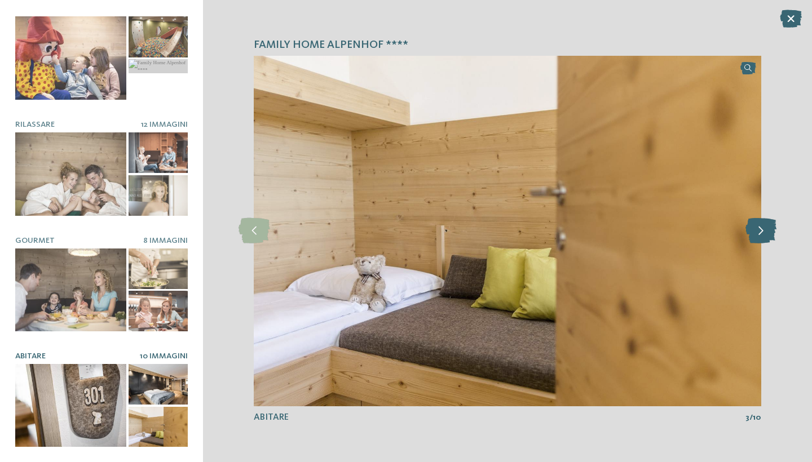
click at [757, 229] on icon at bounding box center [760, 230] width 31 height 25
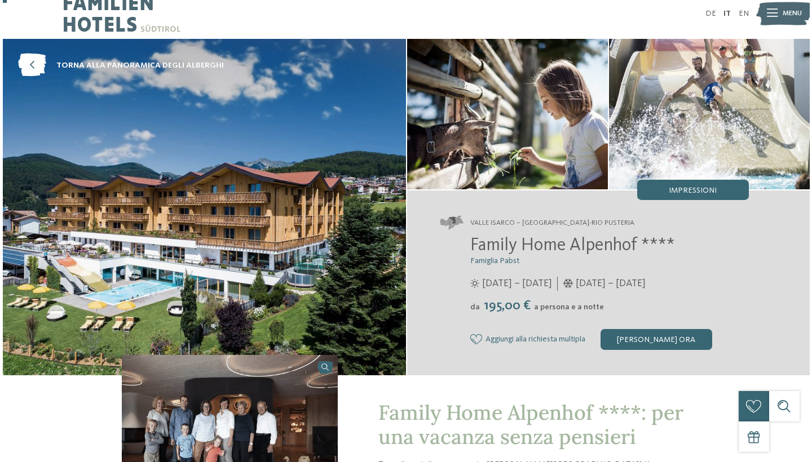
scroll to position [17, 0]
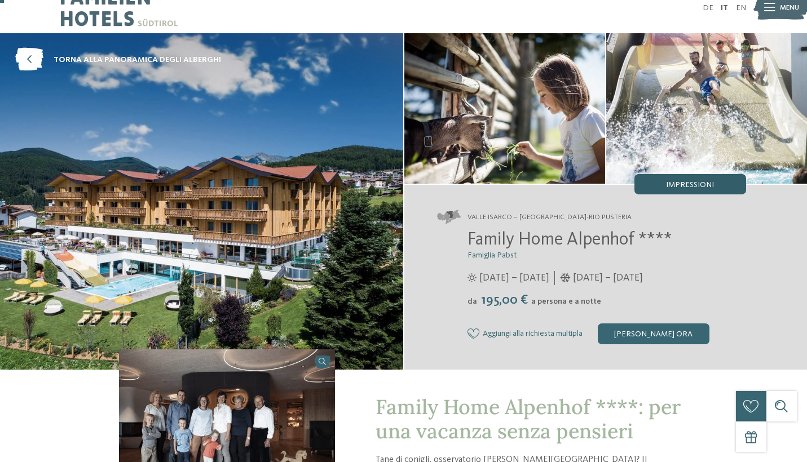
click at [694, 185] on span "Impressioni" at bounding box center [690, 185] width 48 height 8
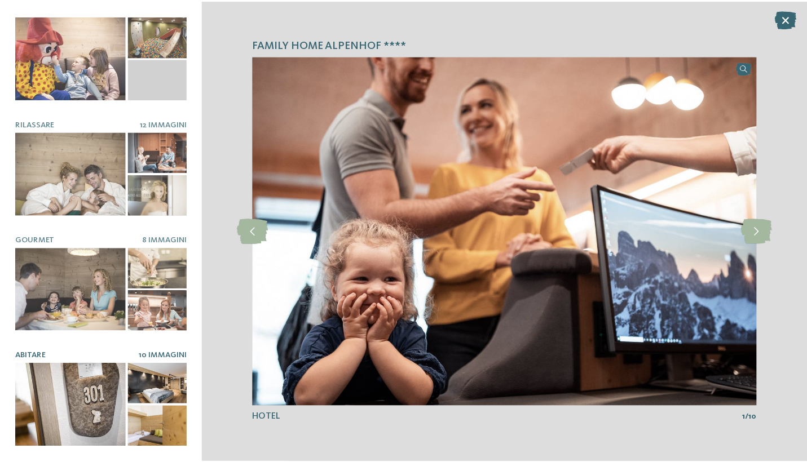
scroll to position [127, 0]
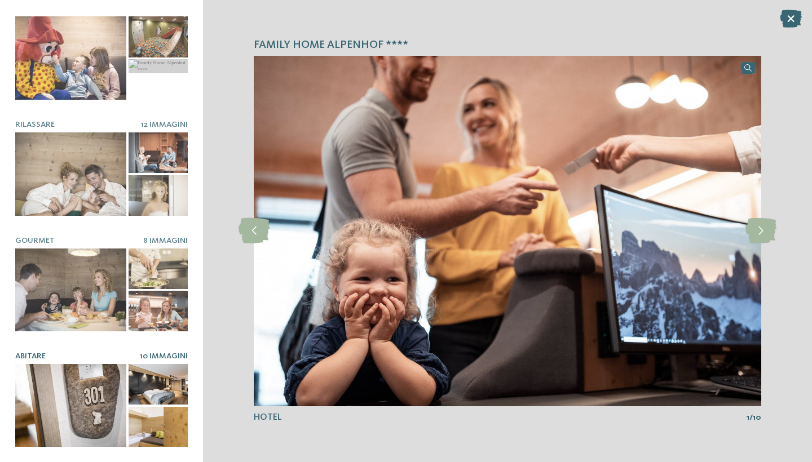
click at [86, 417] on div at bounding box center [70, 405] width 111 height 83
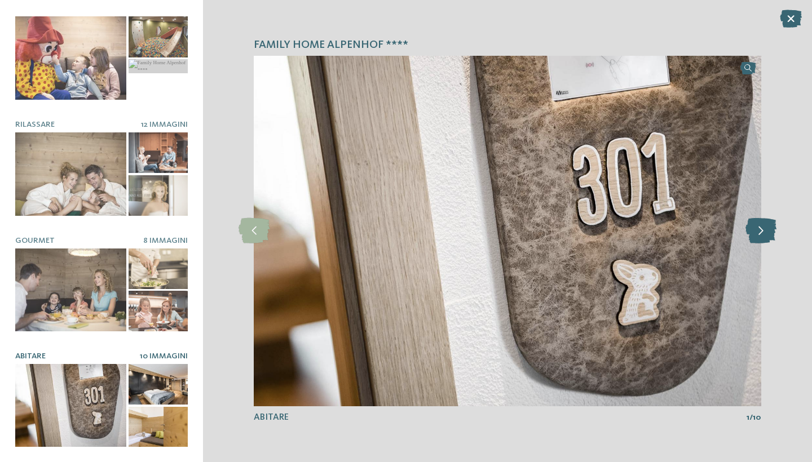
click at [755, 231] on icon at bounding box center [760, 230] width 31 height 25
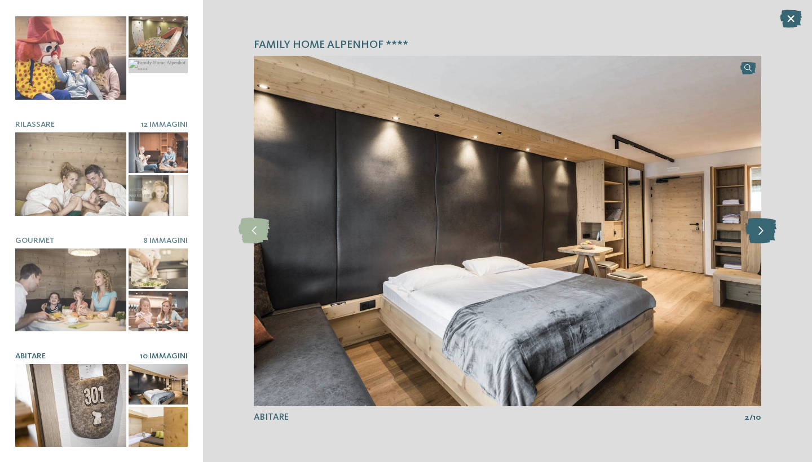
click at [755, 231] on icon at bounding box center [760, 230] width 31 height 25
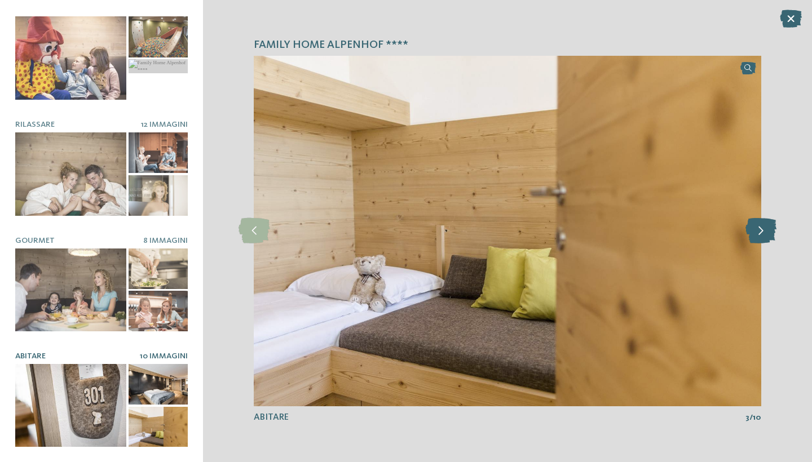
click at [755, 231] on icon at bounding box center [760, 230] width 31 height 25
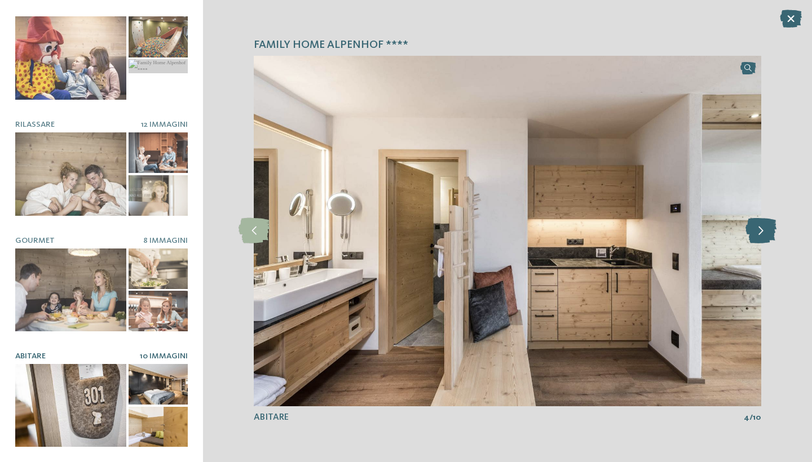
click at [755, 231] on icon at bounding box center [760, 230] width 31 height 25
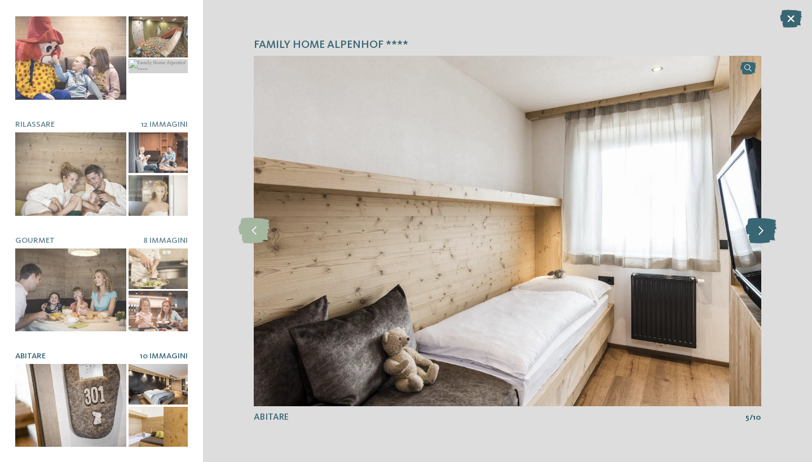
click at [755, 231] on icon at bounding box center [760, 230] width 31 height 25
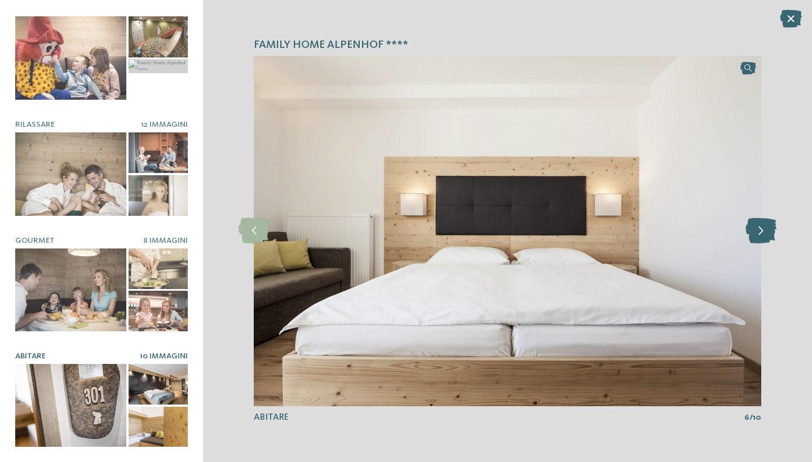
click at [755, 231] on icon at bounding box center [760, 230] width 31 height 25
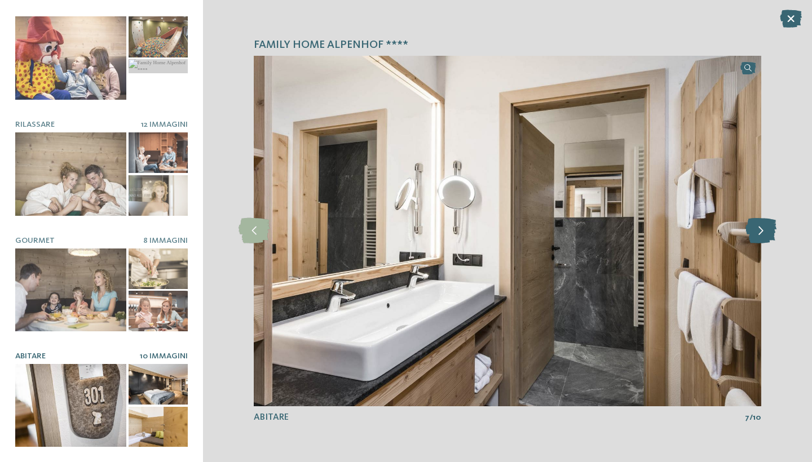
click at [755, 231] on icon at bounding box center [760, 230] width 31 height 25
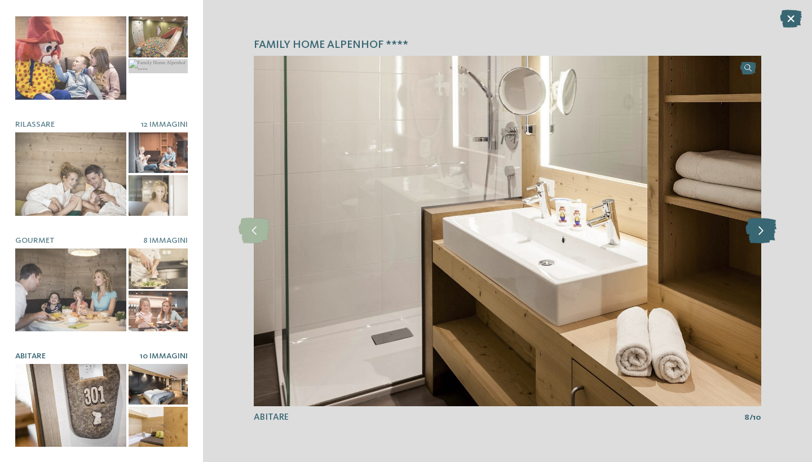
click at [755, 231] on icon at bounding box center [760, 230] width 31 height 25
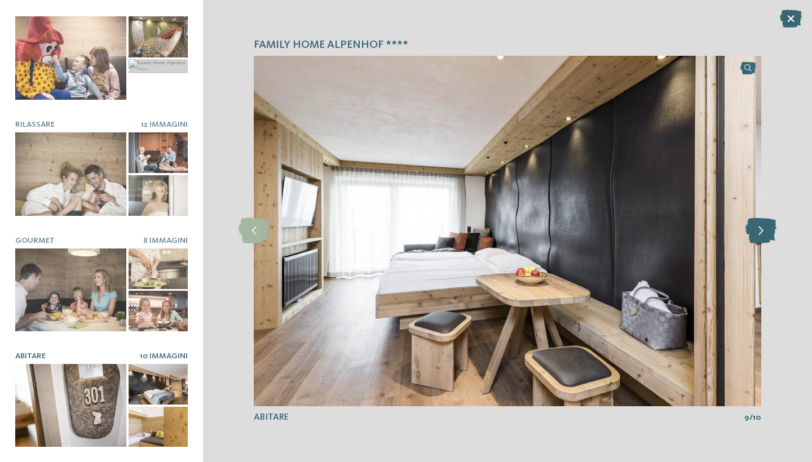
click at [755, 231] on icon at bounding box center [760, 230] width 31 height 25
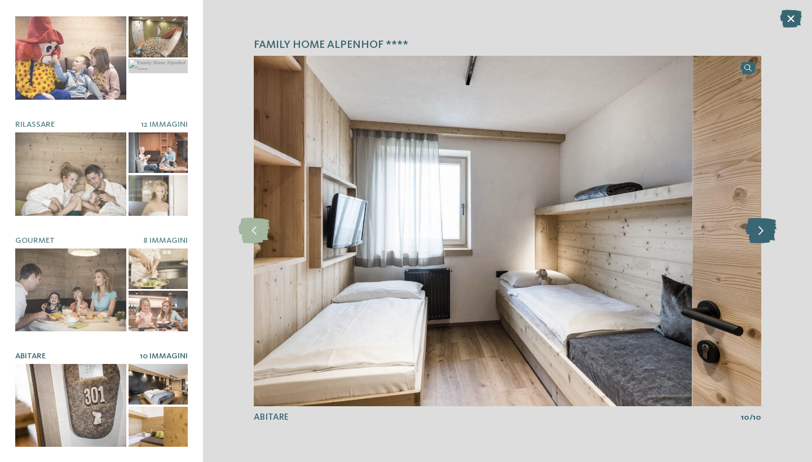
click at [755, 231] on icon at bounding box center [760, 230] width 31 height 25
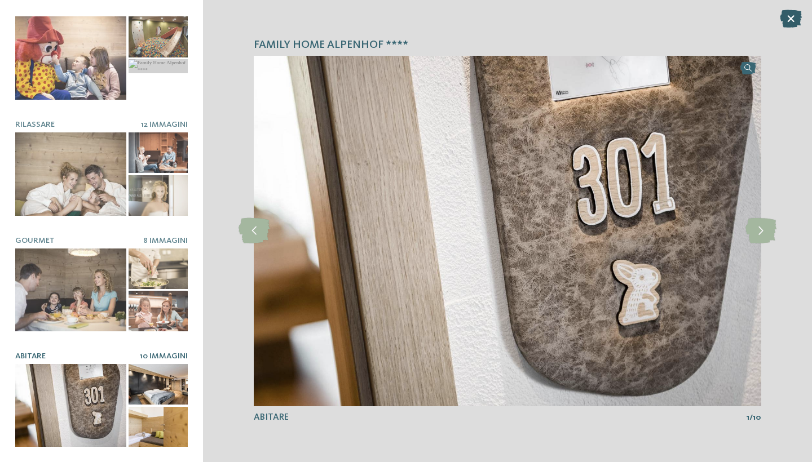
click at [790, 17] on icon at bounding box center [791, 19] width 22 height 18
